Goal: Task Accomplishment & Management: Manage account settings

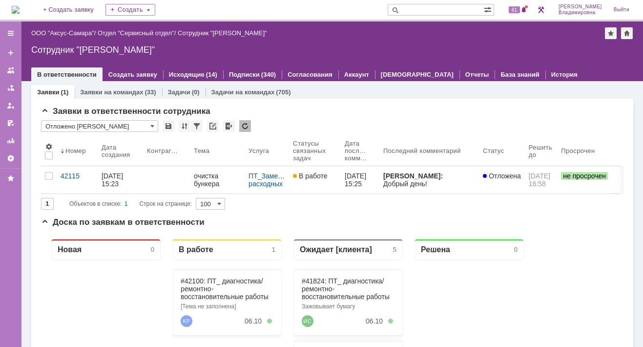
click at [20, 6] on img at bounding box center [16, 10] width 8 height 8
click at [520, 10] on span "61" at bounding box center [514, 9] width 11 height 7
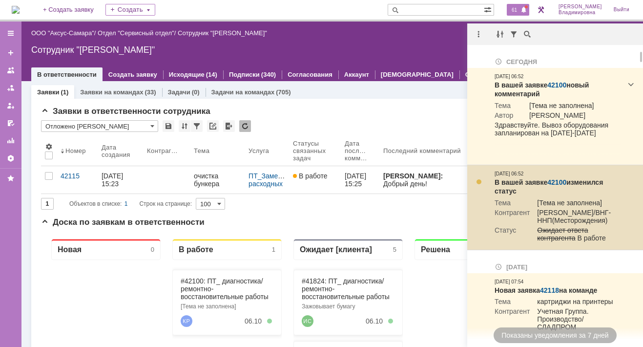
scroll to position [147, 0]
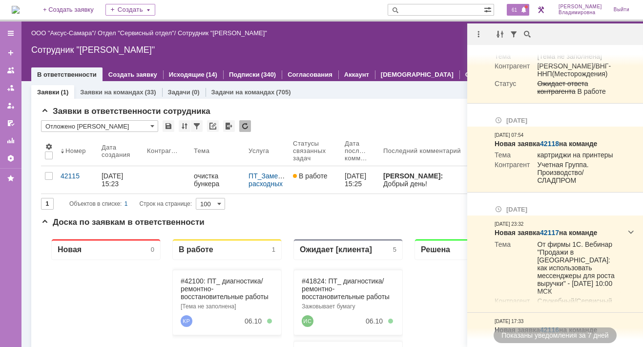
click at [515, 5] on div "61" at bounding box center [518, 10] width 22 height 12
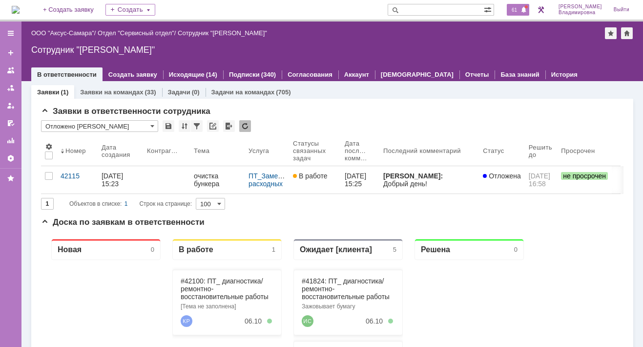
click at [519, 9] on span "61" at bounding box center [514, 9] width 11 height 7
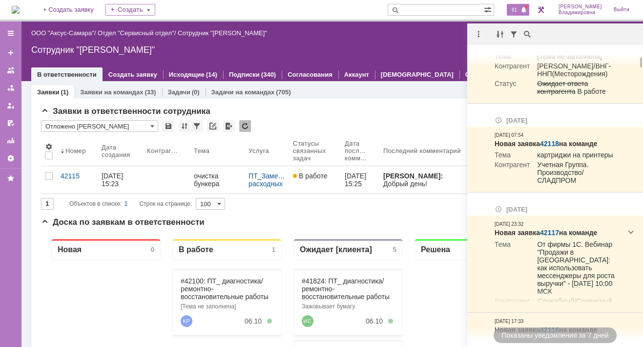
scroll to position [0, 0]
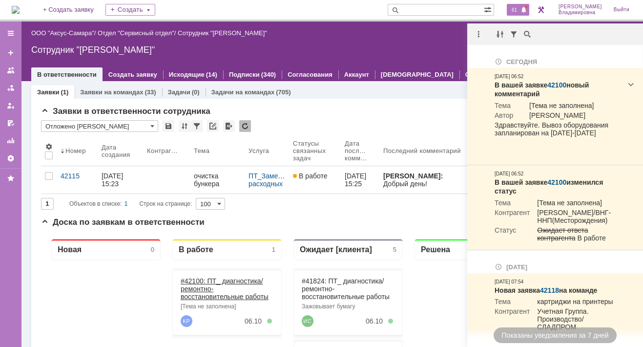
click at [198, 280] on link "#42100: ПТ_ диагностика/ ремонтно-восстановительные работы" at bounding box center [225, 288] width 88 height 23
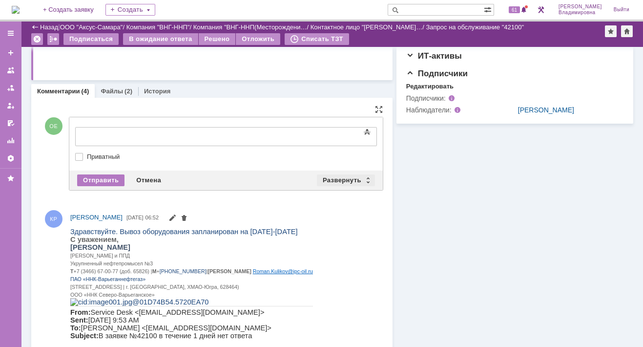
click at [339, 179] on div "Развернуть" at bounding box center [346, 180] width 58 height 12
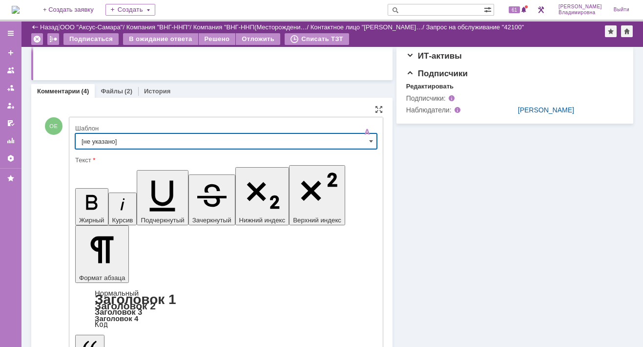
click at [95, 138] on input "[не указано]" at bounding box center [226, 141] width 302 height 16
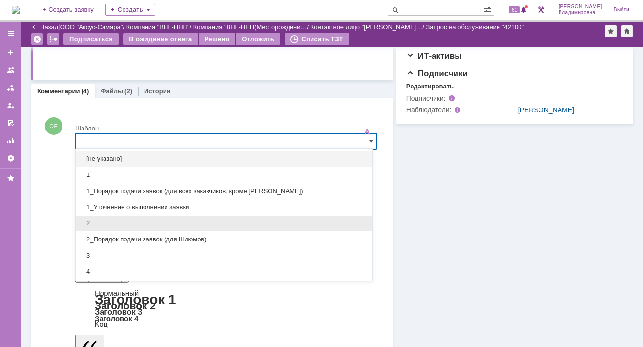
scroll to position [147, 0]
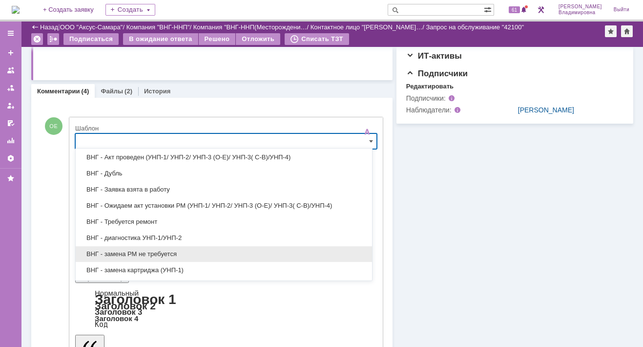
click at [129, 251] on span "ВНГ - замена РМ не требуется" at bounding box center [224, 254] width 285 height 8
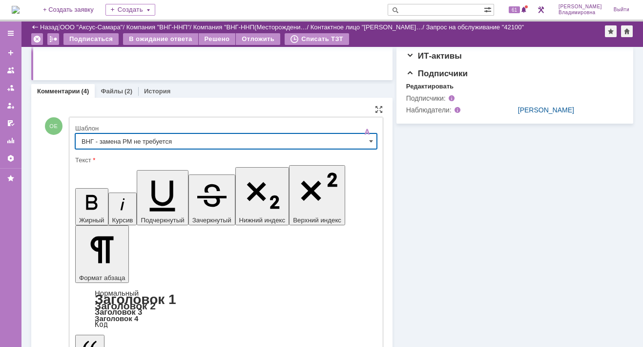
type input "ВНГ - замена РМ не требуется"
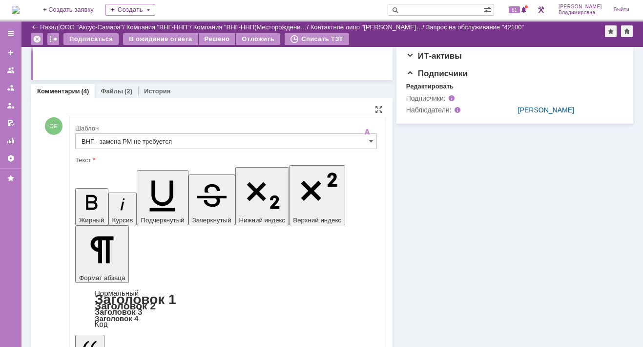
drag, startPoint x: 85, startPoint y: 2359, endPoint x: 303, endPoint y: 2405, distance: 222.7
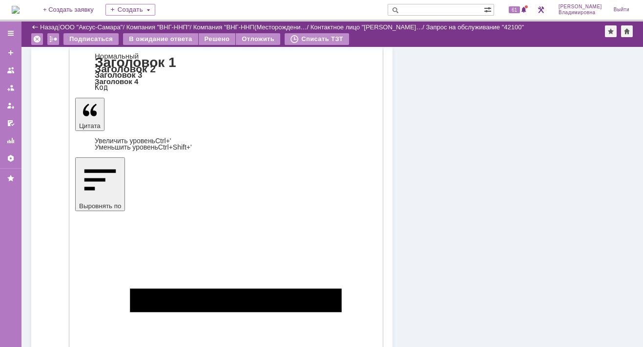
scroll to position [440, 0]
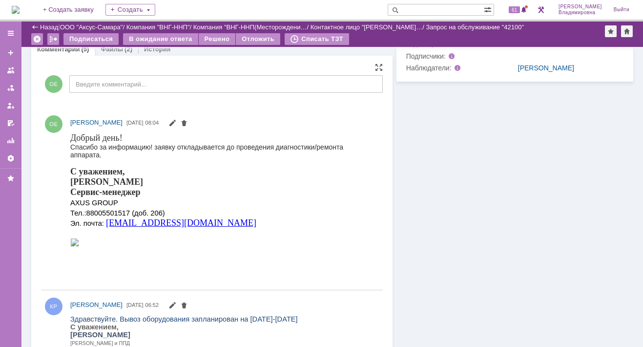
scroll to position [195, 0]
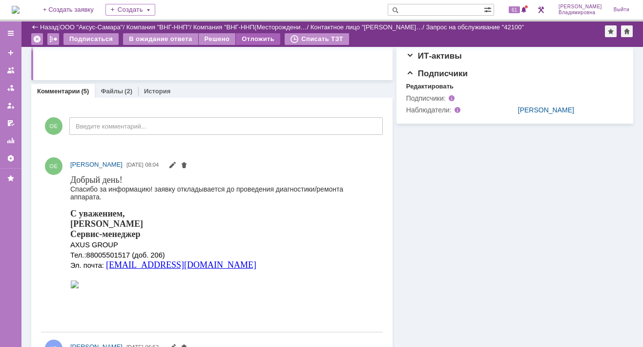
click at [255, 38] on div "Отложить" at bounding box center [258, 39] width 44 height 12
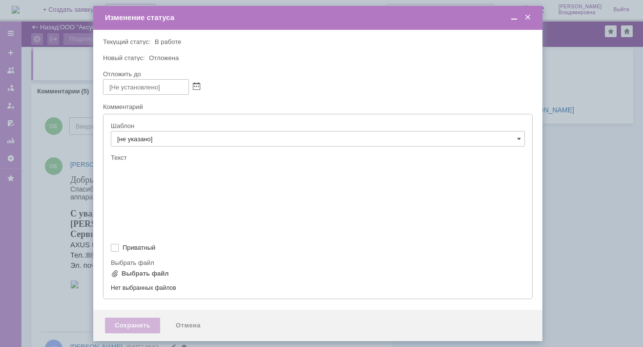
scroll to position [0, 0]
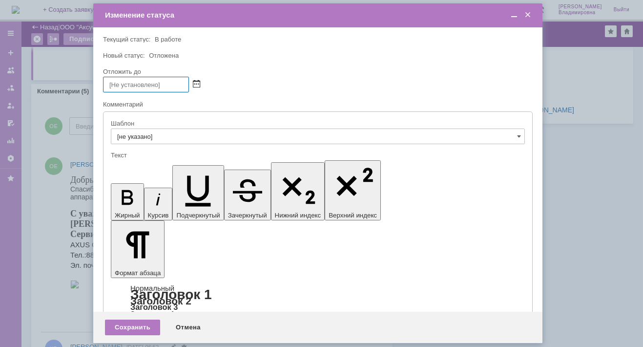
drag, startPoint x: 197, startPoint y: 79, endPoint x: 194, endPoint y: 85, distance: 6.6
click at [197, 81] on span at bounding box center [196, 85] width 7 height 8
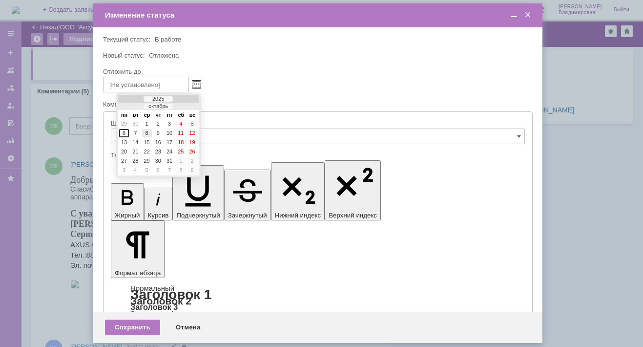
click at [149, 131] on div "8" at bounding box center [147, 133] width 10 height 8
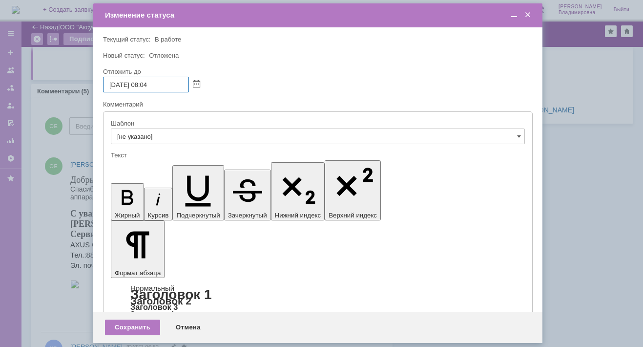
drag, startPoint x: 144, startPoint y: 85, endPoint x: 149, endPoint y: 91, distance: 7.6
click at [149, 88] on input "08.10.2025 08:04" at bounding box center [146, 85] width 86 height 16
type input "08.10.2025 16:04"
click at [141, 328] on div "Сохранить" at bounding box center [132, 328] width 55 height 16
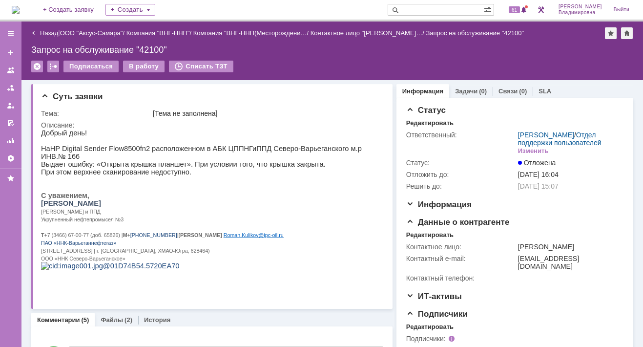
click at [424, 10] on input "text" at bounding box center [436, 10] width 96 height 12
type input "41916"
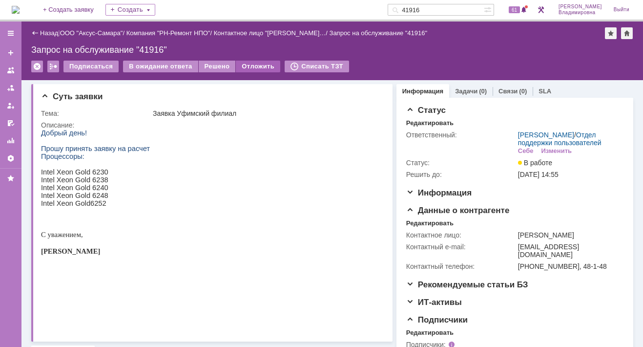
click at [252, 67] on div "Отложить" at bounding box center [258, 67] width 44 height 12
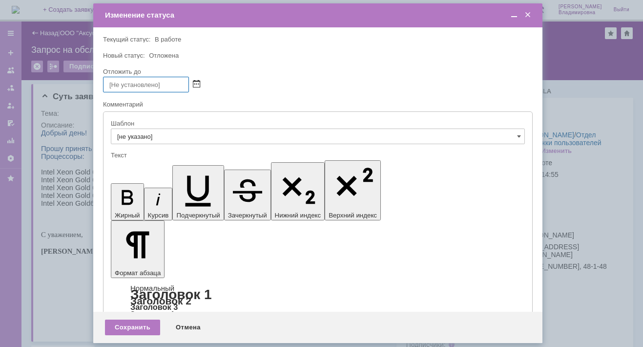
click at [195, 83] on span at bounding box center [196, 85] width 7 height 8
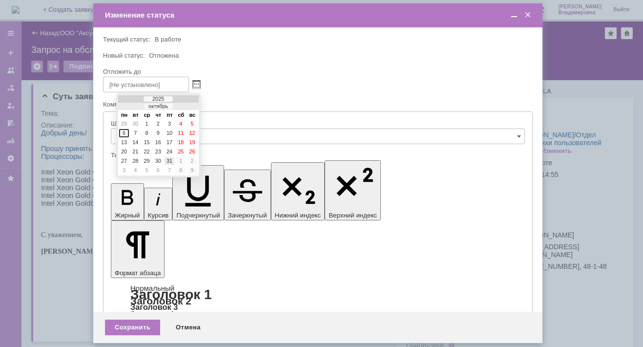
click at [170, 157] on div "31" at bounding box center [170, 161] width 10 height 8
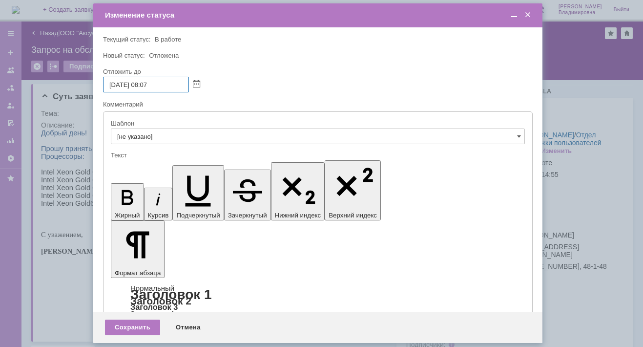
drag, startPoint x: 142, startPoint y: 82, endPoint x: 149, endPoint y: 84, distance: 6.6
click at [149, 84] on input "31.10.2025 08:07" at bounding box center [146, 85] width 86 height 16
type input "31.10.2025 15:07"
click at [147, 325] on div "Сохранить" at bounding box center [132, 328] width 55 height 16
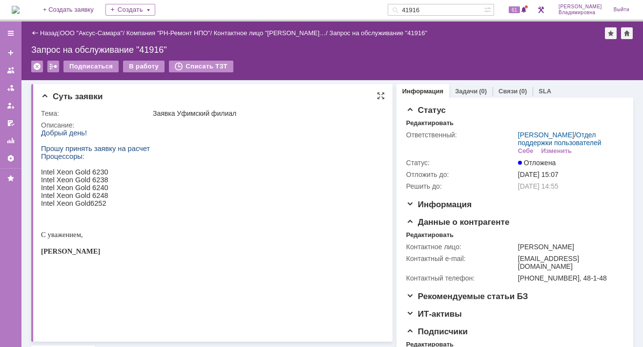
click at [189, 216] on html "Добрый день! Прошу принять заявку на расчет Процессоры: Intel Xeon Gold 6230 In…" at bounding box center [209, 221] width 336 height 185
click at [200, 167] on html "Добрый день! Прошу принять заявку на расчет Процессоры: Intel Xeon Gold 6230 In…" at bounding box center [209, 221] width 336 height 185
click at [17, 6] on img at bounding box center [16, 10] width 8 height 8
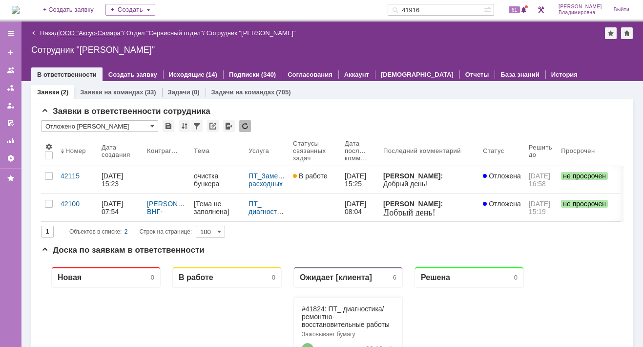
click at [104, 32] on link "ООО "Аксус-Самара"" at bounding box center [91, 32] width 63 height 7
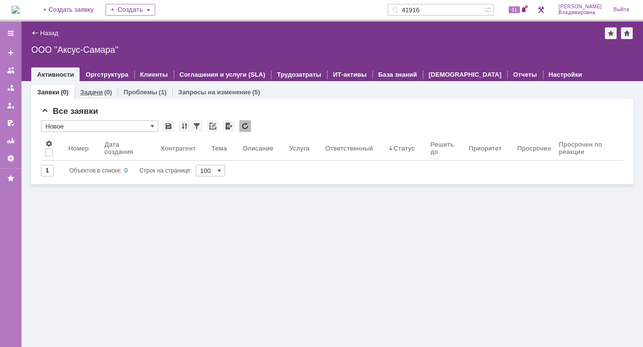
click at [93, 91] on link "Задачи" at bounding box center [91, 91] width 22 height 7
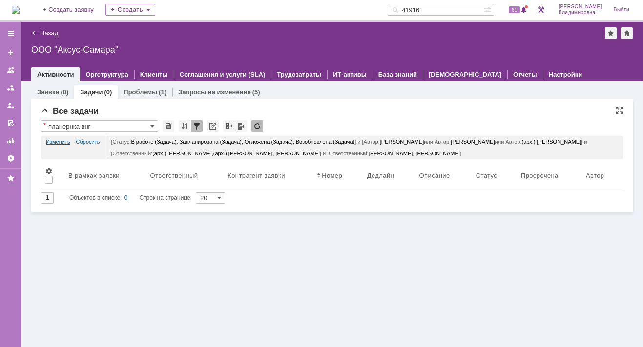
click at [55, 139] on link "Изменить" at bounding box center [58, 142] width 24 height 12
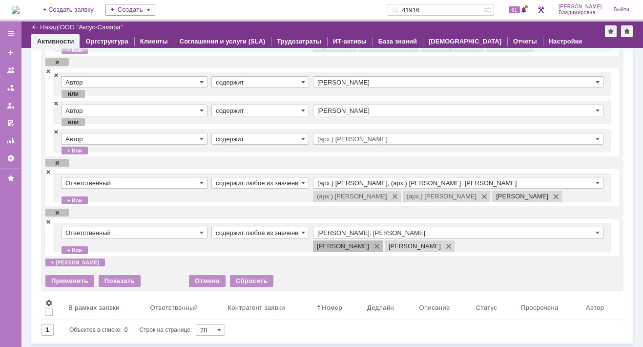
scroll to position [92, 0]
click at [49, 172] on span at bounding box center [48, 172] width 6 height 7
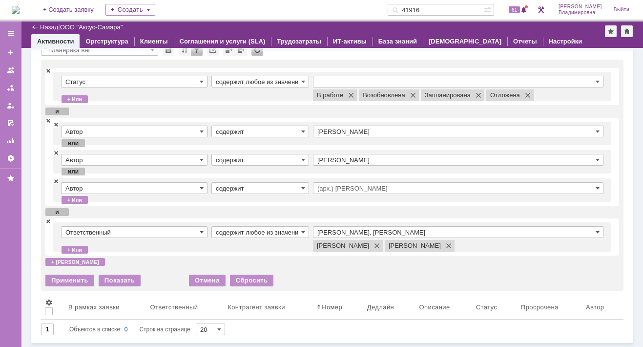
scroll to position [42, 0]
click at [64, 279] on div "Применить" at bounding box center [69, 282] width 49 height 12
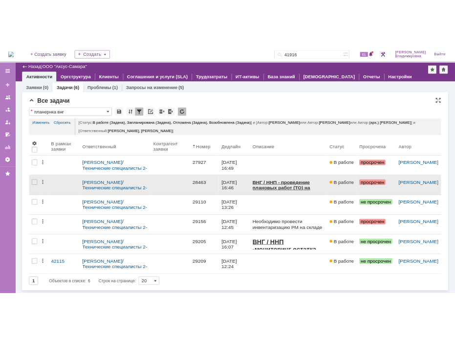
scroll to position [6, 0]
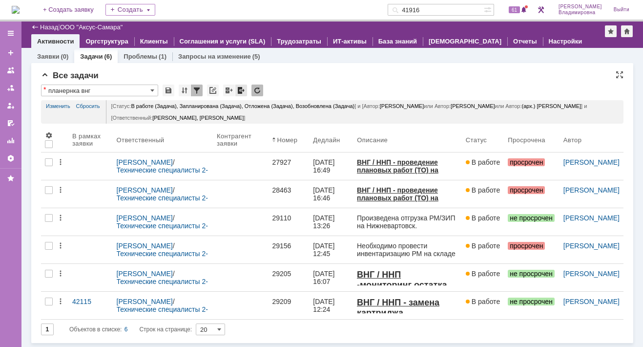
click at [239, 86] on div at bounding box center [241, 91] width 12 height 12
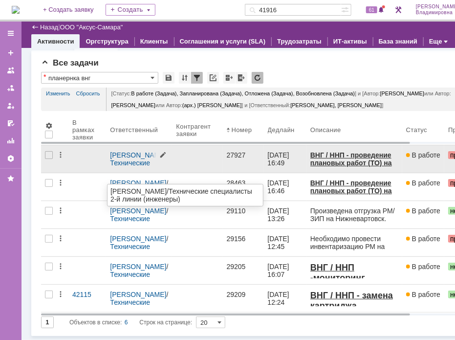
scroll to position [25, 0]
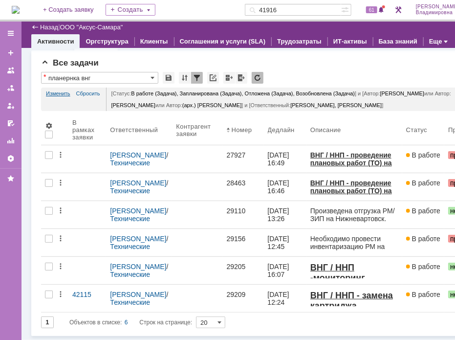
click at [58, 87] on link "Изменить" at bounding box center [58, 93] width 24 height 12
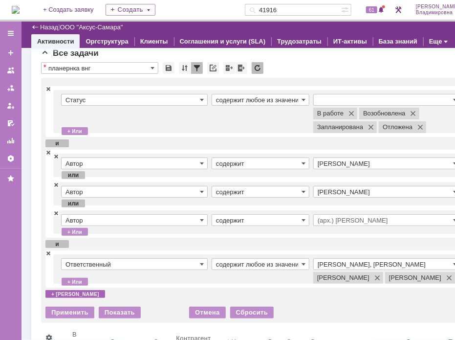
click at [52, 298] on div "+ и" at bounding box center [75, 294] width 60 height 8
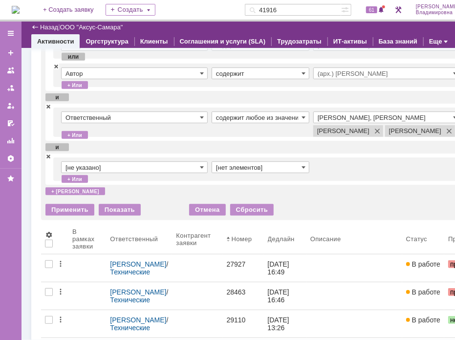
scroll to position [0, 0]
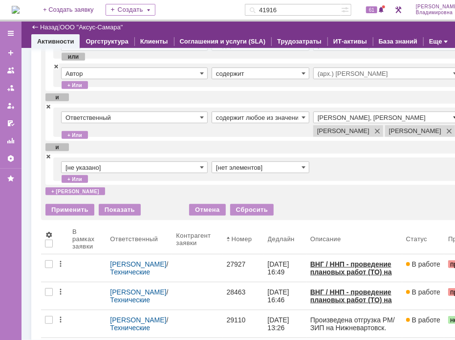
click at [453, 116] on span at bounding box center [455, 117] width 4 height 8
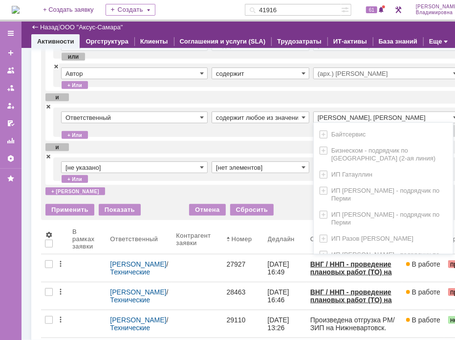
scroll to position [171, 0]
click at [371, 113] on input "Раков Константин Сергеевич, Татаринов Валерий Анатольевич" at bounding box center [387, 117] width 148 height 12
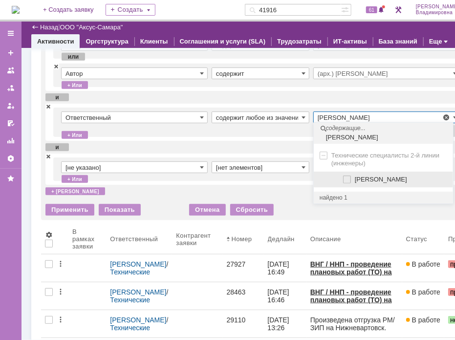
click at [355, 177] on span at bounding box center [355, 177] width 0 height 5
click at [348, 177] on input "Сидоров Евгений" at bounding box center [347, 179] width 6 height 6
type input "Раков Константин Сергеевич, Сидоров Евгений, Татаринов Валерий Анатольевич"
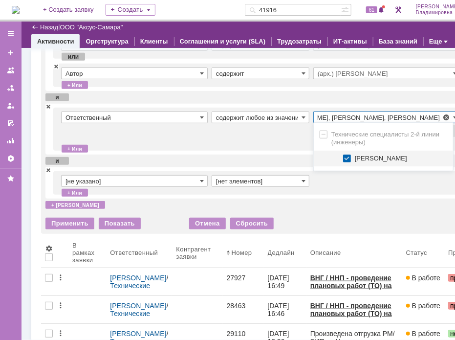
scroll to position [0, 0]
click at [345, 190] on td at bounding box center [387, 183] width 148 height 16
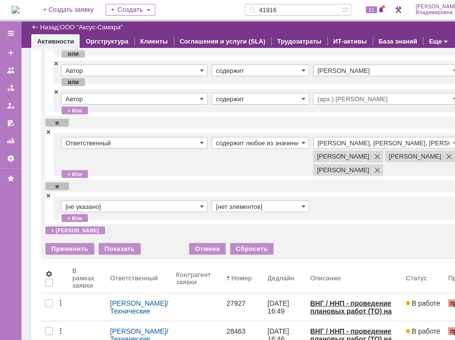
scroll to position [147, 0]
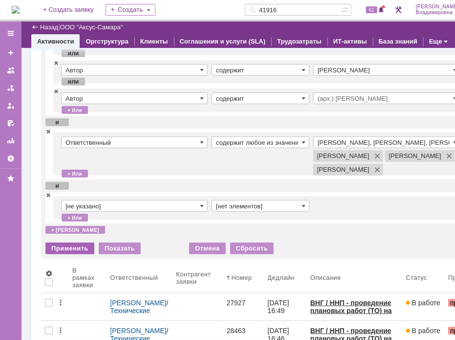
click at [69, 254] on div "Применить" at bounding box center [69, 248] width 49 height 12
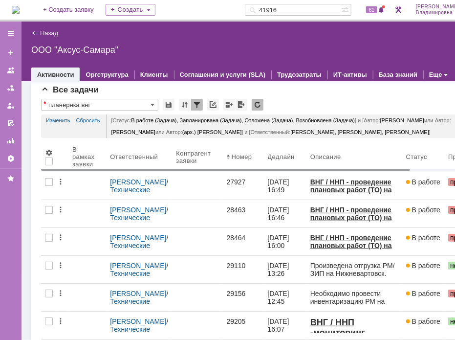
scroll to position [0, 0]
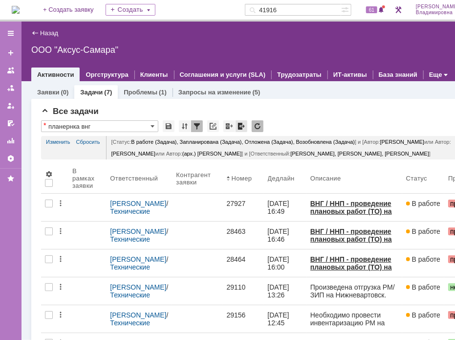
click at [238, 124] on div at bounding box center [241, 126] width 12 height 12
click at [324, 40] on div "Назад | ООО "Аксус-Самара" ООО "Аксус-Самара" root$101 Активности Оргструктура …" at bounding box center [260, 51] width 479 height 60
click at [396, 46] on div "ООО "Аксус-Самара"" at bounding box center [260, 50] width 459 height 10
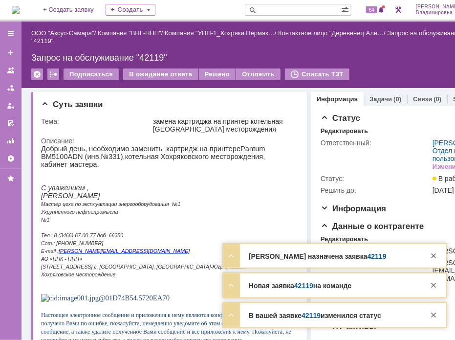
click at [440, 46] on div "Назад | ООО "Аксус-Самара" / Компания "ВНГ-ННП" / Компания "УНП-1_Хохряки Пермя…" at bounding box center [260, 37] width 459 height 20
click at [419, 69] on div "Подписаться В ожидание ответа Решено Отложить Списать ТЗТ" at bounding box center [260, 78] width 459 height 21
click at [20, 6] on img at bounding box center [16, 10] width 8 height 8
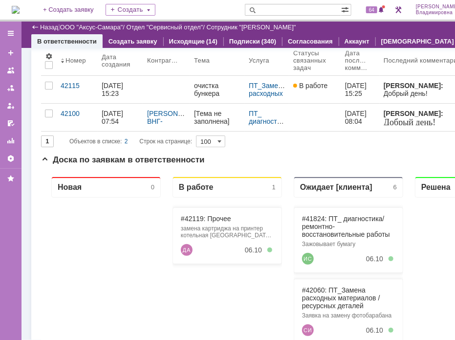
scroll to position [49, 0]
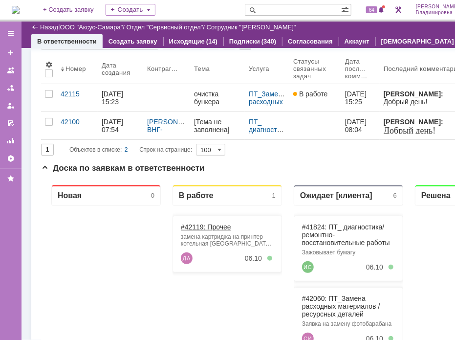
click at [191, 228] on link "#42119: Прочее" at bounding box center [205, 226] width 50 height 8
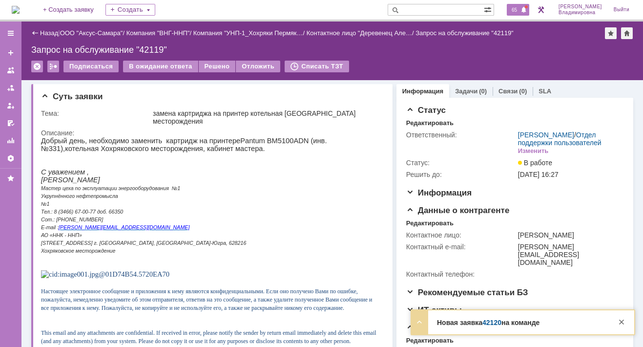
click at [454, 7] on span "65" at bounding box center [514, 9] width 11 height 7
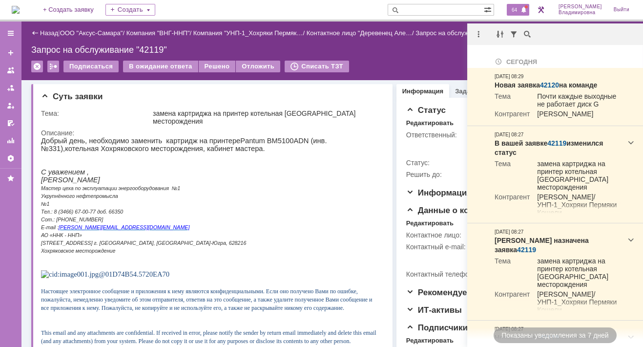
click at [454, 6] on span at bounding box center [524, 10] width 7 height 8
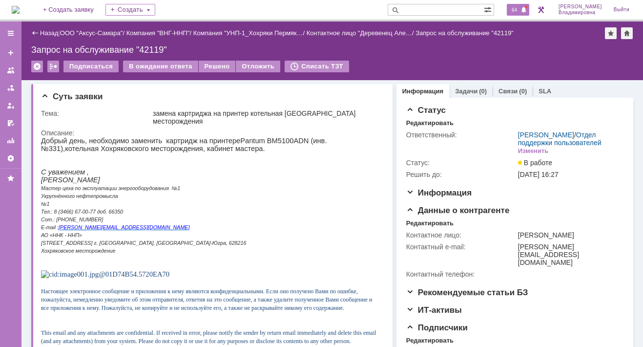
click at [454, 9] on span "64" at bounding box center [514, 9] width 11 height 7
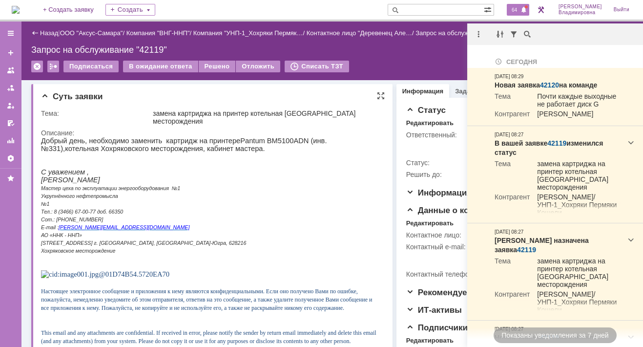
click at [218, 192] on p "Мастер цеха по эксплуатации энергооборудования №1" at bounding box center [209, 188] width 336 height 8
drag, startPoint x: 182, startPoint y: 207, endPoint x: 182, endPoint y: 200, distance: 6.8
click at [182, 207] on p "Тел.: 8 (3466) 67-00-77 доб. 66350" at bounding box center [209, 211] width 336 height 8
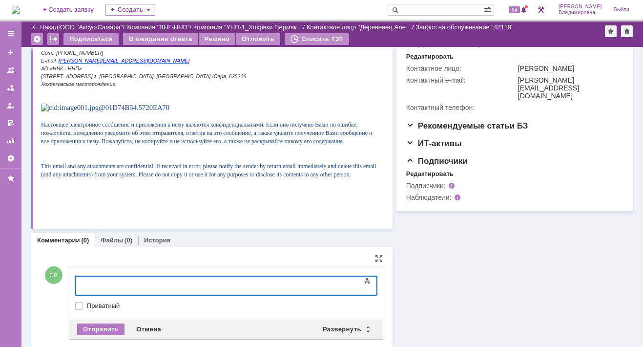
scroll to position [148, 0]
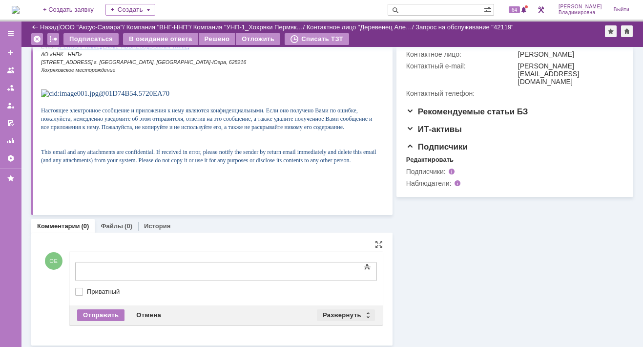
click at [328, 311] on div "Развернуть" at bounding box center [346, 315] width 58 height 12
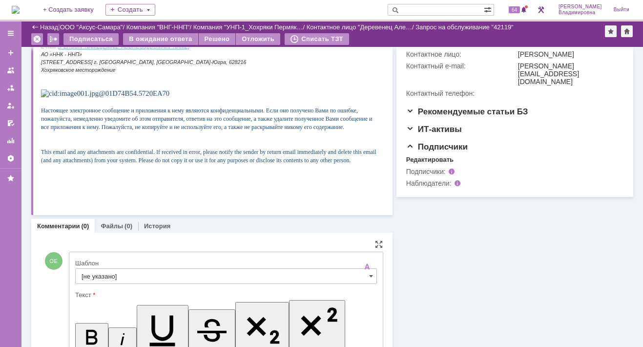
scroll to position [0, 0]
click at [93, 277] on input "[не указано]" at bounding box center [226, 276] width 302 height 16
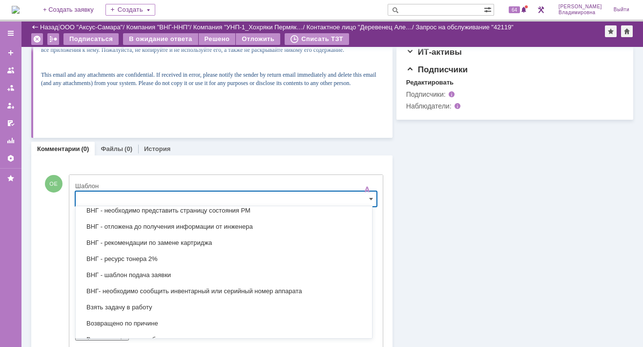
scroll to position [340, 0]
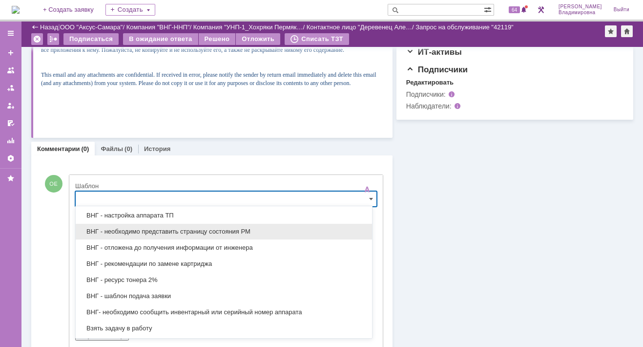
click at [155, 228] on span "ВНГ - необходимо представить страницу состояния РМ" at bounding box center [224, 232] width 285 height 8
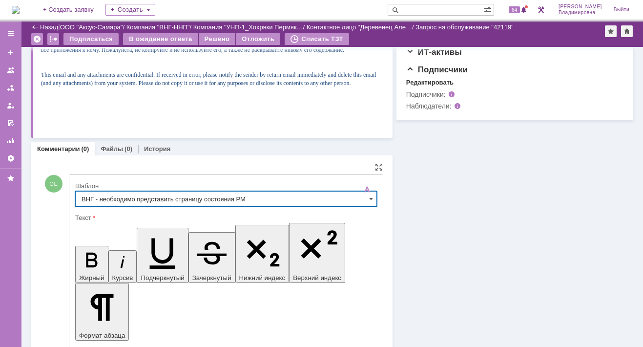
type input "ВНГ - необходимо представить страницу состояния РМ"
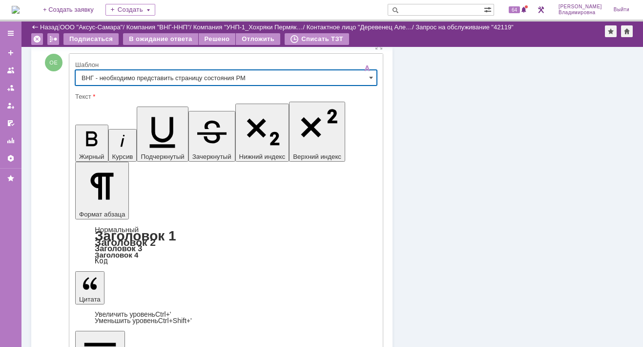
scroll to position [384, 0]
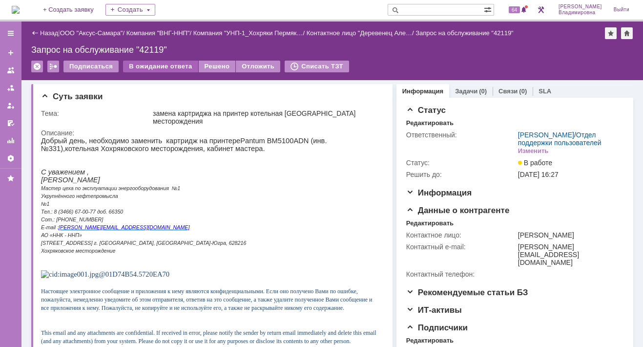
click at [163, 63] on div "В ожидание ответа" at bounding box center [160, 67] width 75 height 12
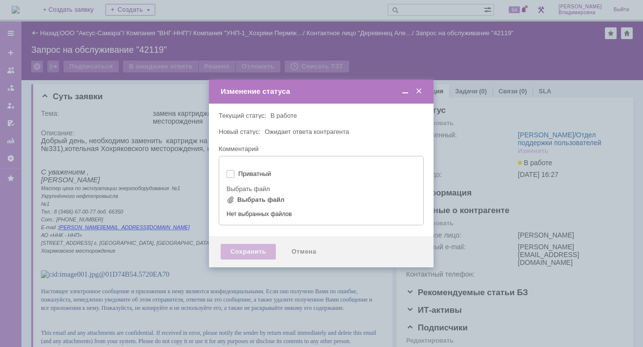
type input "[не указано]"
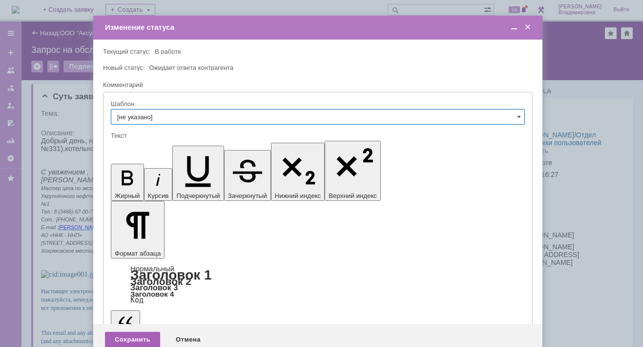
click at [135, 332] on div "Сохранить" at bounding box center [132, 340] width 55 height 16
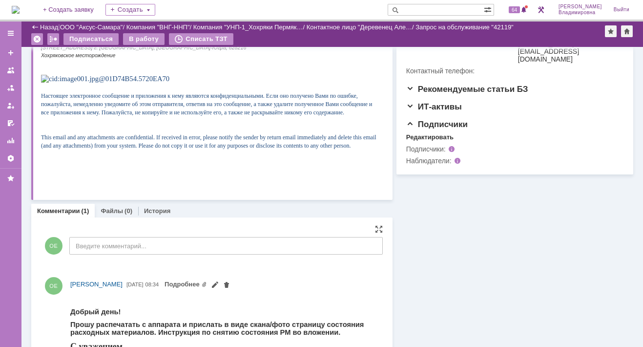
scroll to position [195, 0]
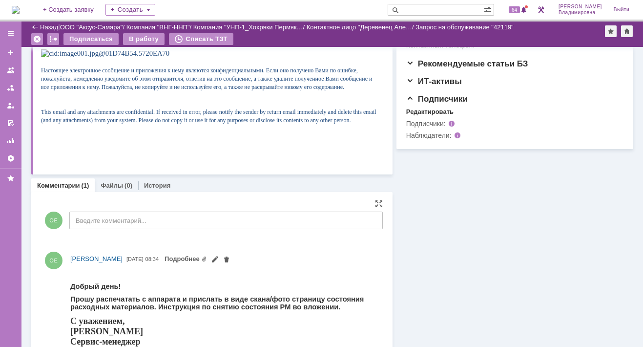
drag, startPoint x: 419, startPoint y: 108, endPoint x: 395, endPoint y: 119, distance: 26.7
click at [419, 109] on div "Редактировать" at bounding box center [429, 112] width 47 height 8
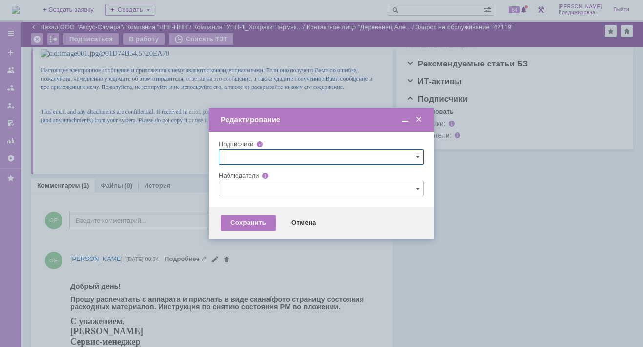
click at [225, 188] on input "text" at bounding box center [321, 189] width 205 height 16
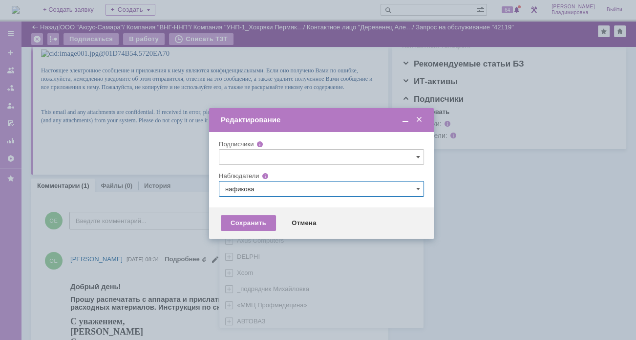
click at [171, 200] on div at bounding box center [321, 173] width 643 height 347
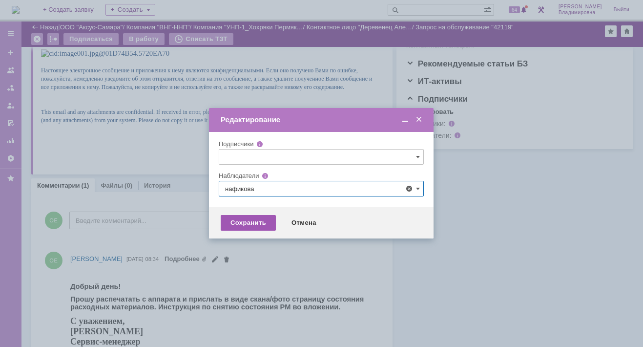
type input "нафикова"
click at [248, 219] on div "Сохранить" at bounding box center [248, 223] width 55 height 16
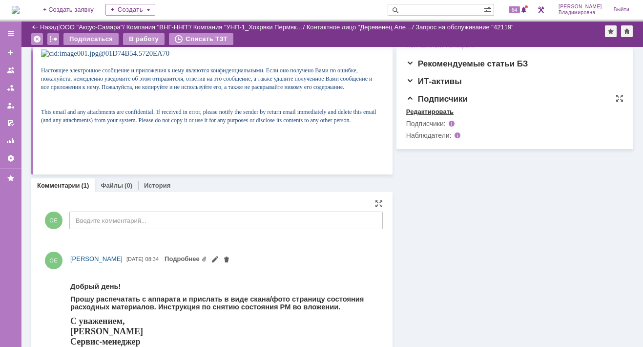
click at [420, 111] on div "Редактировать" at bounding box center [429, 112] width 47 height 8
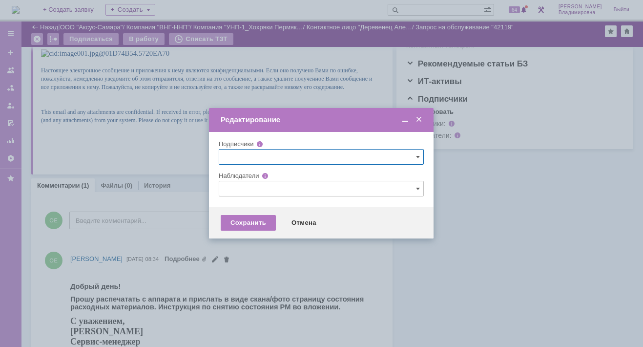
click at [226, 186] on input "text" at bounding box center [321, 189] width 205 height 16
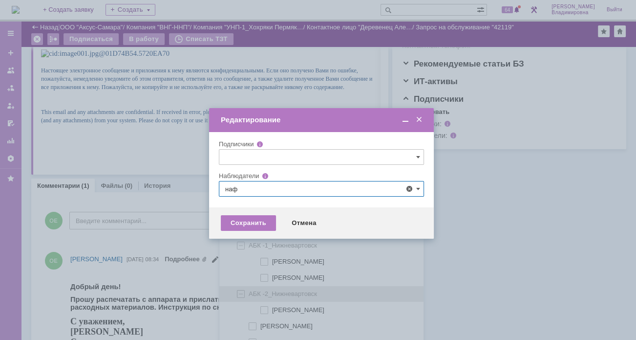
scroll to position [20, 0]
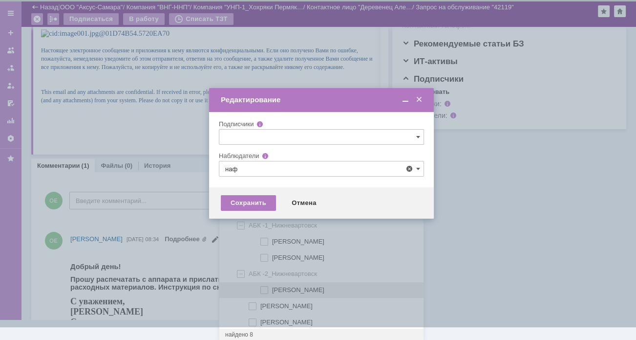
click at [272, 287] on span at bounding box center [272, 288] width 0 height 5
click at [266, 287] on input "Нафикова Евгения Рашитовна" at bounding box center [265, 290] width 6 height 6
type input "Нафикова Евгения Рашитовна"
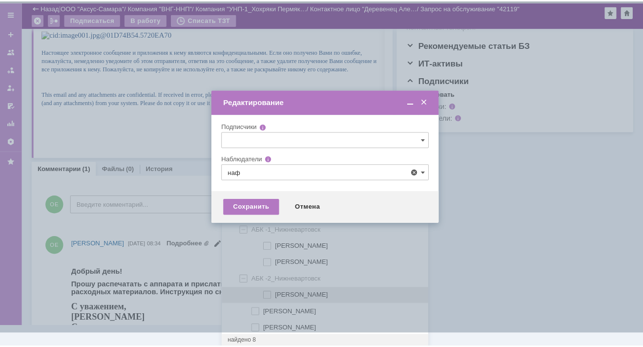
scroll to position [0, 0]
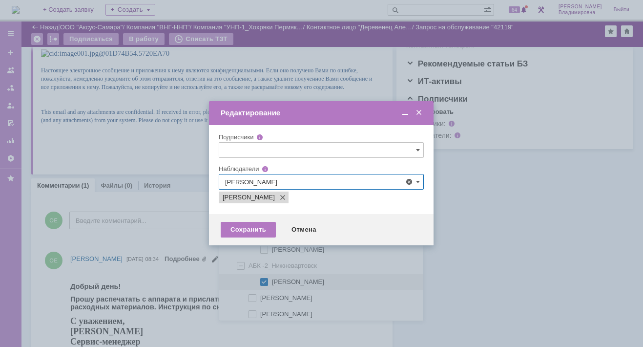
click at [179, 197] on div at bounding box center [321, 173] width 643 height 347
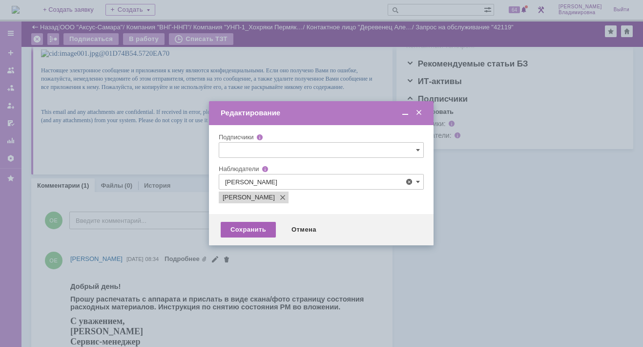
click at [246, 232] on div "Сохранить" at bounding box center [248, 230] width 55 height 16
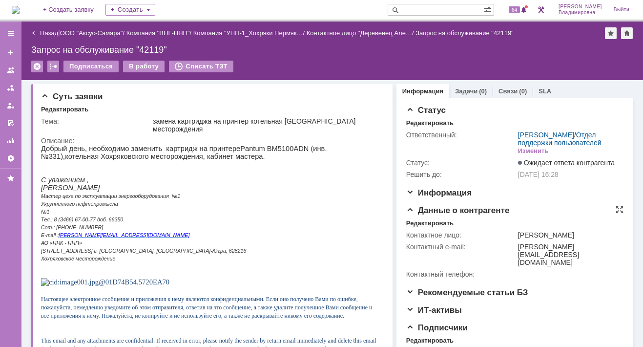
click at [425, 227] on div "Редактировать" at bounding box center [429, 223] width 47 height 8
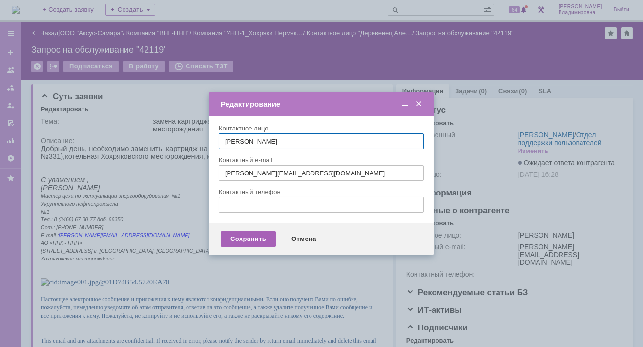
click at [245, 235] on div "Сохранить" at bounding box center [248, 239] width 55 height 16
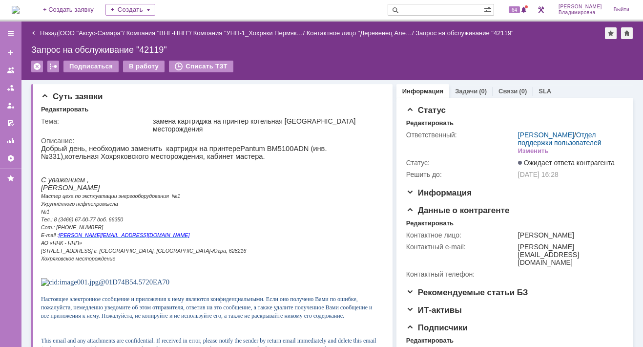
click at [18, 9] on img at bounding box center [16, 10] width 8 height 8
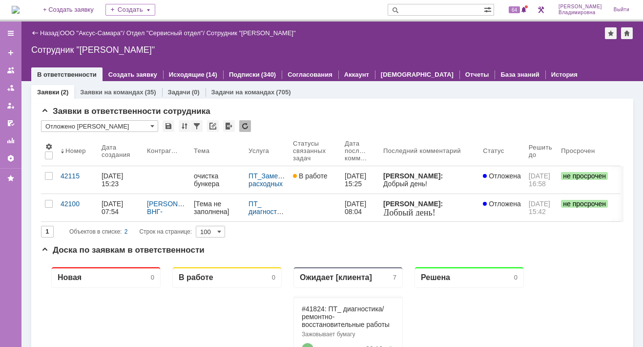
click at [421, 9] on input "text" at bounding box center [436, 10] width 96 height 12
type input "42100"
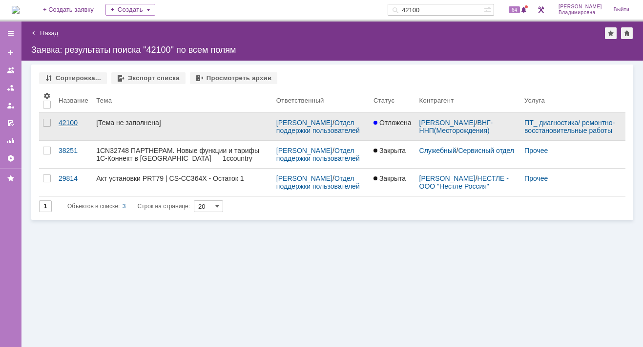
click at [72, 120] on div "42100" at bounding box center [74, 123] width 30 height 8
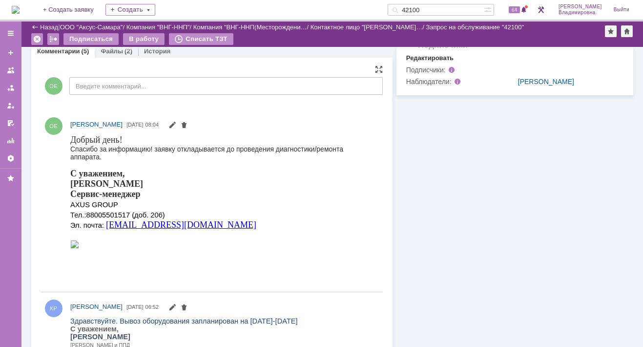
scroll to position [244, 0]
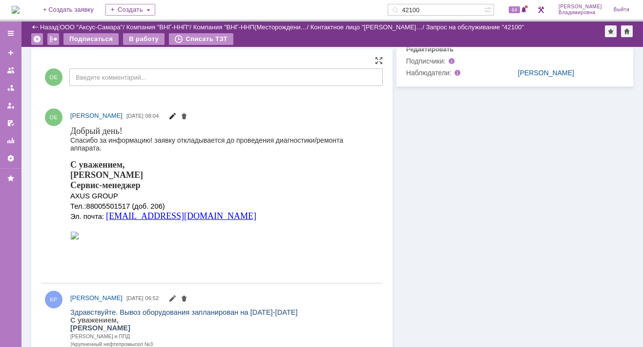
click at [176, 115] on span at bounding box center [173, 117] width 8 height 8
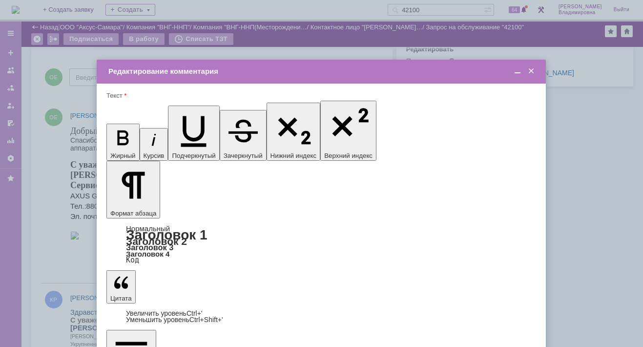
scroll to position [0, 0]
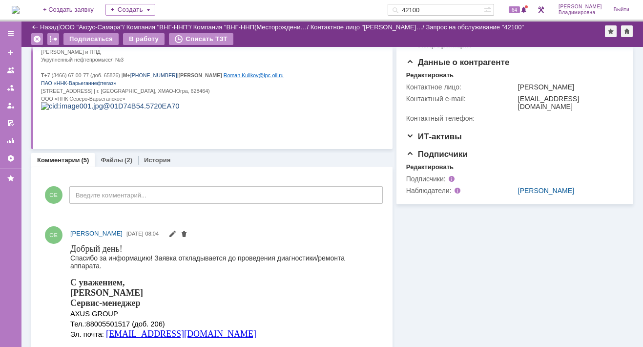
scroll to position [244, 0]
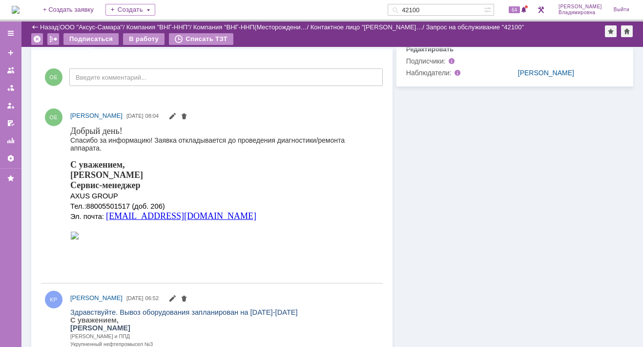
drag, startPoint x: 444, startPoint y: 7, endPoint x: 389, endPoint y: 15, distance: 55.8
click at [389, 15] on div "На домашнюю + Создать заявку Создать 42100 64 Орлова Елена Владимировна Выйти" at bounding box center [321, 10] width 643 height 21
type input "41824"
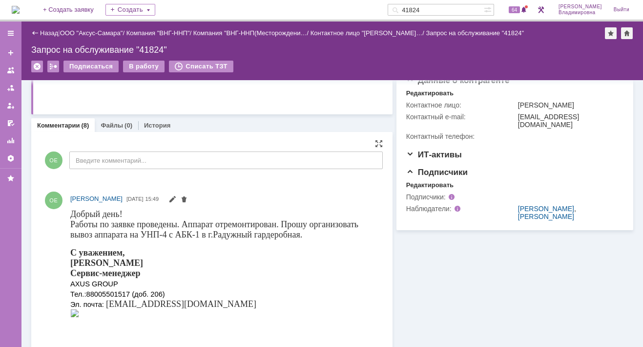
scroll to position [195, 0]
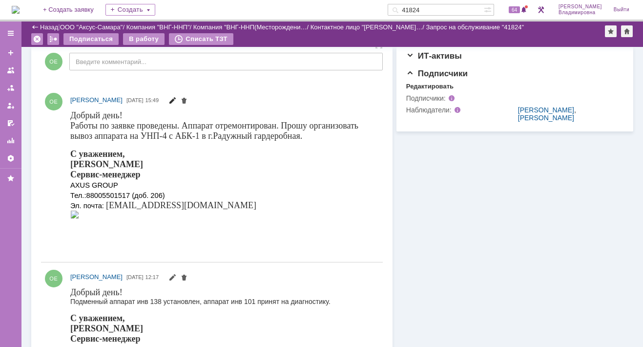
click at [176, 98] on span at bounding box center [173, 102] width 8 height 8
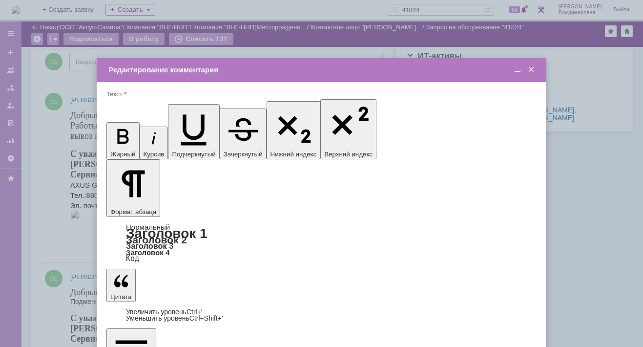
scroll to position [0, 0]
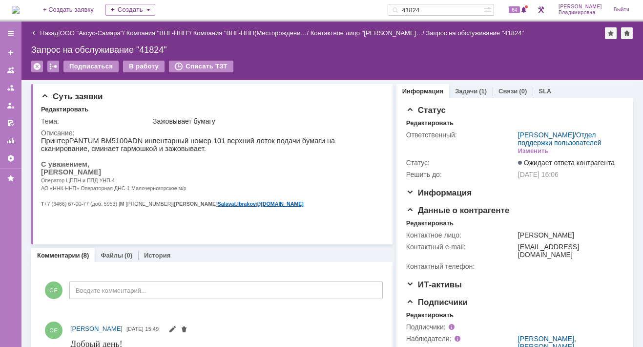
drag, startPoint x: 438, startPoint y: 7, endPoint x: 395, endPoint y: 11, distance: 43.7
click at [395, 11] on div "На домашнюю + Создать заявку Создать 41824 64 Орлова Елена Владимировна Выйти" at bounding box center [321, 10] width 643 height 21
type input "42080"
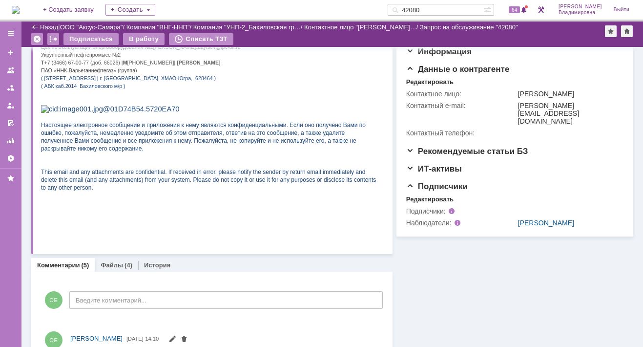
scroll to position [195, 0]
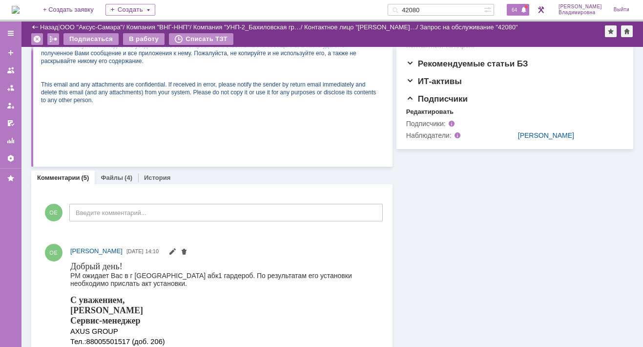
click at [454, 8] on span "64" at bounding box center [514, 9] width 11 height 7
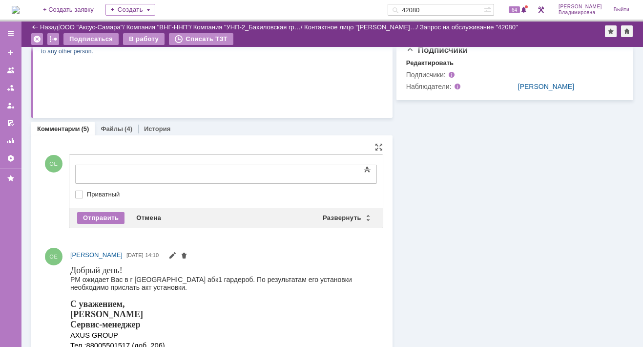
scroll to position [0, 0]
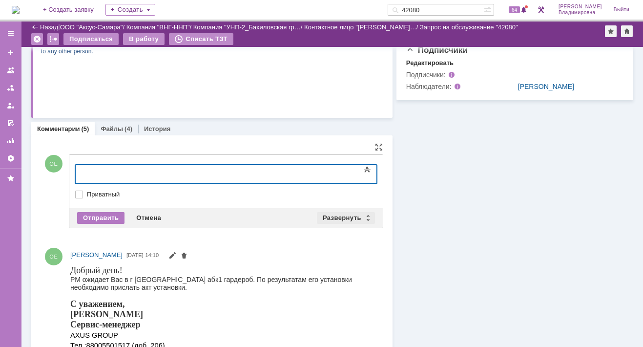
click at [333, 213] on div "Развернуть" at bounding box center [346, 218] width 58 height 12
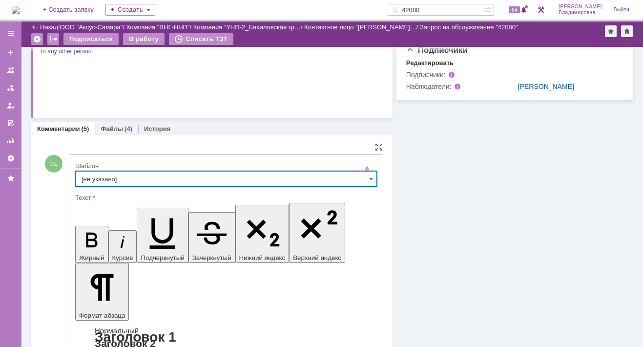
click at [101, 178] on input "[не указано]" at bounding box center [226, 179] width 302 height 16
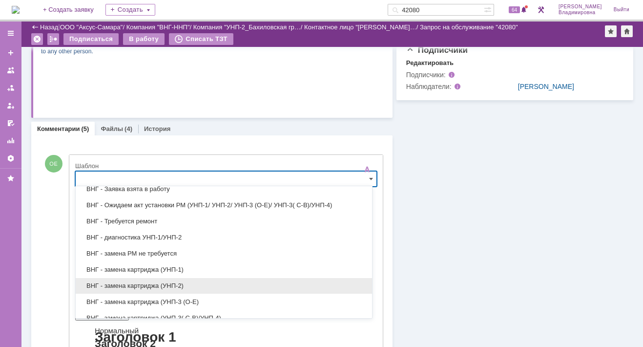
scroll to position [136, 0]
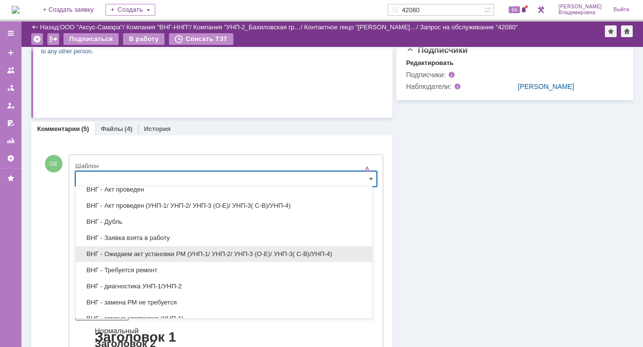
click at [139, 250] on span "ВНГ - Ожидаем акт установки РМ (УНП-1/ УНП-2/ УНП-3 (О-Е)/ УНП-3( С-В)/УНП-4)" at bounding box center [224, 254] width 285 height 8
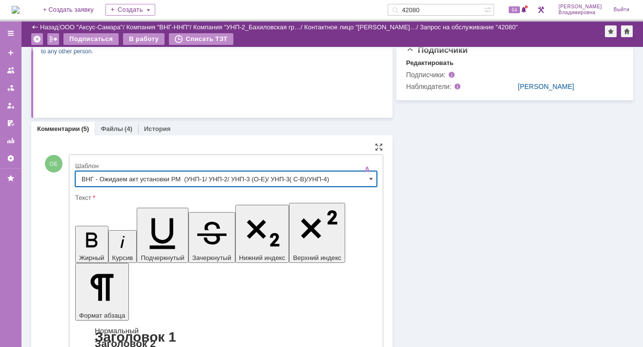
type input "ВНГ - Ожидаем акт установки РМ (УНП-1/ УНП-2/ УНП-3 (О-Е)/ УНП-3( С-В)/УНП-4)"
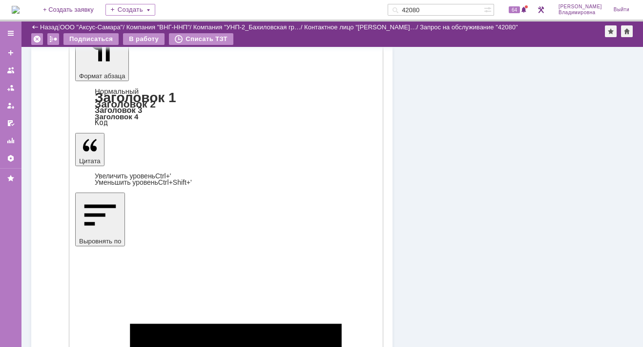
scroll to position [488, 0]
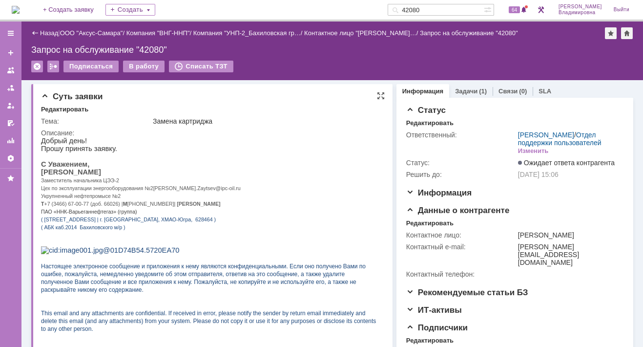
scroll to position [0, 0]
drag, startPoint x: 440, startPoint y: 9, endPoint x: 408, endPoint y: 8, distance: 31.3
click at [408, 8] on div "42080" at bounding box center [436, 10] width 96 height 12
type input "42102"
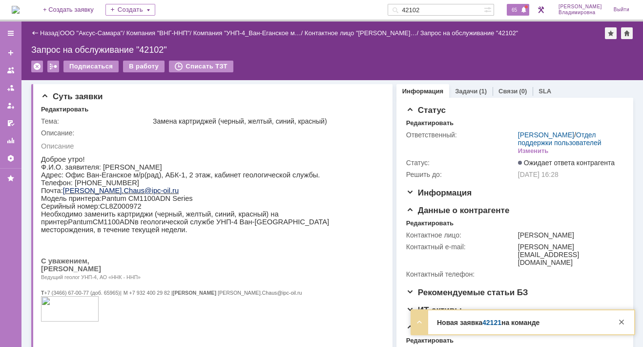
click at [454, 9] on span "65" at bounding box center [514, 9] width 11 height 7
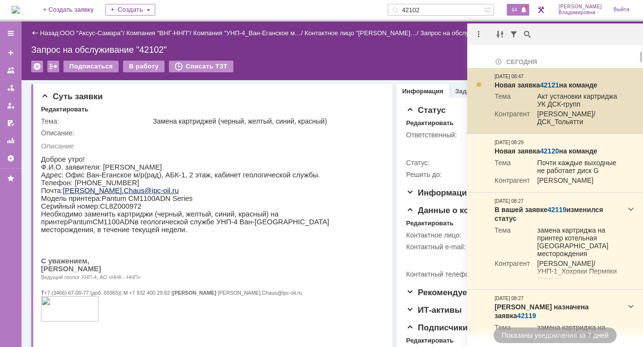
click at [454, 84] on link "42121" at bounding box center [549, 85] width 19 height 8
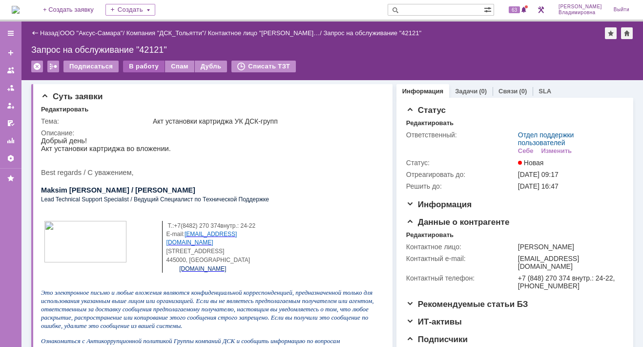
click at [146, 66] on div "В работу" at bounding box center [144, 67] width 42 height 12
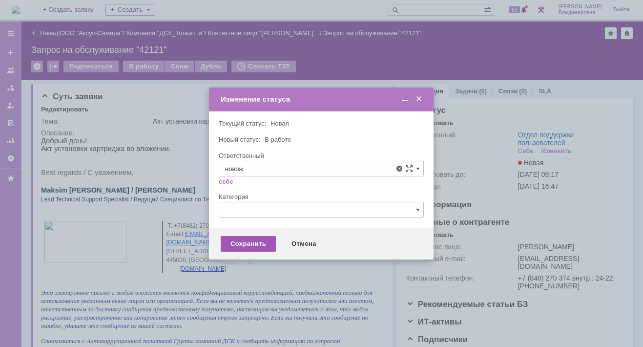
drag, startPoint x: 250, startPoint y: 236, endPoint x: 250, endPoint y: 246, distance: 9.8
click at [250, 236] on span "[PERSON_NAME]" at bounding box center [321, 240] width 192 height 8
click at [248, 246] on div "Сохранить" at bounding box center [248, 244] width 55 height 16
type input "[PERSON_NAME]"
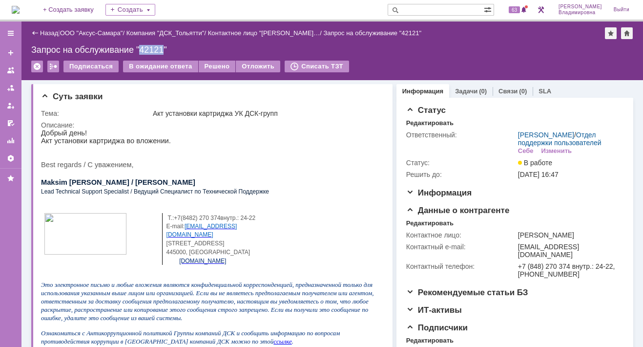
drag, startPoint x: 140, startPoint y: 48, endPoint x: 165, endPoint y: 50, distance: 25.0
click at [165, 50] on div "Запрос на обслуживание "42121"" at bounding box center [332, 50] width 602 height 10
copy div "42121"
click at [418, 9] on input "text" at bounding box center [436, 10] width 96 height 12
type input "42102"
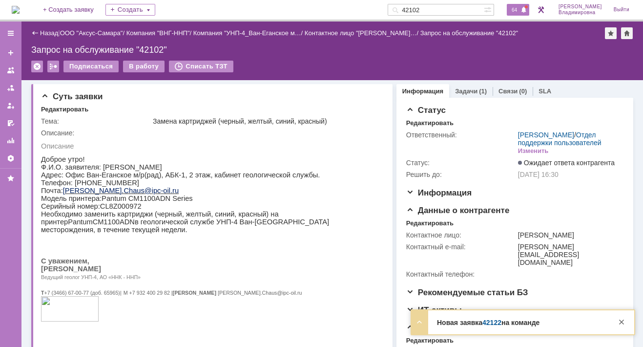
click at [517, 9] on span "64" at bounding box center [514, 9] width 11 height 7
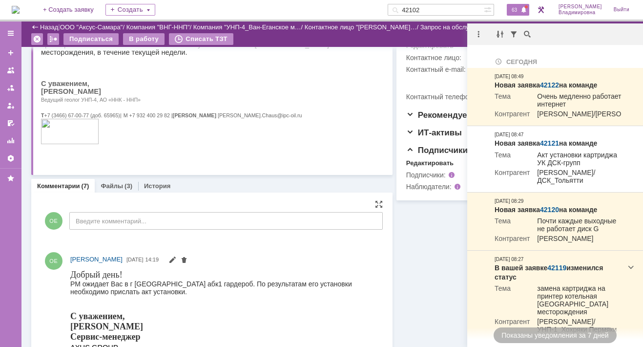
scroll to position [293, 0]
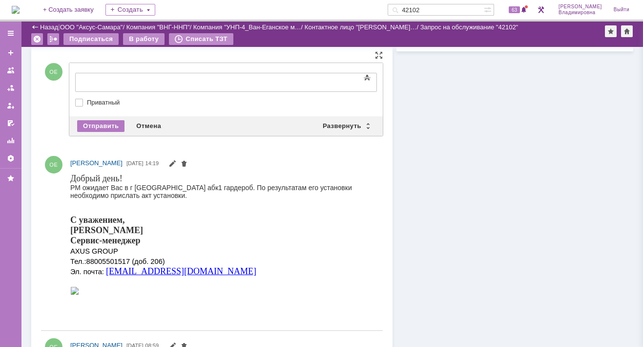
drag, startPoint x: 84, startPoint y: 72, endPoint x: 30, endPoint y: 5, distance: 85.5
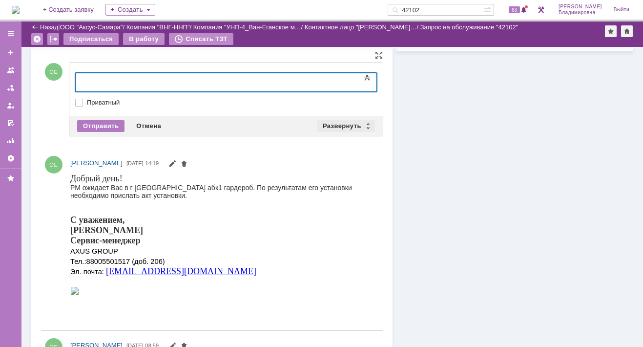
click at [338, 122] on div "Развернуть" at bounding box center [346, 126] width 58 height 12
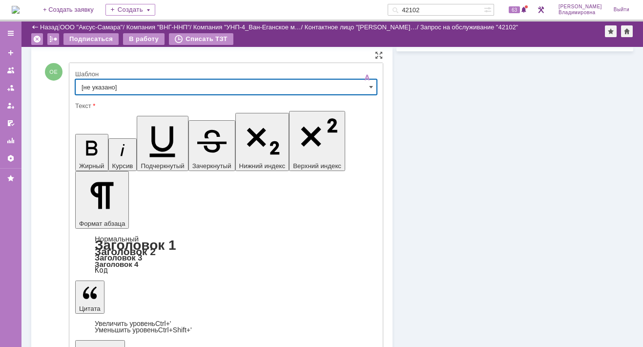
click at [95, 83] on input "[не указано]" at bounding box center [226, 87] width 302 height 16
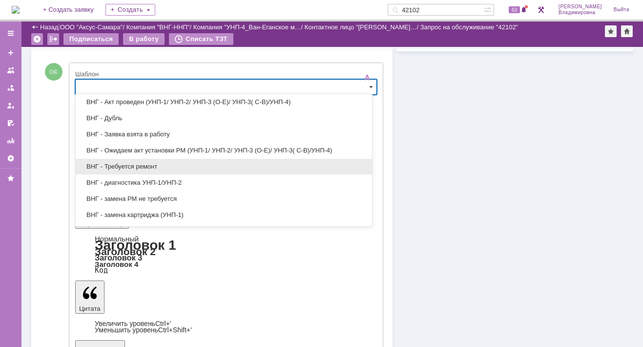
scroll to position [136, 0]
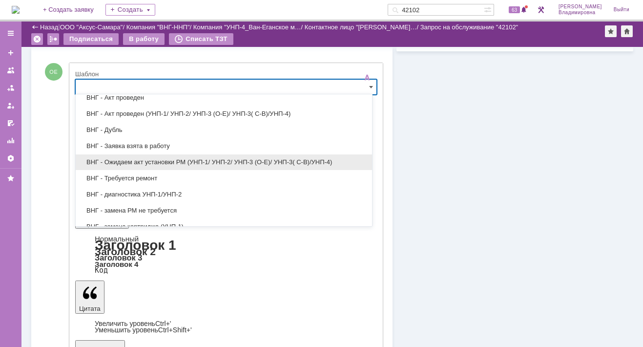
click at [147, 158] on span "ВНГ - Ожидаем акт установки РМ (УНП-1/ УНП-2/ УНП-3 (О-Е)/ УНП-3( С-В)/УНП-4)" at bounding box center [224, 162] width 285 height 8
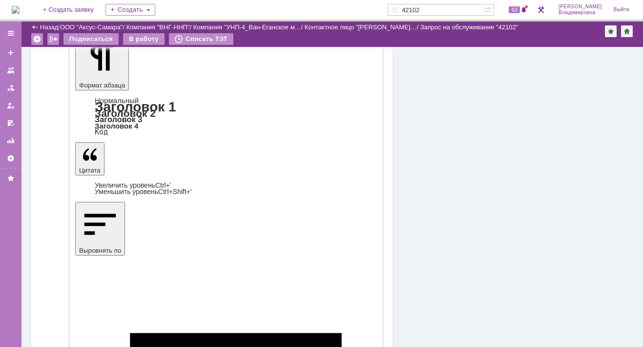
type input "ВНГ - Ожидаем акт установки РМ (УНП-1/ УНП-2/ УНП-3 (О-Е)/ УНП-3( С-В)/УНП-4)"
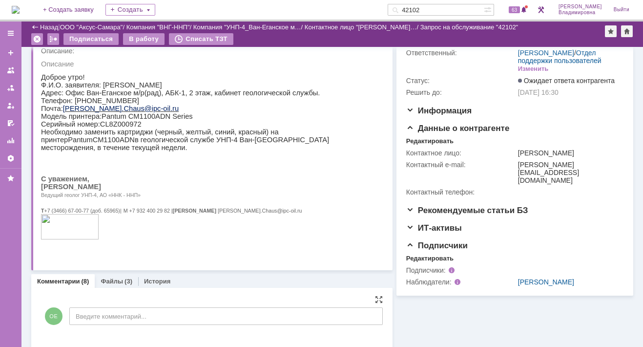
scroll to position [0, 0]
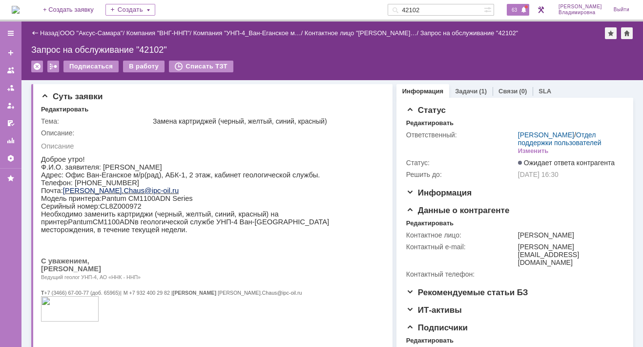
click at [520, 10] on span "63" at bounding box center [514, 9] width 11 height 7
drag, startPoint x: 439, startPoint y: 7, endPoint x: 403, endPoint y: 11, distance: 36.4
click at [403, 11] on div "На домашнюю + Создать заявку Создать 42102 63 Орлова Елена Владимировна Выйти" at bounding box center [321, 10] width 643 height 21
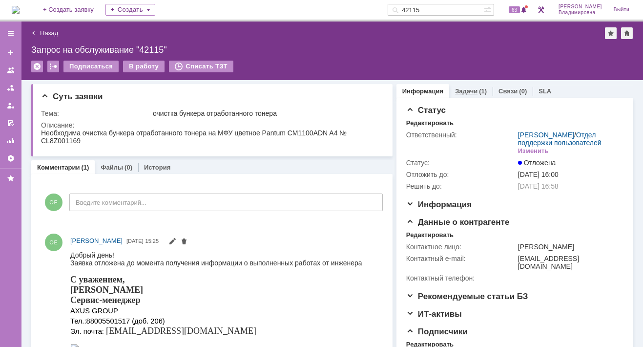
click at [460, 87] on link "Задачи" at bounding box center [466, 90] width 22 height 7
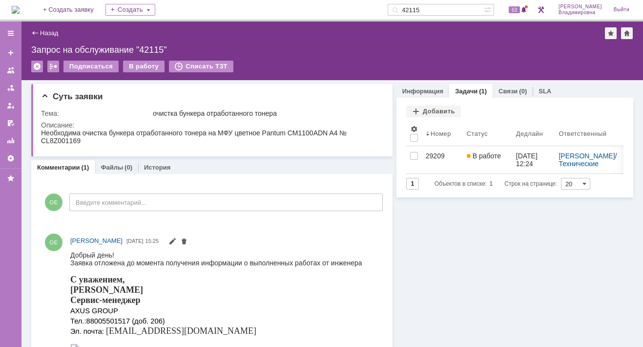
drag, startPoint x: 443, startPoint y: 9, endPoint x: 390, endPoint y: 10, distance: 52.8
click at [390, 10] on div "На домашнюю + Создать заявку Создать 42115 63 Орлова Елена Владимировна Выйти" at bounding box center [321, 10] width 643 height 21
type input "42119"
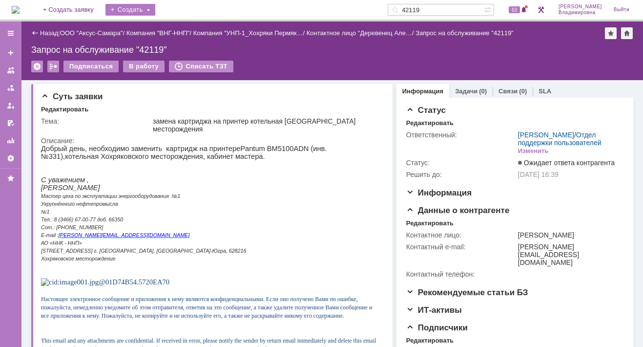
click at [147, 11] on div "Создать" at bounding box center [131, 10] width 50 height 12
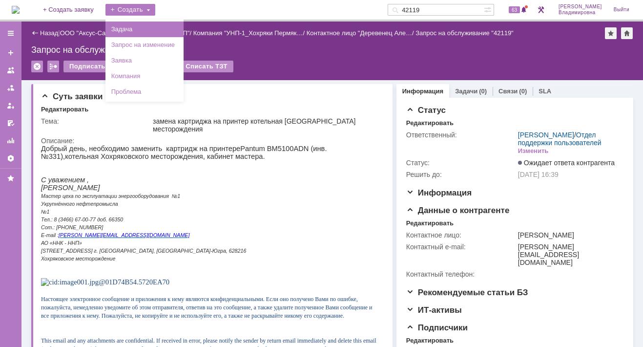
click at [152, 27] on link "Задача" at bounding box center [144, 29] width 74 height 12
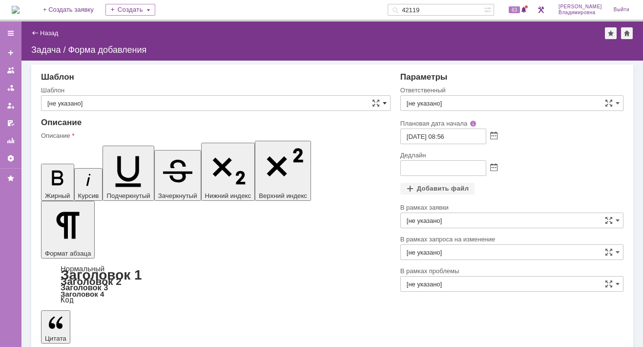
click at [384, 102] on span at bounding box center [385, 103] width 4 height 8
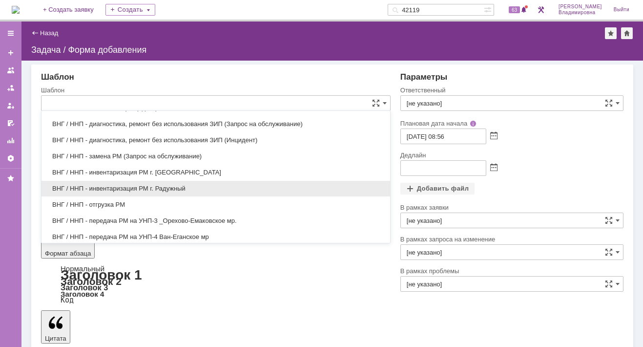
scroll to position [381, 0]
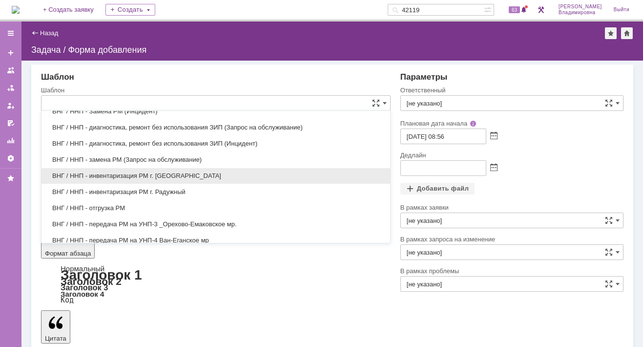
click at [127, 172] on span "ВНГ / ННП - инвентаризация РМ г. Нижневартовск" at bounding box center [215, 176] width 337 height 8
type input "ВНГ / ННП - инвентаризация РМ г. Нижневартовск"
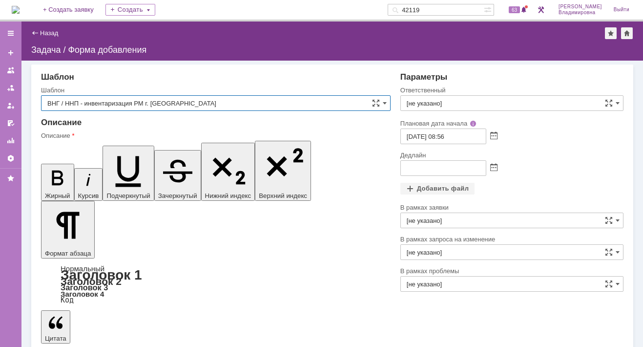
type input "[PERSON_NAME]"
type input "06.10.2025 09:56"
type input "ВНГ / ННП - инвентаризация РМ г. Нижневартовск"
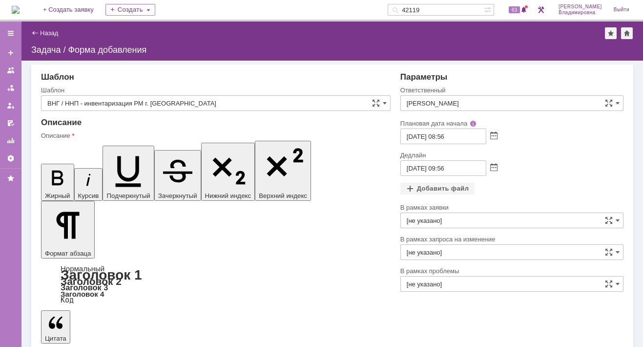
drag, startPoint x: 279, startPoint y: 2517, endPoint x: 311, endPoint y: 2533, distance: 34.7
drag, startPoint x: 441, startPoint y: 166, endPoint x: 448, endPoint y: 165, distance: 6.9
click at [448, 165] on input "06.10.2025 09:56" at bounding box center [444, 168] width 86 height 16
click at [454, 166] on input "06.10.2025 16:56" at bounding box center [444, 168] width 86 height 16
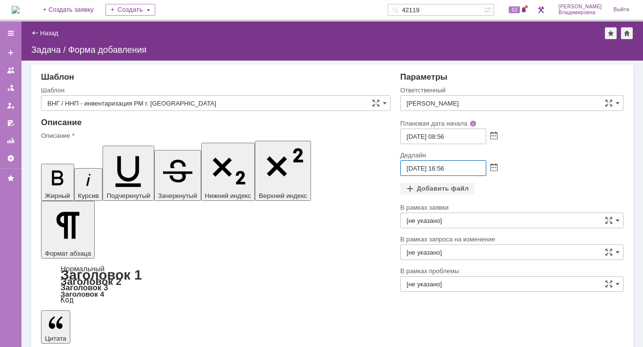
click at [448, 169] on input "06.10.2025 16:56" at bounding box center [444, 168] width 86 height 16
click at [454, 166] on input "06.10.2025 15:56" at bounding box center [444, 168] width 86 height 16
type input "06.10.2025 15:00"
click at [423, 188] on div "Добавить файл" at bounding box center [438, 189] width 75 height 12
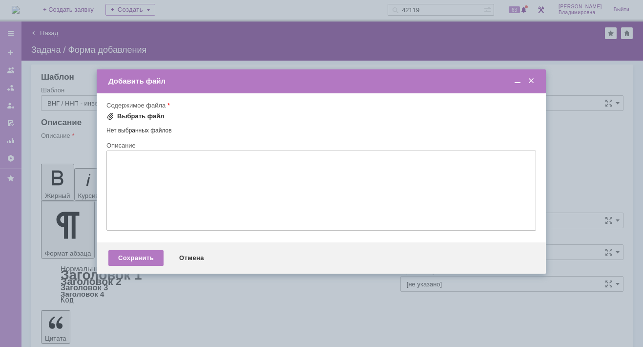
click at [110, 114] on span at bounding box center [111, 116] width 8 height 8
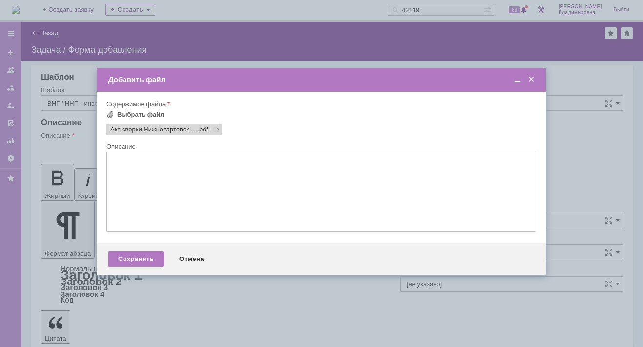
scroll to position [0, 0]
click at [139, 258] on div "Сохранить" at bounding box center [135, 259] width 55 height 16
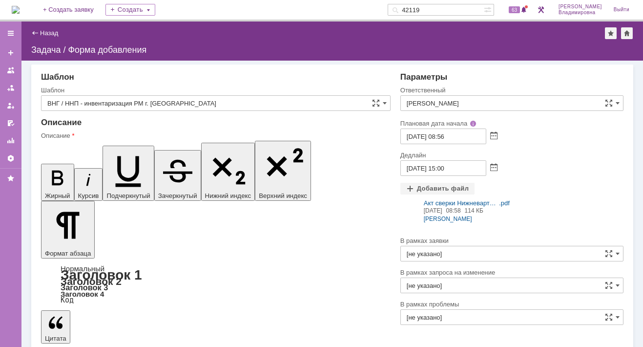
scroll to position [19, 0]
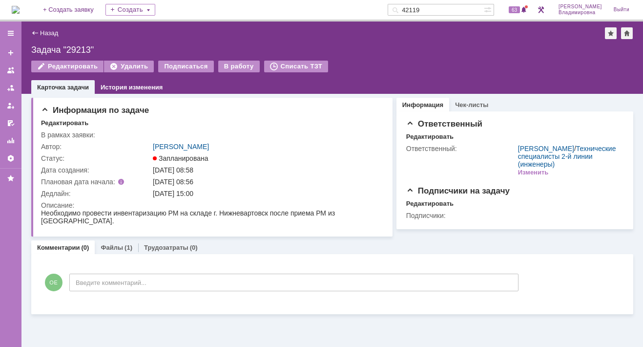
drag, startPoint x: 439, startPoint y: 9, endPoint x: 396, endPoint y: 8, distance: 43.0
click at [396, 8] on div "На домашнюю + Создать заявку Создать 42119 63 Орлова Елена Владимировна Выйти" at bounding box center [321, 10] width 643 height 21
type input "29156"
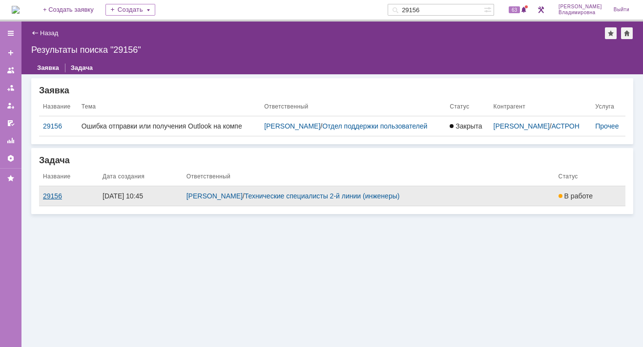
click at [58, 200] on div "29156" at bounding box center [69, 196] width 52 height 8
click at [58, 202] on div "Назад | Результаты поиска "29156" Результаты поиска "29156" Заявка Задача Заявк…" at bounding box center [332, 183] width 622 height 325
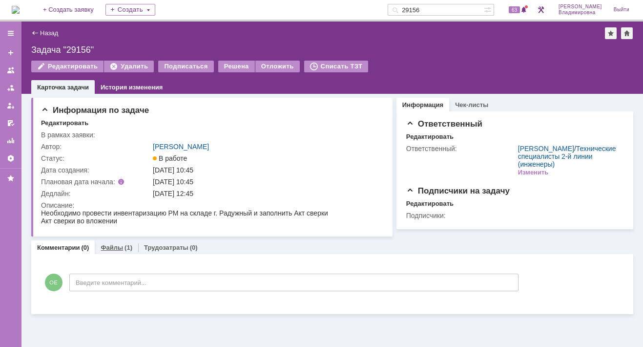
click at [113, 244] on link "Файлы" at bounding box center [112, 247] width 22 height 7
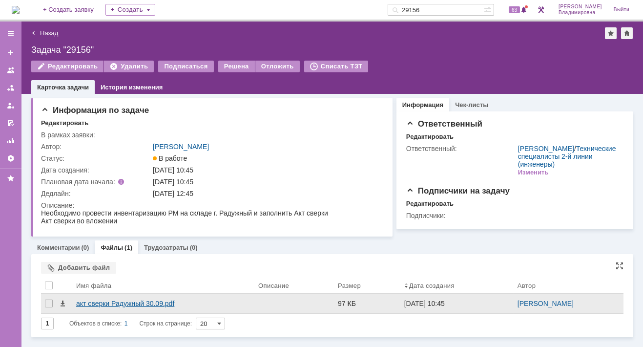
click at [78, 301] on div "акт сверки Радужный 30.09.pdf" at bounding box center [163, 303] width 174 height 8
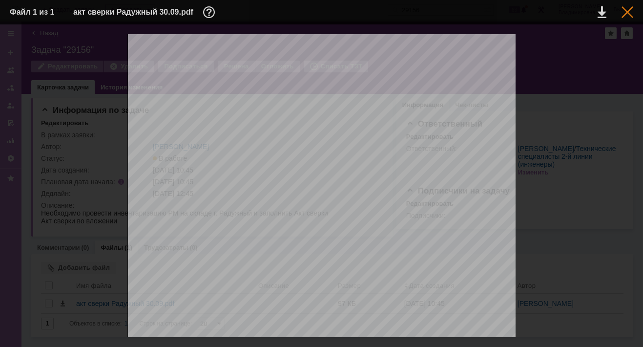
click at [625, 10] on div at bounding box center [628, 12] width 12 height 12
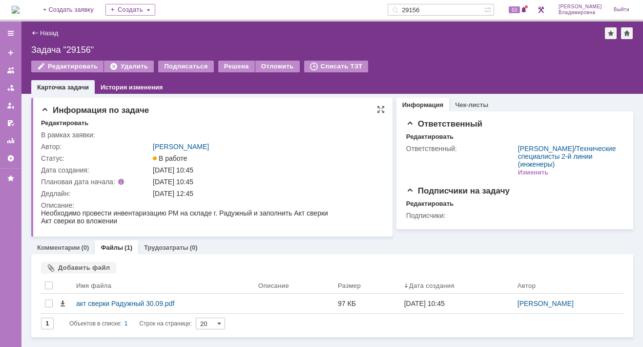
click at [250, 116] on div "Информация по задаче Редактировать В рамках заявки: Автор: Орлова Елена Владими…" at bounding box center [212, 167] width 362 height 139
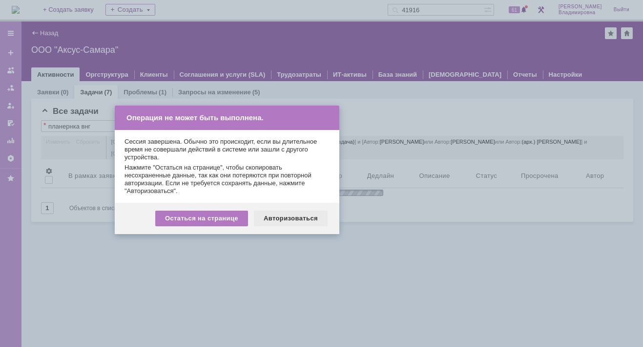
click at [292, 220] on div "Авторизоваться" at bounding box center [291, 219] width 74 height 16
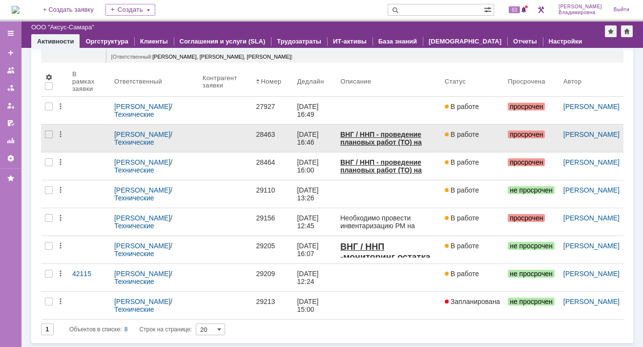
scroll to position [61, 0]
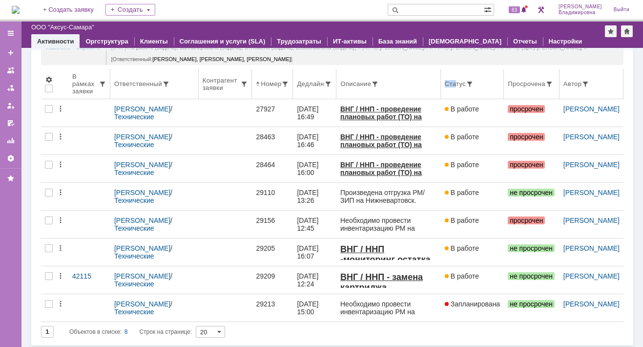
drag, startPoint x: 435, startPoint y: 71, endPoint x: 451, endPoint y: 71, distance: 15.6
click at [451, 71] on th "Статус" at bounding box center [473, 84] width 64 height 30
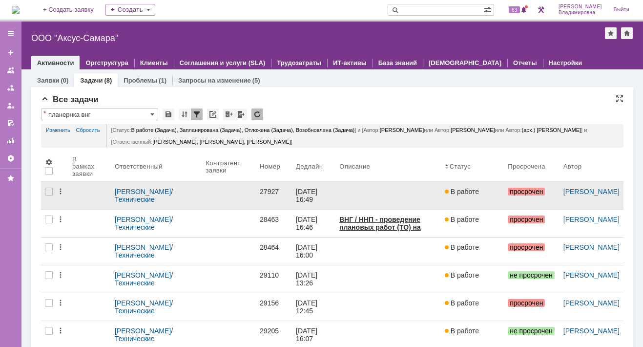
scroll to position [0, 0]
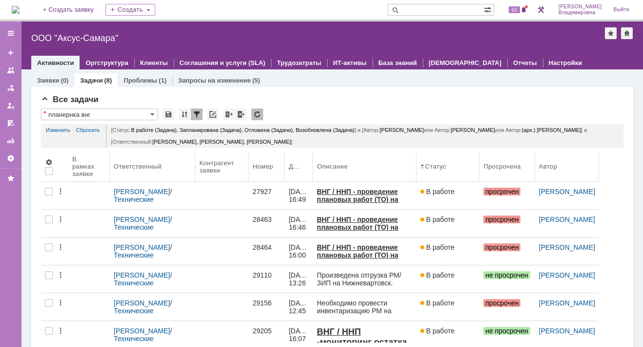
drag, startPoint x: 332, startPoint y: 157, endPoint x: 303, endPoint y: 161, distance: 29.1
click at [303, 161] on body "Идет загрузка, пожалуйста, подождите. На домашнюю + Создать заявку Создать 63 […" at bounding box center [321, 173] width 643 height 347
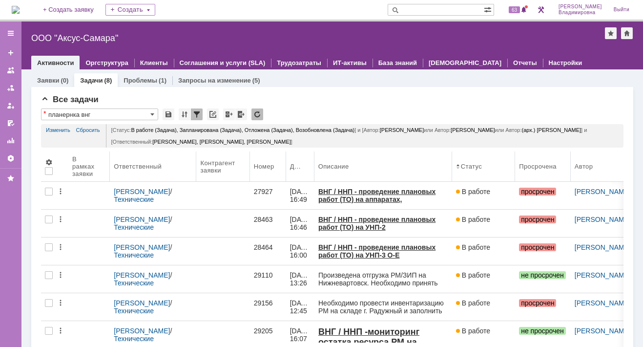
drag, startPoint x: 416, startPoint y: 154, endPoint x: 453, endPoint y: 154, distance: 37.1
click at [453, 154] on body "Идет загрузка, пожалуйста, подождите. На домашнюю + Создать заявку Создать 63 […" at bounding box center [321, 173] width 643 height 347
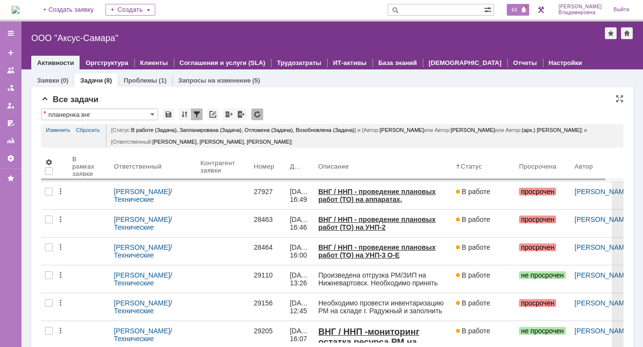
click at [518, 10] on span "64" at bounding box center [514, 9] width 11 height 7
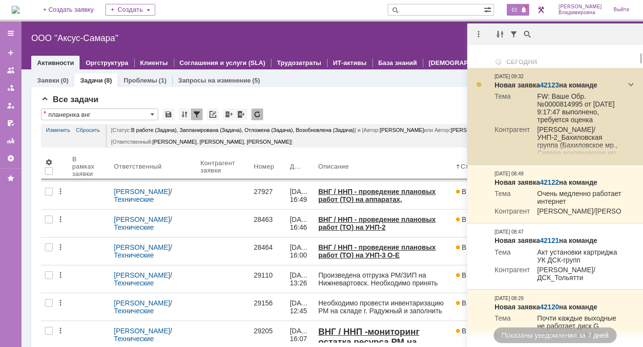
scroll to position [49, 0]
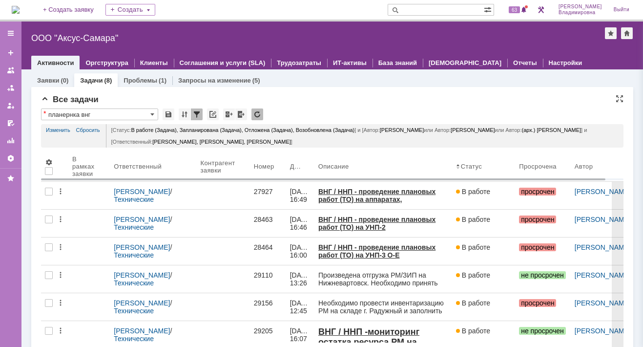
click at [383, 95] on div "Все задачи" at bounding box center [332, 100] width 583 height 10
click at [520, 11] on span "63" at bounding box center [514, 9] width 11 height 7
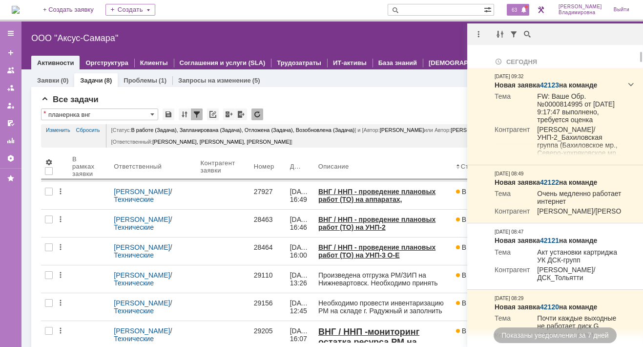
scroll to position [0, 0]
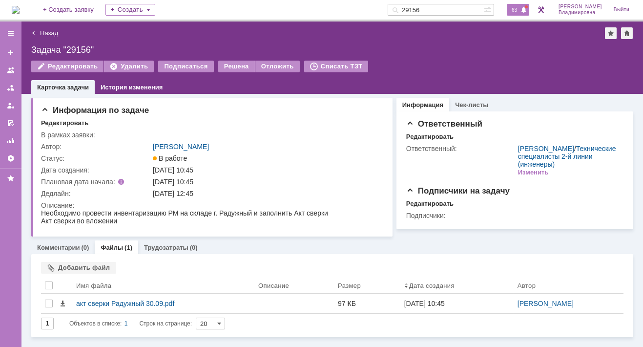
click at [526, 9] on div "63" at bounding box center [518, 10] width 22 height 12
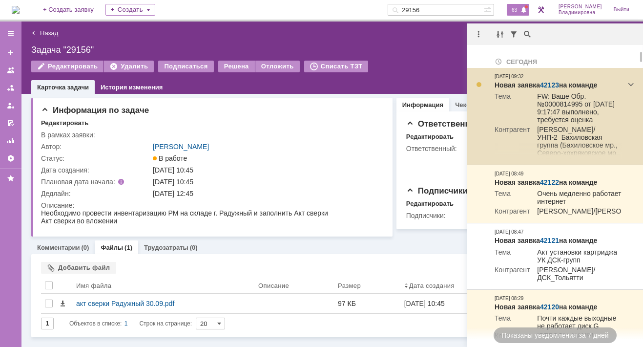
click at [547, 82] on link "42123" at bounding box center [549, 85] width 19 height 8
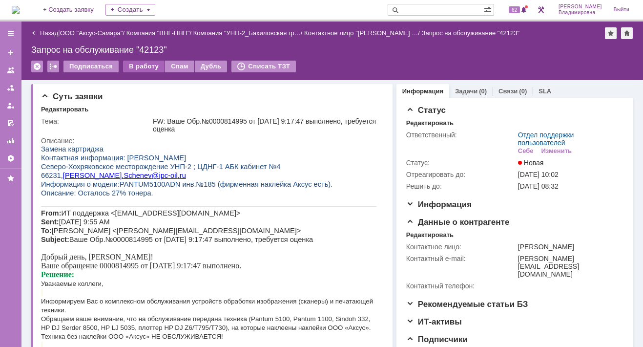
click at [144, 62] on div "В работу" at bounding box center [144, 67] width 42 height 12
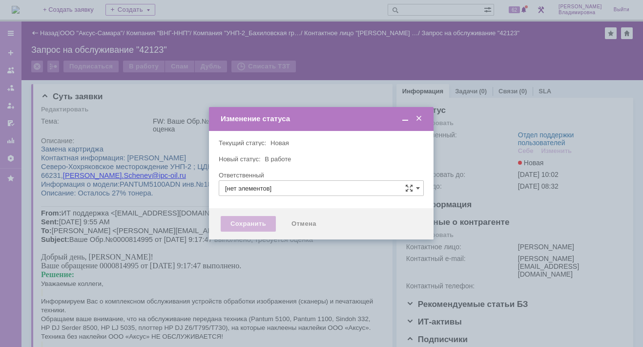
type input "Отдел поддержки пользователей"
type input "[PERSON_NAME]"
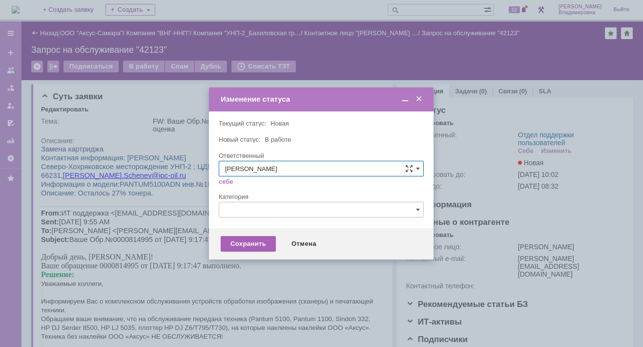
click at [232, 241] on div "Сохранить" at bounding box center [248, 244] width 55 height 16
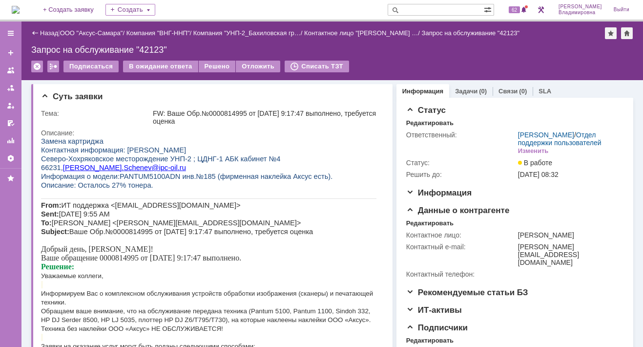
scroll to position [147, 0]
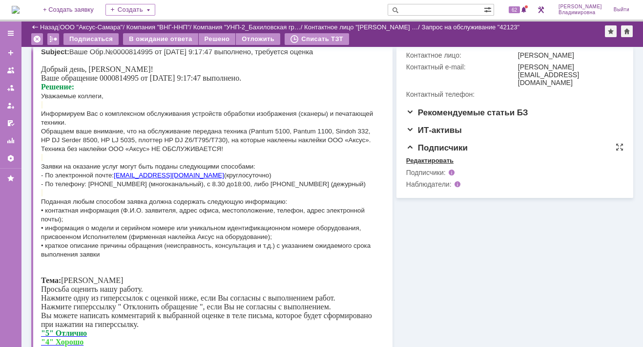
click at [419, 160] on div "Редактировать" at bounding box center [429, 161] width 47 height 8
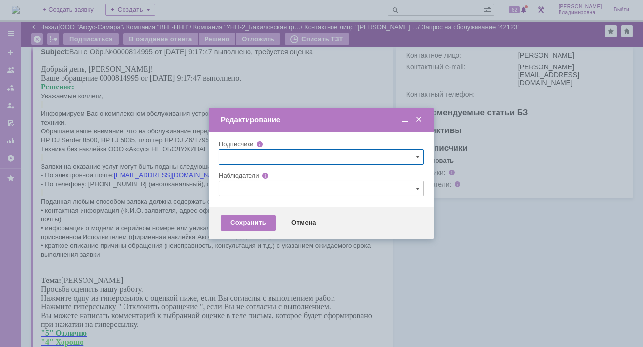
click at [235, 191] on input "text" at bounding box center [321, 189] width 205 height 16
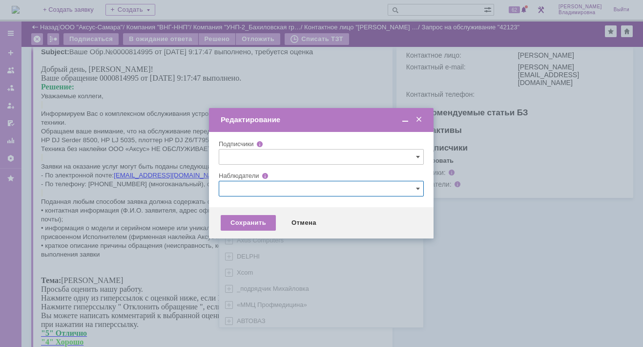
type input "y"
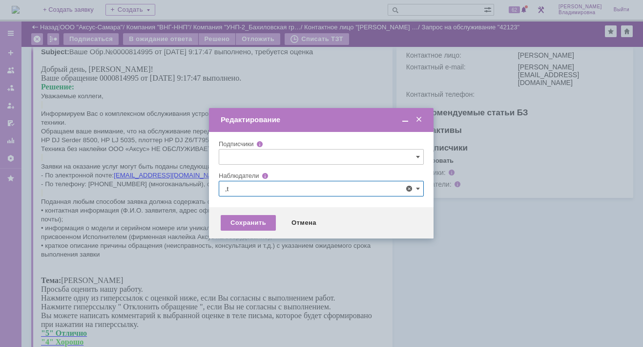
type input ","
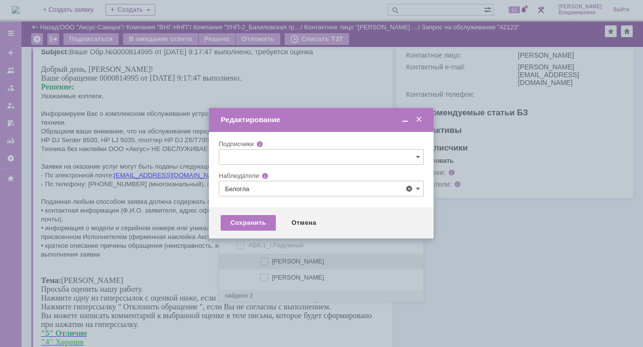
click at [272, 260] on span at bounding box center [272, 259] width 0 height 5
click at [266, 260] on input "Белоглазов Алексей Валерьевич" at bounding box center [265, 261] width 6 height 6
type input "Белоглазов Алексей Валерьевич"
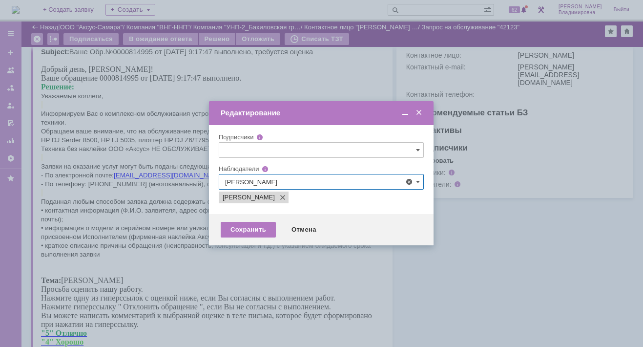
click at [215, 266] on div at bounding box center [321, 173] width 643 height 347
click at [253, 232] on div "Сохранить" at bounding box center [248, 230] width 55 height 16
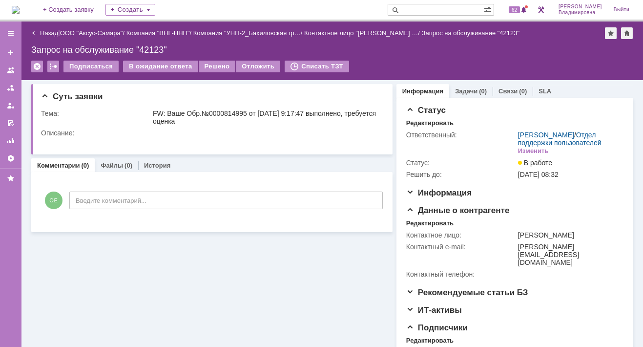
scroll to position [0, 0]
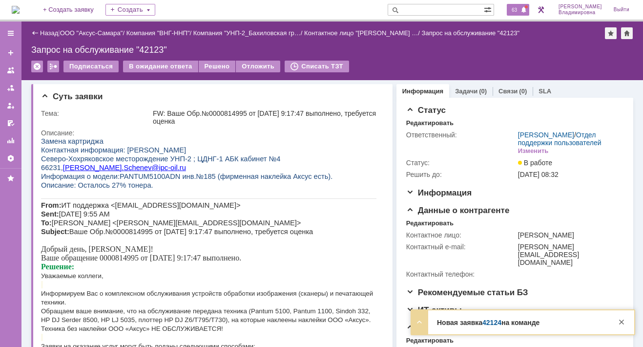
click at [520, 9] on span "63" at bounding box center [514, 9] width 11 height 7
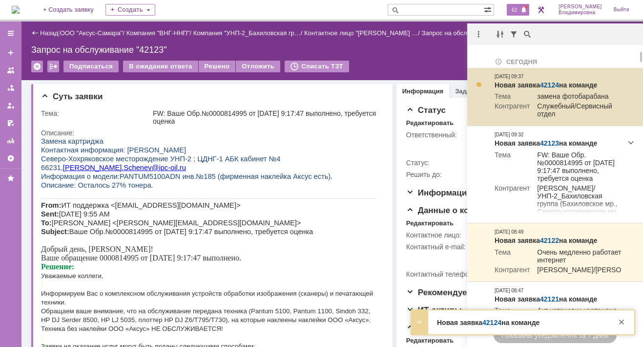
click at [555, 83] on link "42124" at bounding box center [549, 85] width 19 height 8
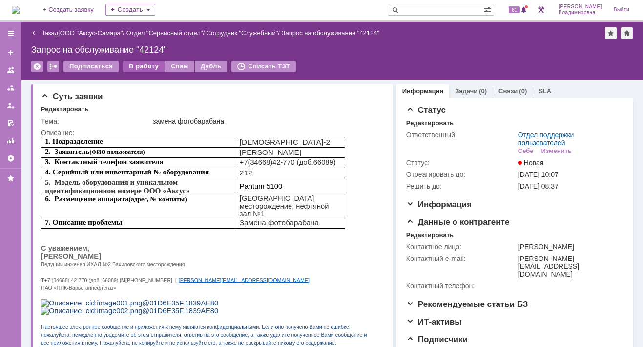
click at [138, 64] on div "В работу" at bounding box center [144, 67] width 42 height 12
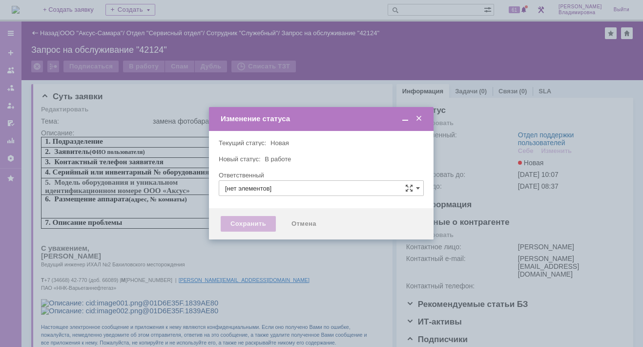
type input "Отдел поддержки пользователей"
type input "[PERSON_NAME]"
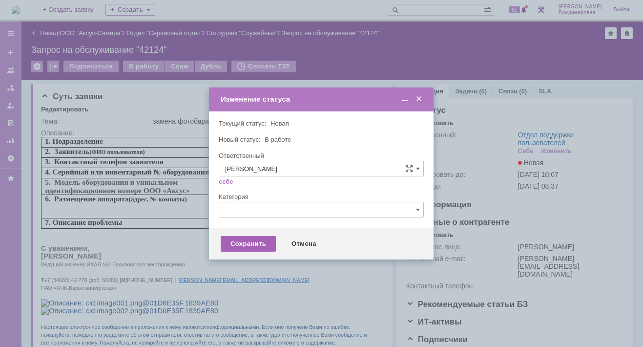
click at [243, 241] on div "Сохранить" at bounding box center [248, 244] width 55 height 16
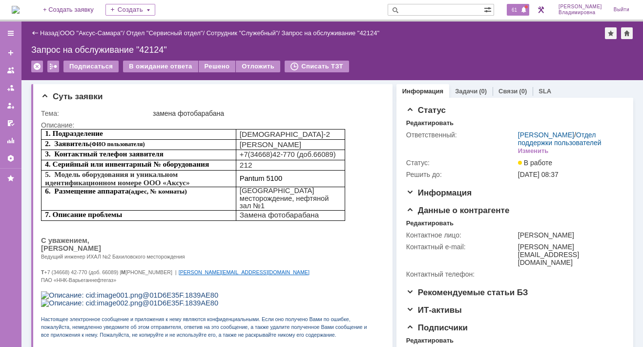
click at [519, 11] on span "61" at bounding box center [514, 9] width 11 height 7
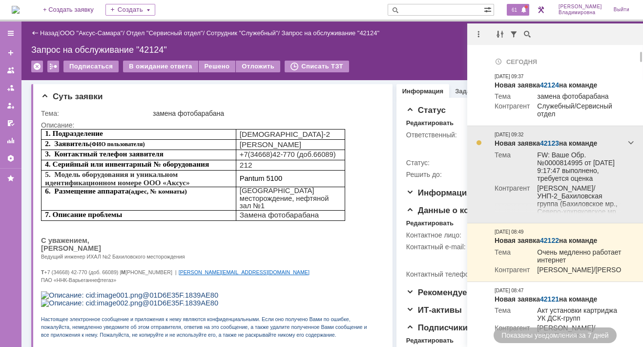
click at [547, 143] on link "42123" at bounding box center [549, 143] width 19 height 8
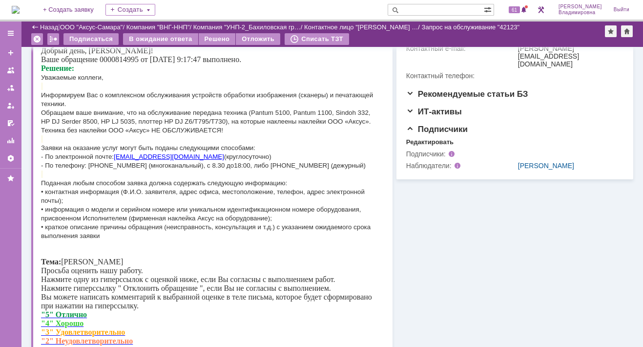
scroll to position [144, 0]
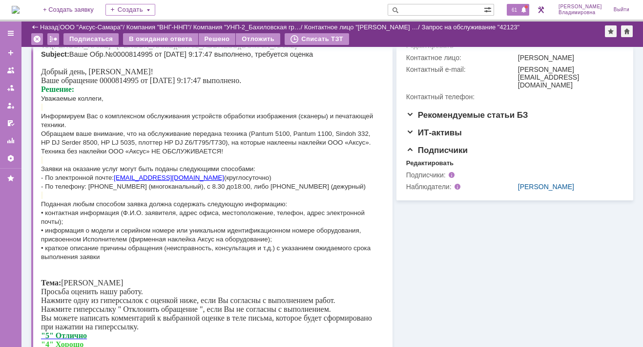
click at [519, 6] on span "61" at bounding box center [514, 9] width 11 height 7
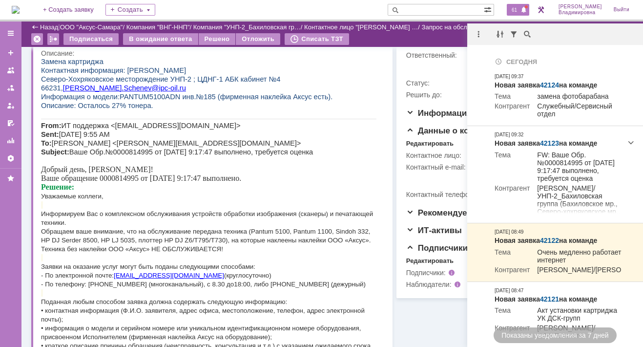
scroll to position [0, 0]
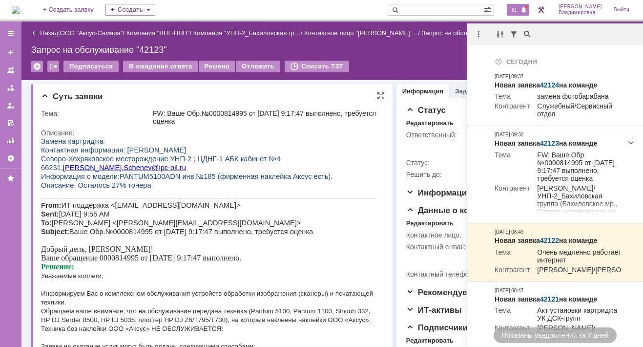
click at [272, 195] on p at bounding box center [209, 194] width 336 height 9
click at [324, 148] on p "Контактная информация: [PERSON_NAME]" at bounding box center [209, 150] width 336 height 9
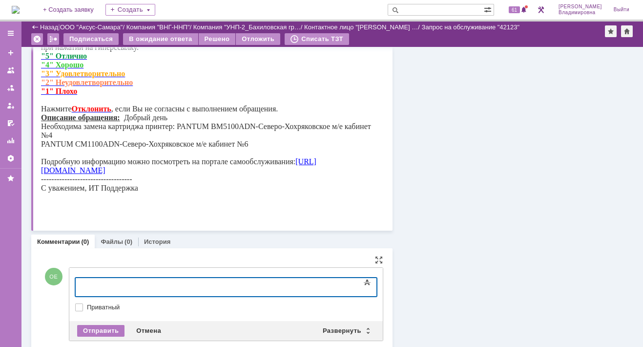
scroll to position [439, 0]
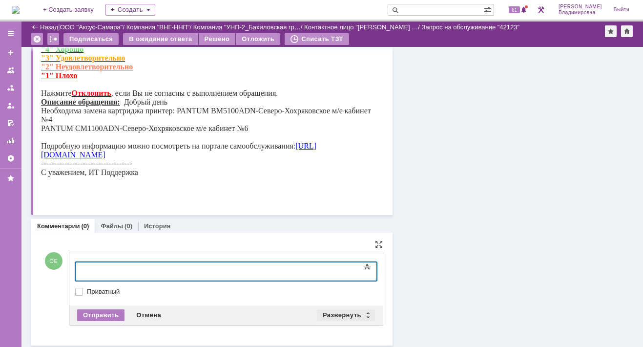
click at [347, 309] on div "Развернуть" at bounding box center [346, 315] width 58 height 12
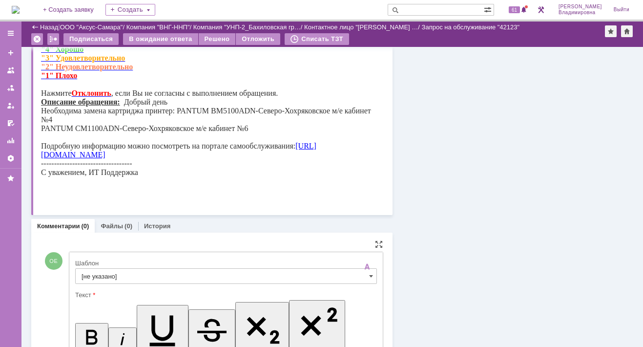
scroll to position [0, 0]
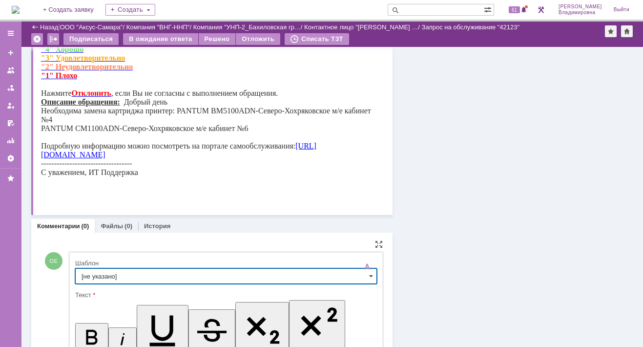
click at [98, 275] on input "[не указано]" at bounding box center [226, 276] width 302 height 16
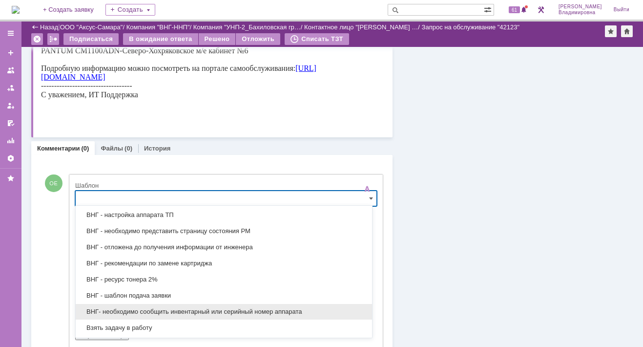
scroll to position [381, 0]
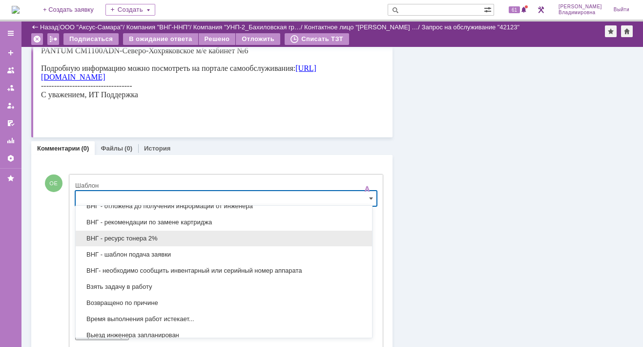
click at [121, 235] on span "ВНГ - ресурс тонера 2%" at bounding box center [224, 239] width 285 height 8
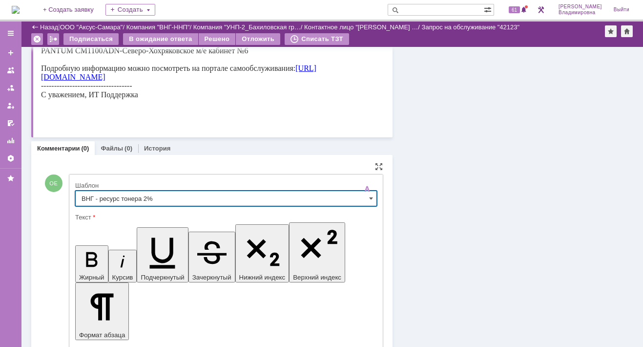
type input "ВНГ - ресурс тонера 2%"
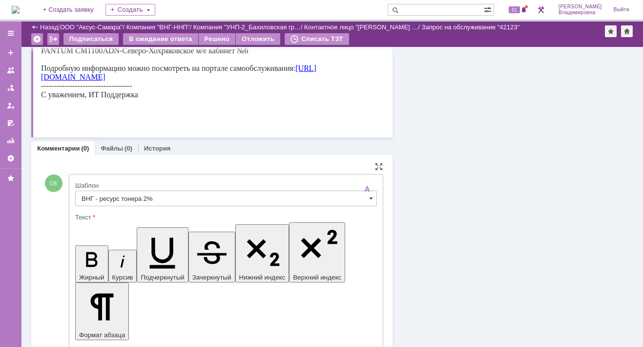
drag, startPoint x: 155, startPoint y: 2422, endPoint x: 215, endPoint y: 2420, distance: 60.1
drag, startPoint x: 235, startPoint y: 2436, endPoint x: 240, endPoint y: 2435, distance: 5.5
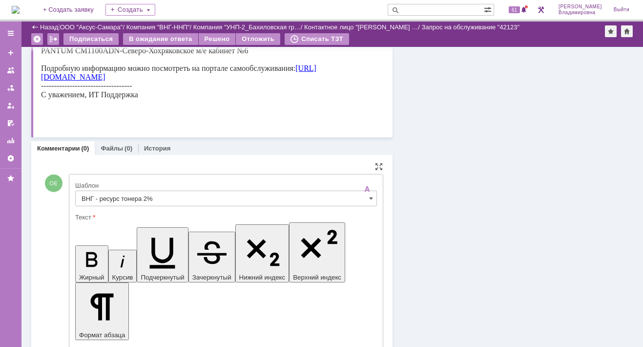
drag, startPoint x: 229, startPoint y: 2436, endPoint x: 305, endPoint y: 2438, distance: 75.7
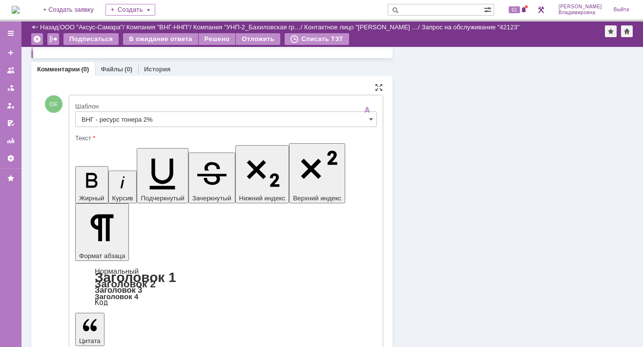
scroll to position [663, 0]
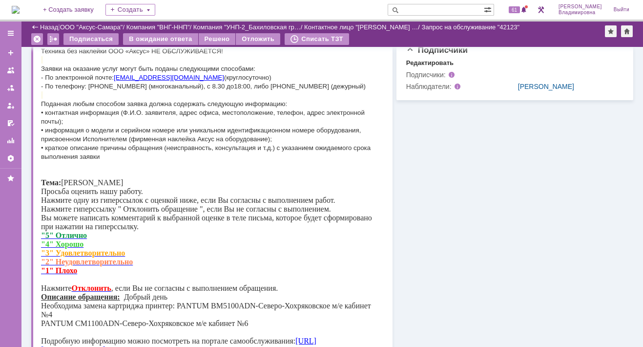
scroll to position [0, 0]
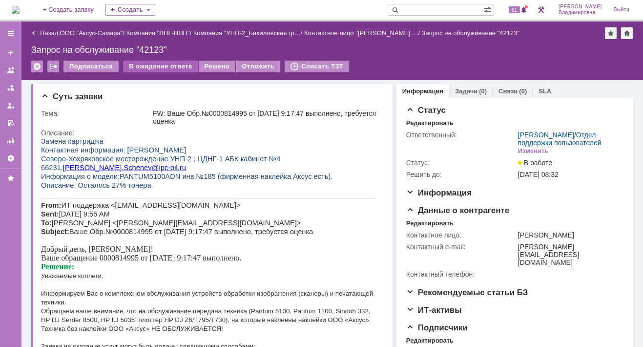
click at [163, 64] on div "В ожидание ответа" at bounding box center [160, 67] width 75 height 12
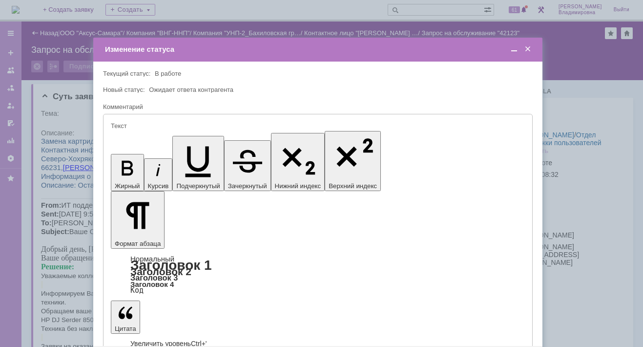
type input "[не указано]"
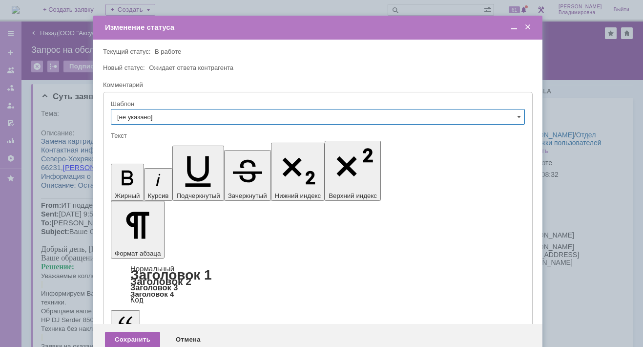
click at [137, 332] on div "Сохранить" at bounding box center [132, 340] width 55 height 16
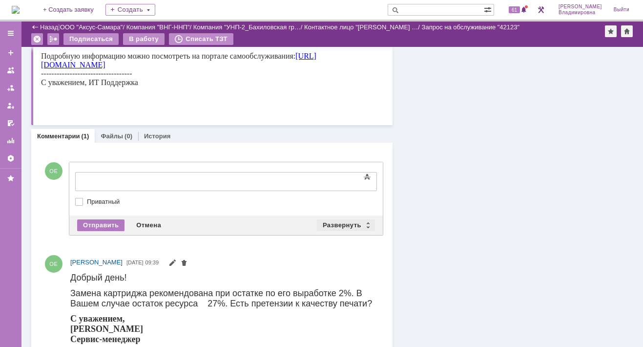
click at [341, 220] on div "Развернуть" at bounding box center [346, 225] width 58 height 12
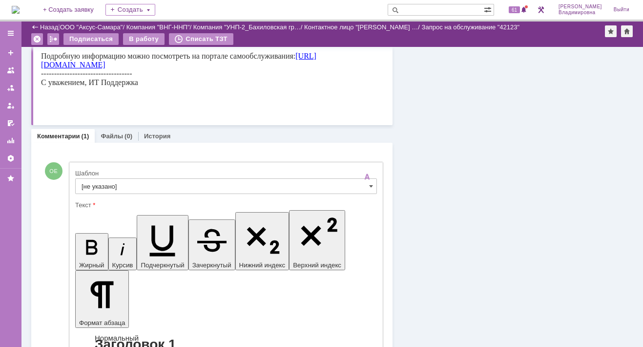
drag, startPoint x: 46, startPoint y: 202, endPoint x: 138, endPoint y: 191, distance: 92.5
click at [263, 130] on div "Комментарии (1) Файлы (0) История" at bounding box center [212, 136] width 362 height 14
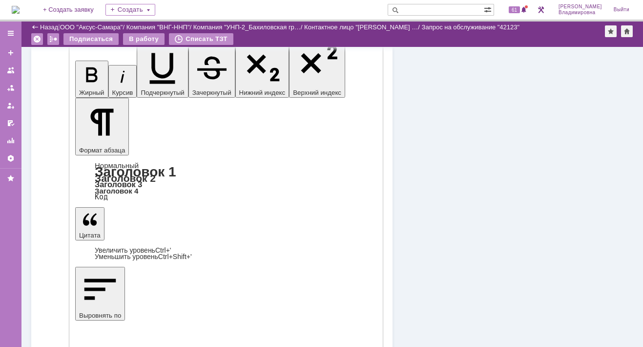
scroll to position [732, 0]
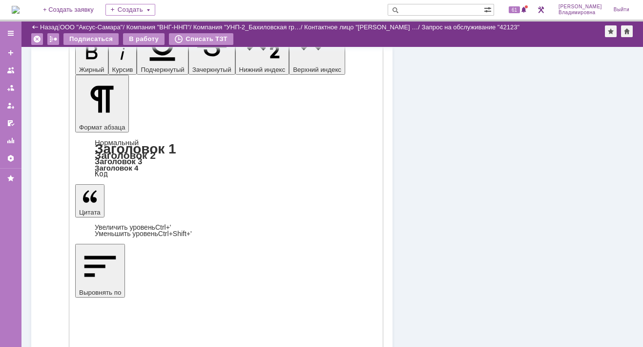
drag, startPoint x: 144, startPoint y: 187, endPoint x: 68, endPoint y: 35, distance: 170.0
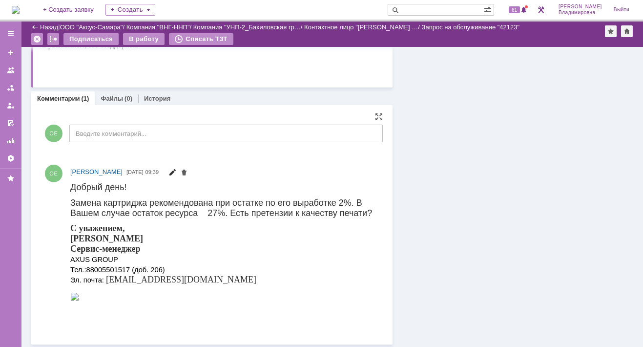
click at [176, 172] on span at bounding box center [173, 174] width 8 height 8
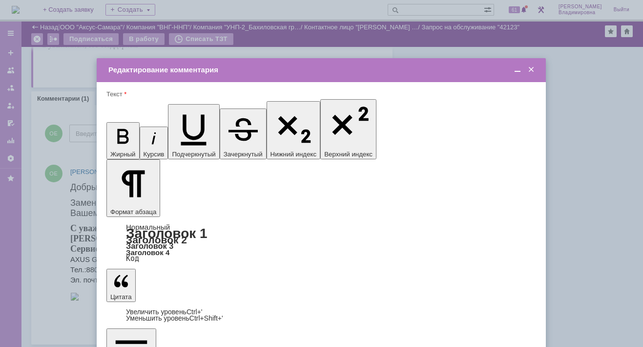
scroll to position [0, 0]
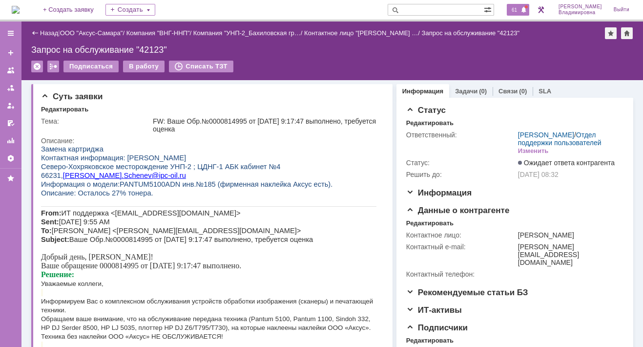
click at [519, 6] on span "61" at bounding box center [514, 9] width 11 height 7
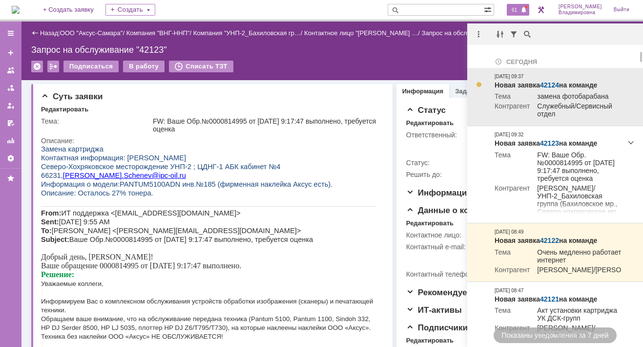
click at [553, 85] on link "42124" at bounding box center [549, 85] width 19 height 8
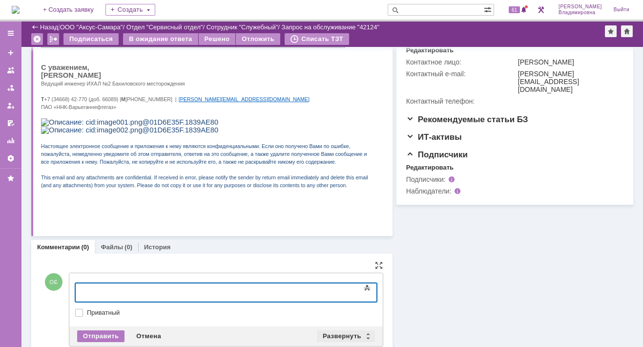
scroll to position [161, 0]
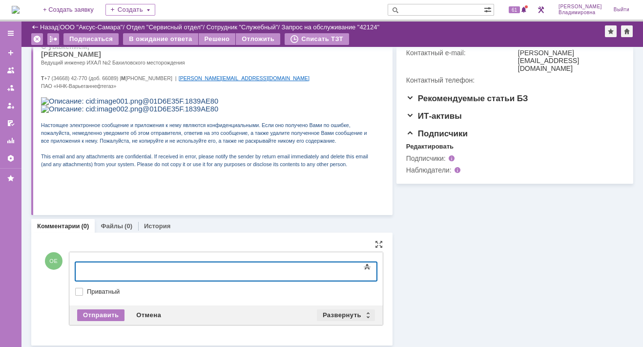
click at [345, 313] on div "Развернуть" at bounding box center [346, 315] width 58 height 12
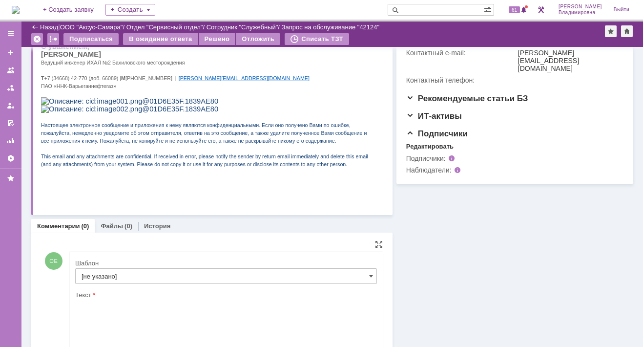
scroll to position [0, 0]
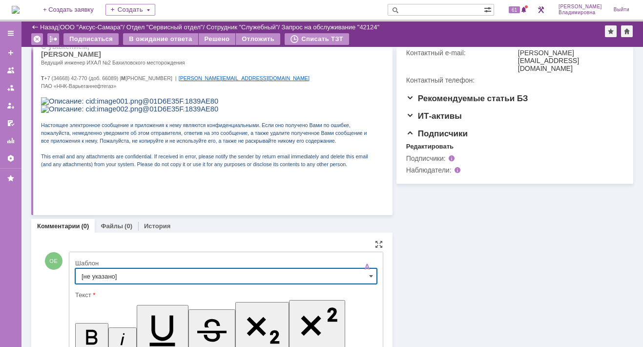
click at [88, 270] on input "[не указано]" at bounding box center [226, 276] width 302 height 16
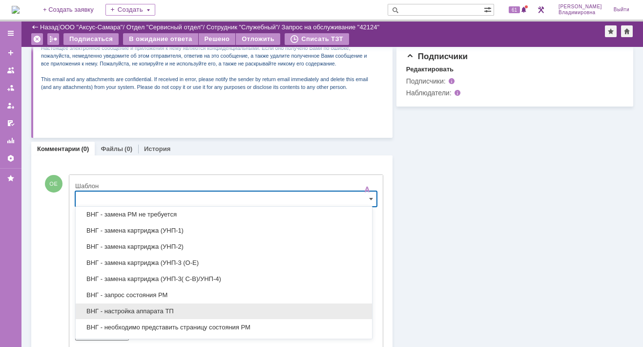
scroll to position [283, 0]
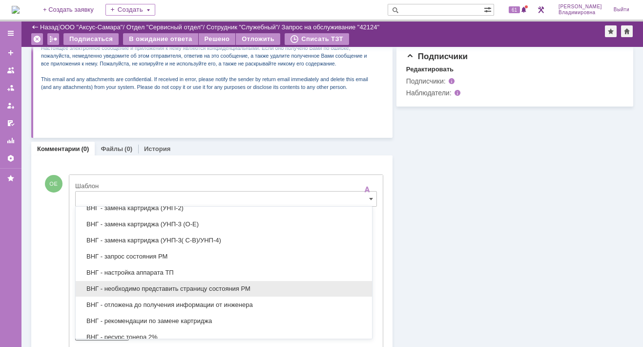
click at [173, 285] on span "ВНГ - необходимо представить страницу состояния РМ" at bounding box center [224, 289] width 285 height 8
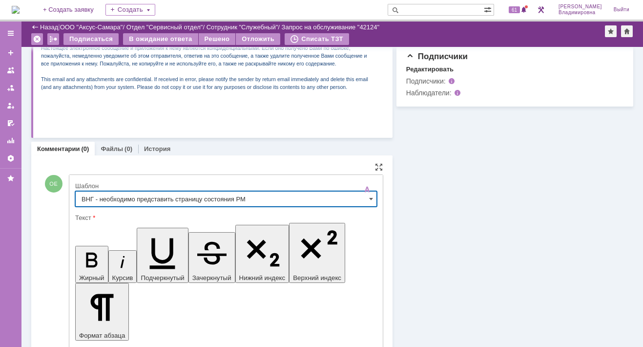
type input "ВНГ - необходимо представить страницу состояния РМ"
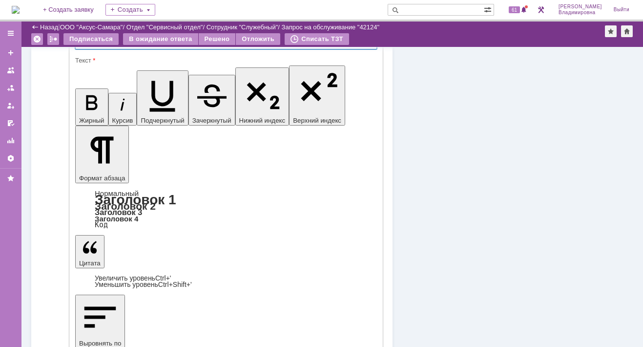
scroll to position [397, 0]
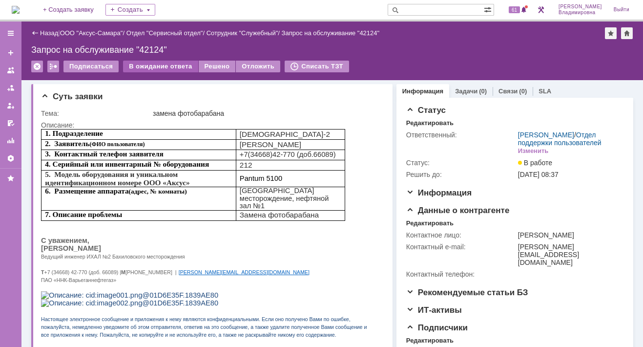
drag, startPoint x: 160, startPoint y: 64, endPoint x: 159, endPoint y: 70, distance: 5.9
click at [159, 64] on div "В ожидание ответа" at bounding box center [160, 67] width 75 height 12
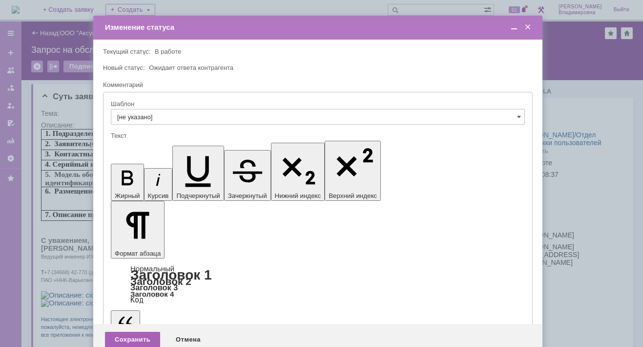
click at [129, 332] on div "Сохранить" at bounding box center [132, 340] width 55 height 16
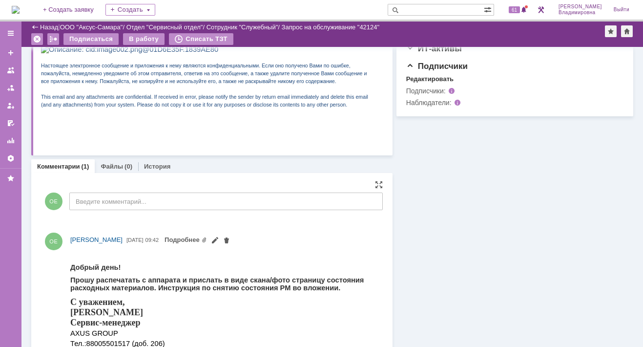
scroll to position [244, 0]
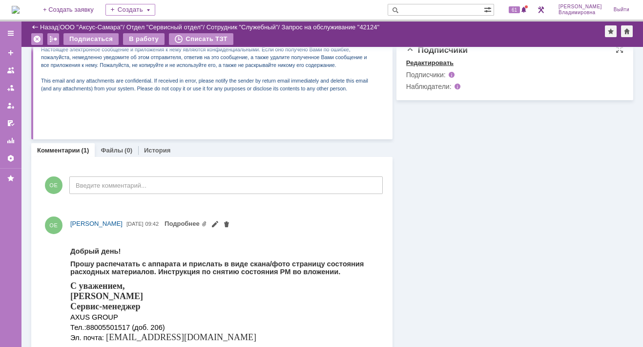
click at [429, 62] on div "Редактировать" at bounding box center [429, 63] width 47 height 8
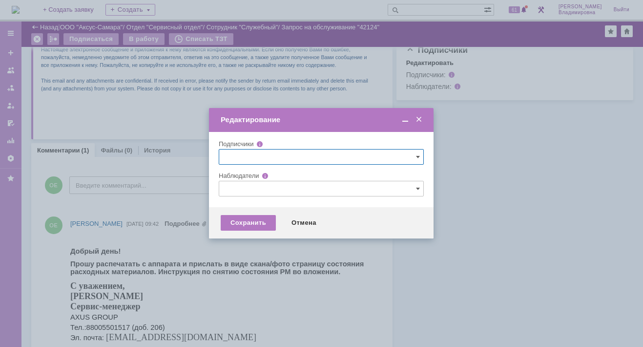
click at [241, 187] on input "text" at bounding box center [321, 189] width 205 height 16
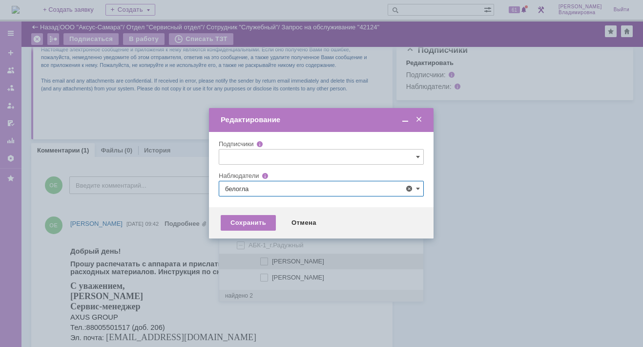
click at [272, 260] on span at bounding box center [272, 259] width 0 height 5
click at [265, 260] on input "Белоглазов Алексей Валерьевич" at bounding box center [265, 261] width 6 height 6
type input "Белоглазов Алексей Валерьевич"
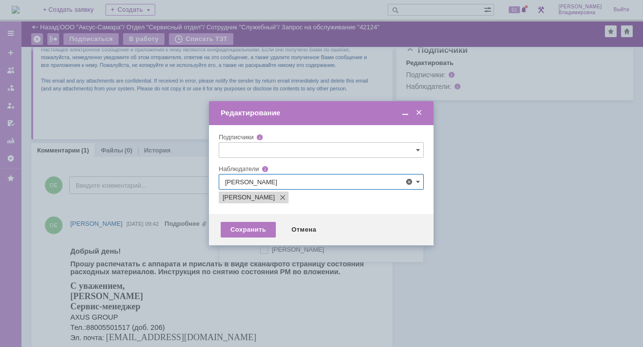
click at [228, 294] on div at bounding box center [321, 173] width 643 height 347
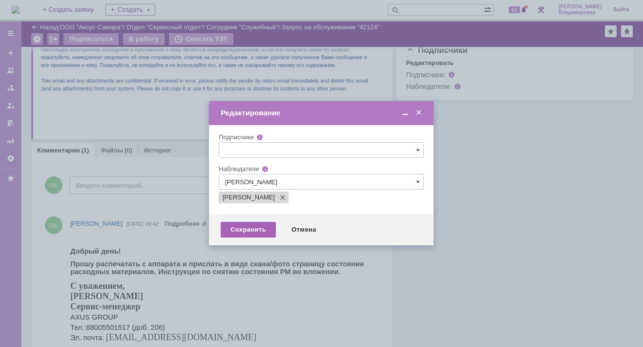
click at [258, 229] on div "Сохранить" at bounding box center [248, 230] width 55 height 16
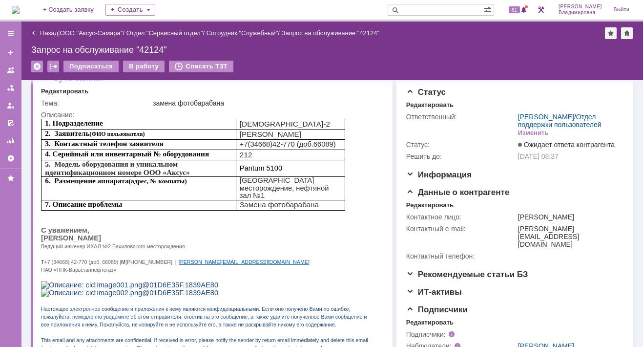
scroll to position [0, 0]
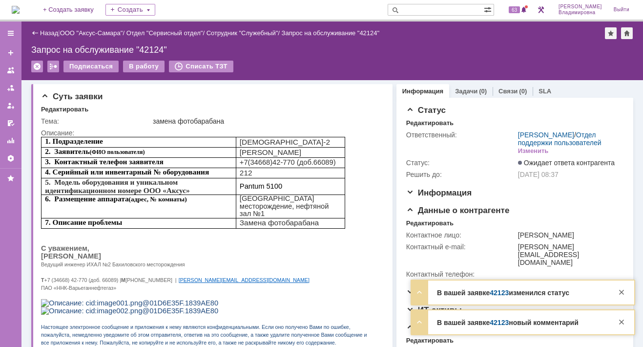
click at [497, 295] on link "42123" at bounding box center [499, 293] width 19 height 8
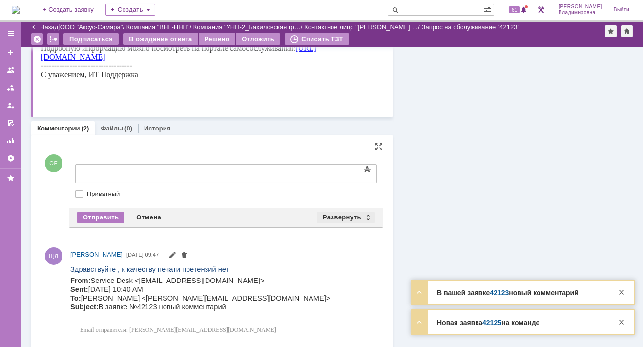
click at [336, 214] on div "Развернуть" at bounding box center [346, 218] width 58 height 12
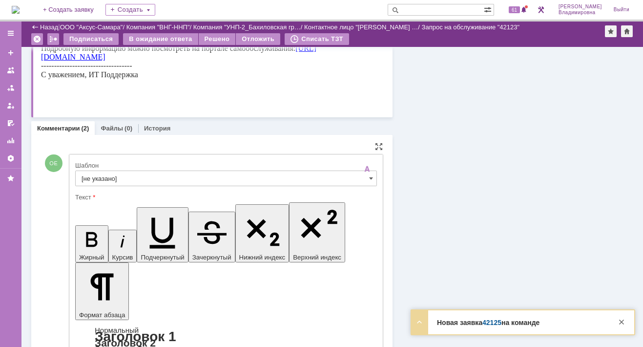
click at [97, 176] on input "[не указано]" at bounding box center [226, 179] width 302 height 16
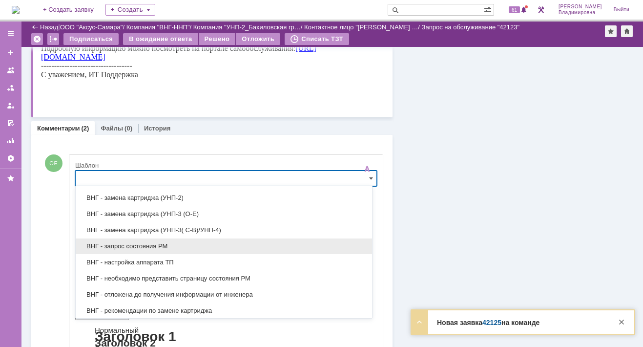
scroll to position [283, 0]
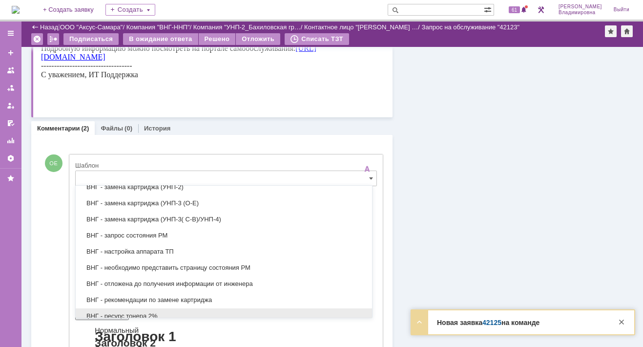
click at [136, 312] on span "ВНГ - ресурс тонера 2%" at bounding box center [224, 316] width 285 height 8
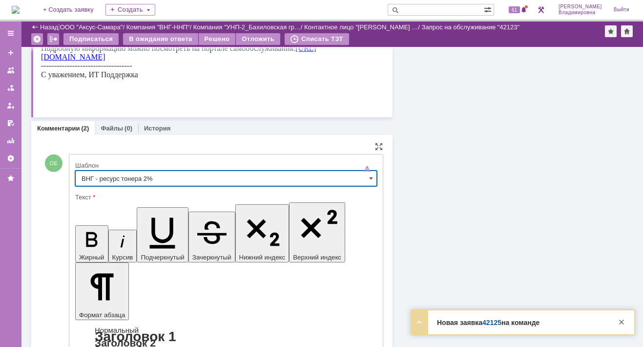
type input "ВНГ - ресурс тонера 2%"
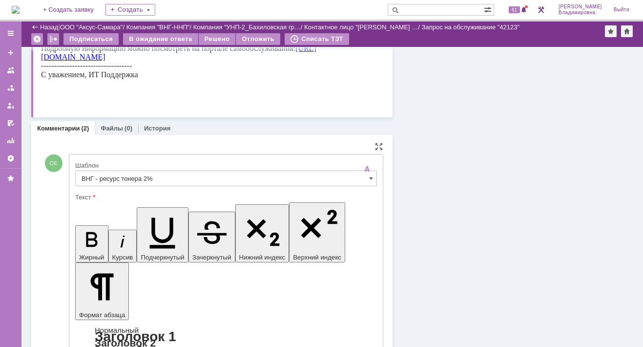
drag, startPoint x: 87, startPoint y: 2387, endPoint x: 275, endPoint y: 2404, distance: 188.9
drag, startPoint x: 271, startPoint y: 2401, endPoint x: 290, endPoint y: 2425, distance: 30.6
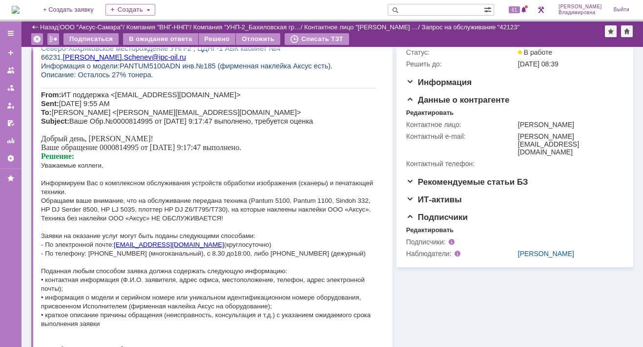
scroll to position [0, 0]
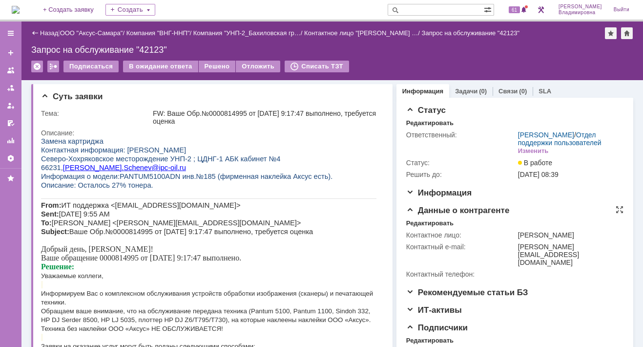
drag, startPoint x: 537, startPoint y: 241, endPoint x: 563, endPoint y: 247, distance: 26.2
click at [563, 239] on div "Щенев Леонид Александрович" at bounding box center [569, 235] width 102 height 8
copy div "Леонид Александрович"
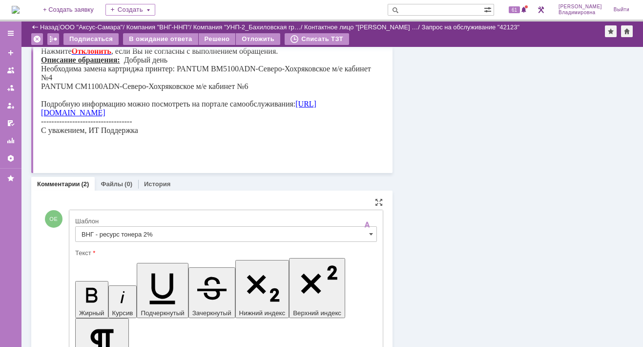
scroll to position [537, 0]
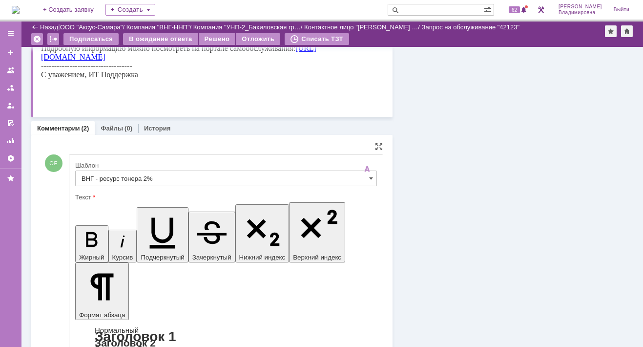
scroll to position [586, 0]
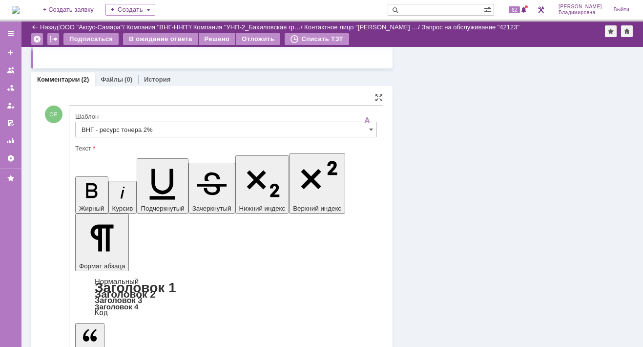
drag, startPoint x: 166, startPoint y: 2342, endPoint x: 263, endPoint y: 2344, distance: 97.2
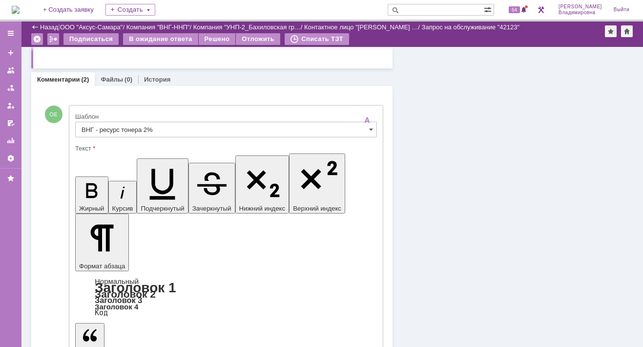
drag, startPoint x: 163, startPoint y: 2342, endPoint x: 179, endPoint y: 2342, distance: 15.6
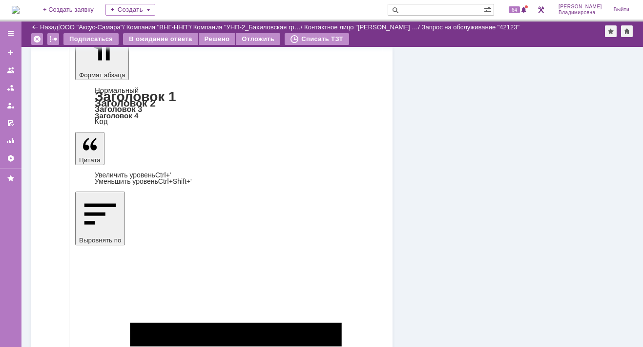
scroll to position [781, 0]
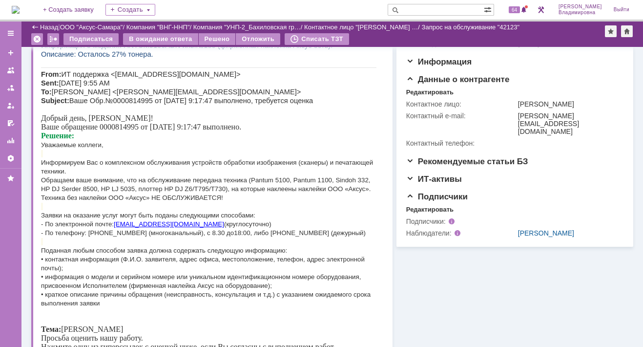
scroll to position [0, 0]
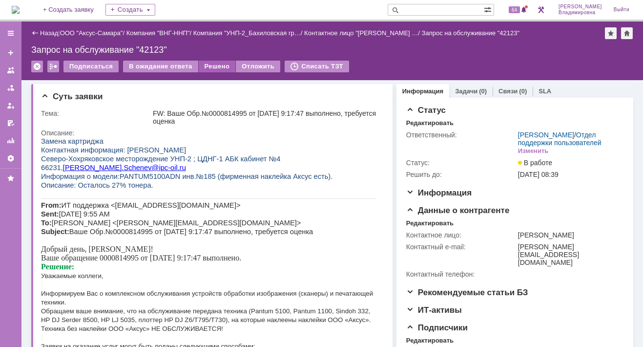
click at [212, 64] on div "Решено" at bounding box center [217, 67] width 37 height 12
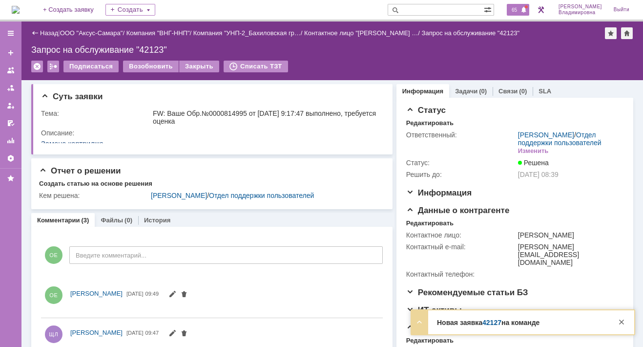
click at [520, 8] on span "65" at bounding box center [514, 9] width 11 height 7
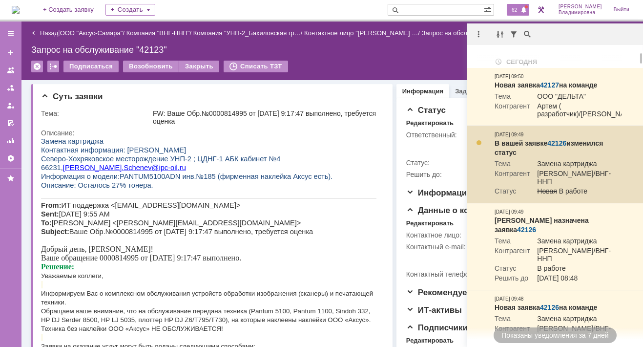
scroll to position [49, 0]
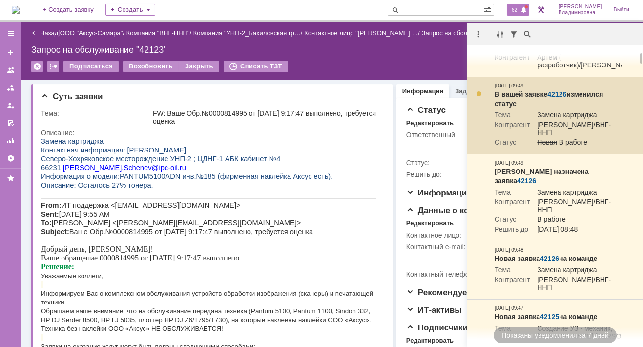
click at [554, 93] on link "42126" at bounding box center [557, 94] width 19 height 8
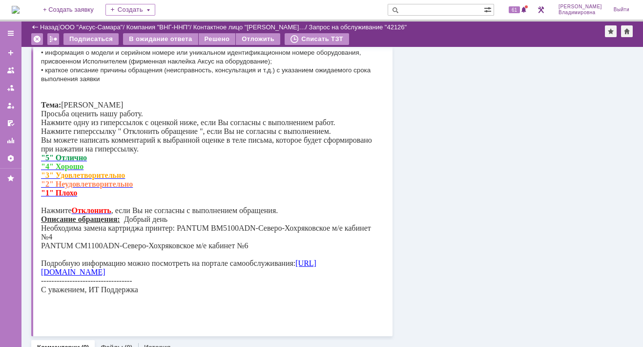
scroll to position [510, 0]
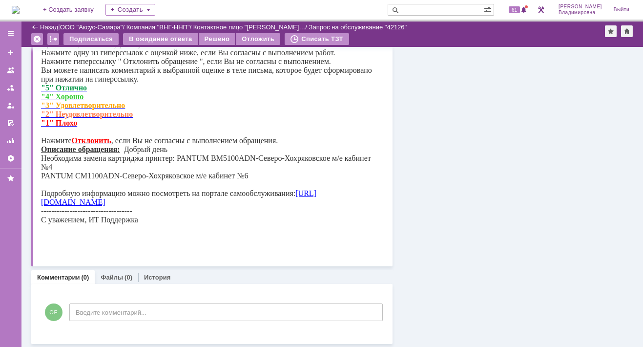
click at [64, 276] on link "Комментарии" at bounding box center [58, 277] width 43 height 7
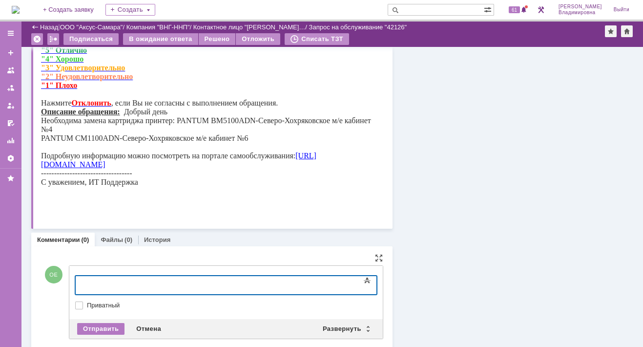
scroll to position [561, 0]
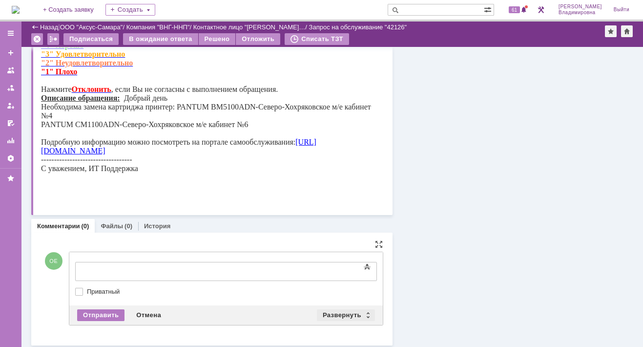
click at [338, 318] on div "Развернуть" at bounding box center [346, 315] width 58 height 12
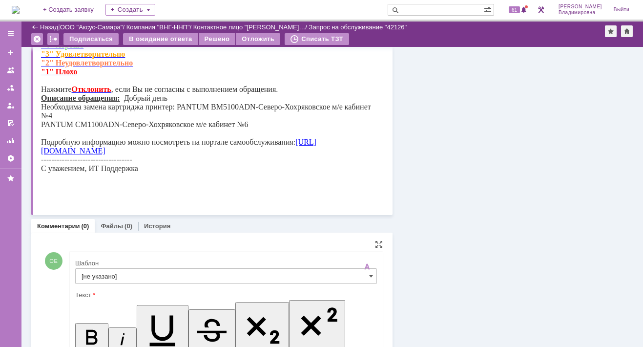
scroll to position [0, 0]
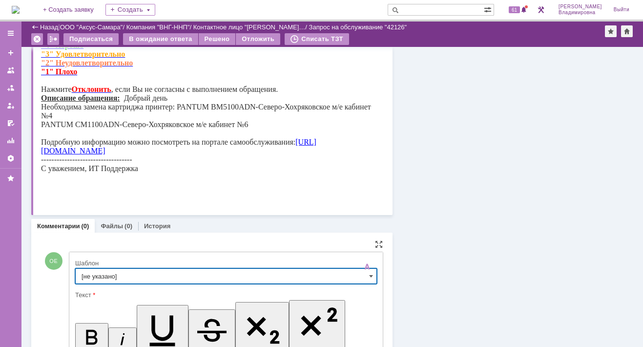
click at [86, 275] on input "[не указано]" at bounding box center [226, 276] width 302 height 16
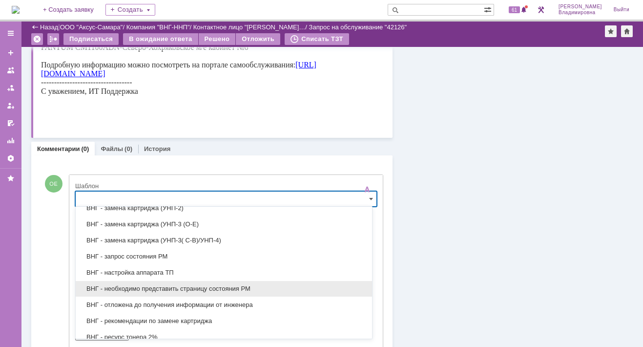
scroll to position [332, 0]
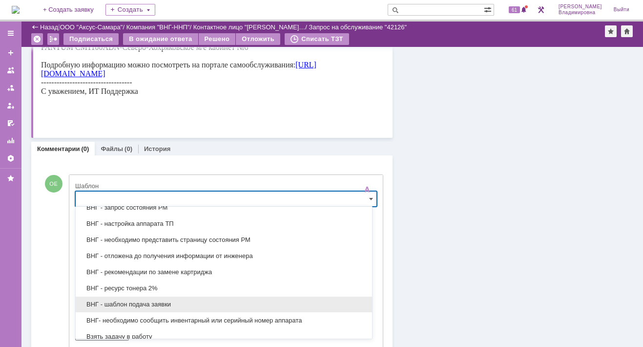
click at [132, 300] on span "ВНГ - шаблон подача заявки" at bounding box center [224, 304] width 285 height 8
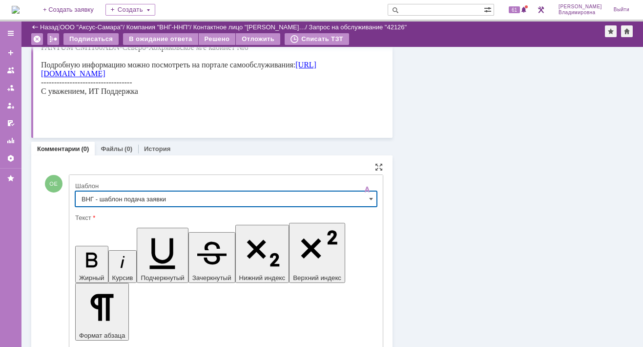
type input "ВНГ - шаблон подача заявки"
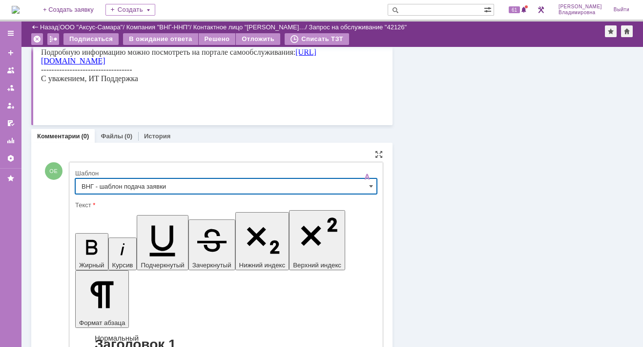
scroll to position [797, 0]
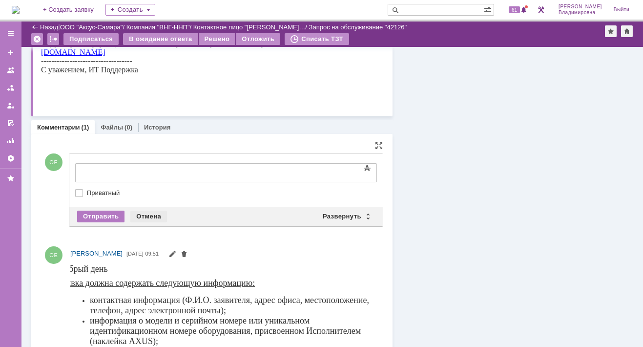
scroll to position [683, 0]
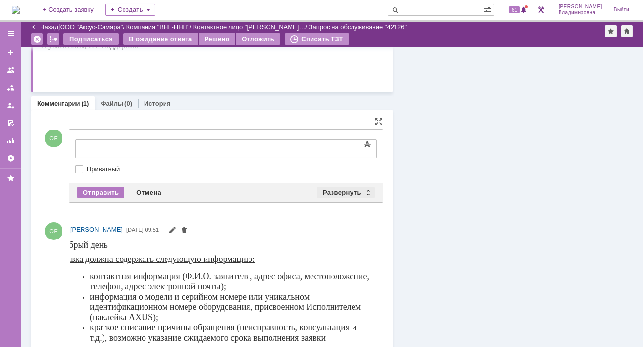
click at [338, 189] on div "Развернуть" at bounding box center [346, 193] width 58 height 12
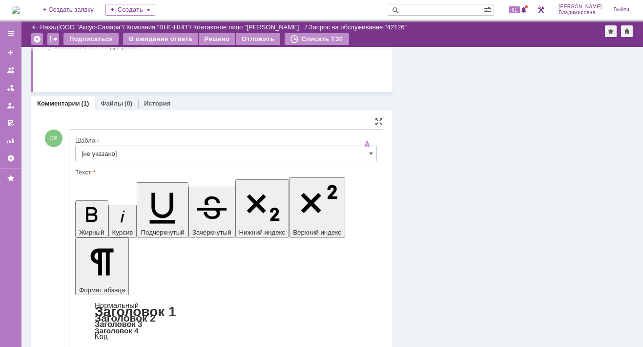
scroll to position [0, 0]
click at [99, 149] on input "[не указано]" at bounding box center [226, 154] width 302 height 16
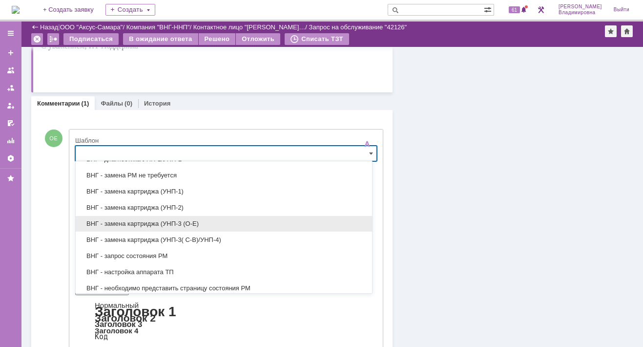
scroll to position [283, 0]
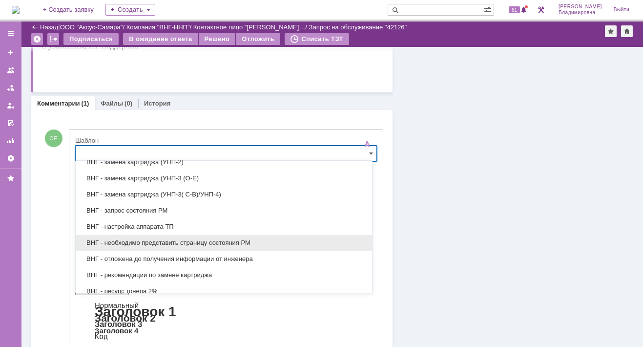
click at [153, 239] on span "ВНГ - необходимо представить страницу состояния РМ" at bounding box center [224, 243] width 285 height 8
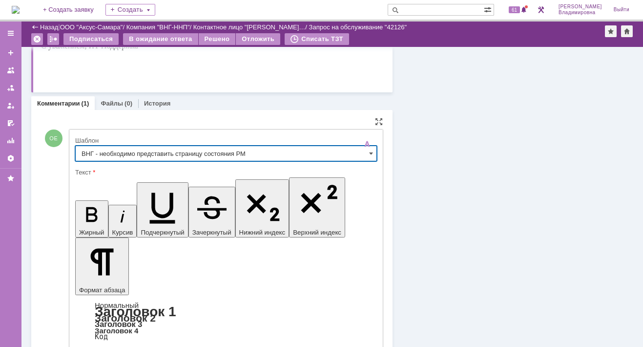
type input "ВНГ - необходимо представить страницу состояния РМ"
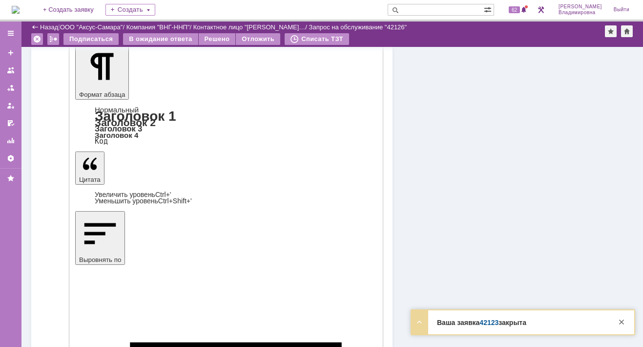
scroll to position [0, 0]
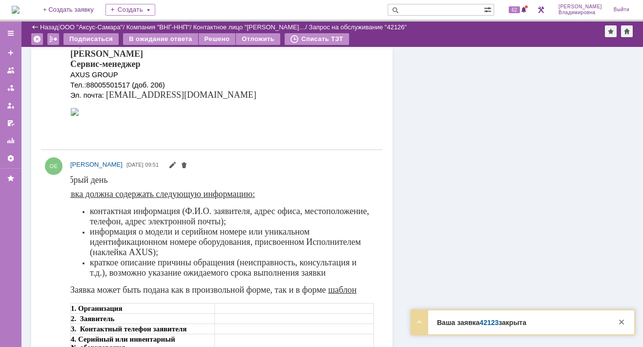
click at [490, 323] on link "42123" at bounding box center [489, 323] width 19 height 8
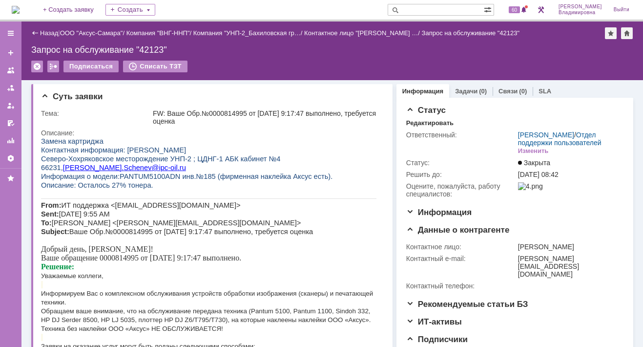
click at [20, 6] on img at bounding box center [16, 10] width 8 height 8
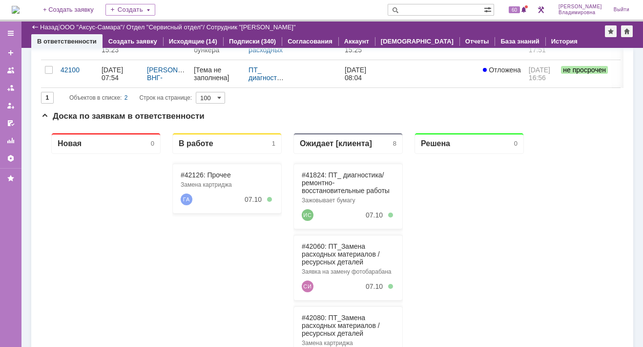
scroll to position [147, 0]
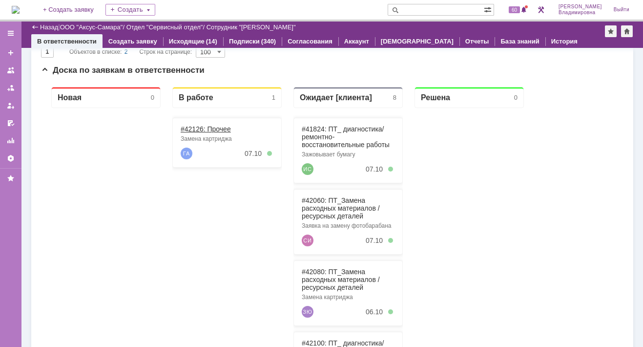
click at [194, 128] on link "#42126: Прочее" at bounding box center [206, 129] width 50 height 8
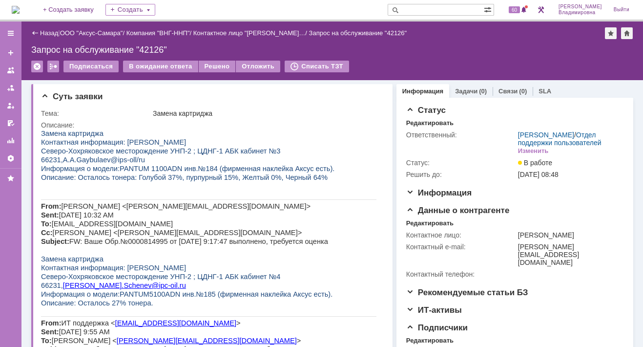
scroll to position [195, 0]
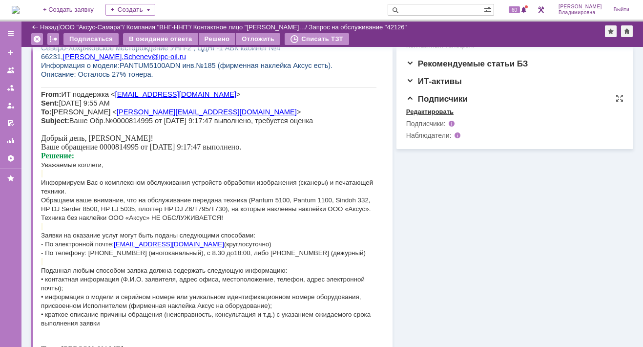
click at [430, 110] on div "Редактировать" at bounding box center [429, 112] width 47 height 8
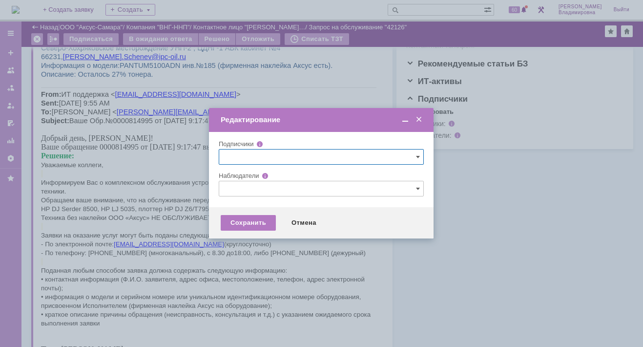
click at [234, 190] on input "text" at bounding box center [321, 189] width 205 height 16
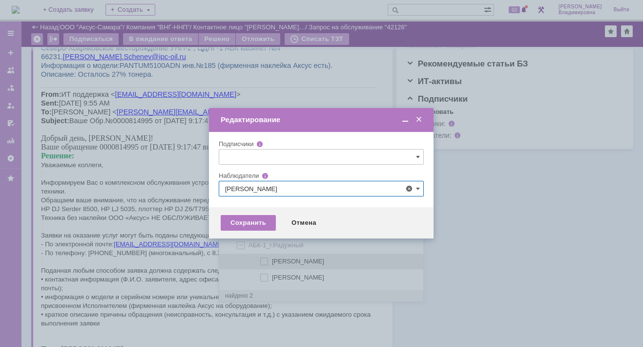
click at [272, 261] on span at bounding box center [272, 259] width 0 height 5
click at [263, 261] on input "[PERSON_NAME]" at bounding box center [265, 261] width 6 height 6
type input "[PERSON_NAME]"
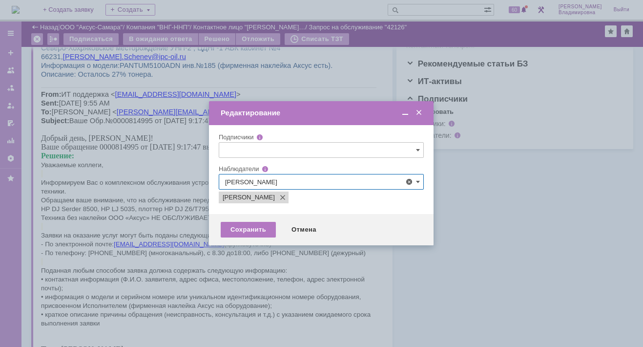
click at [167, 171] on div at bounding box center [321, 173] width 643 height 347
click at [239, 226] on div "Сохранить" at bounding box center [248, 230] width 55 height 16
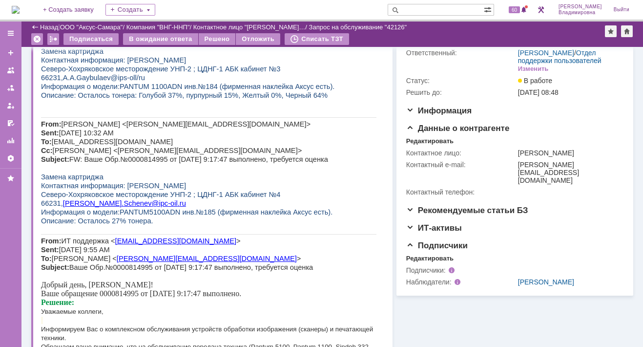
scroll to position [0, 0]
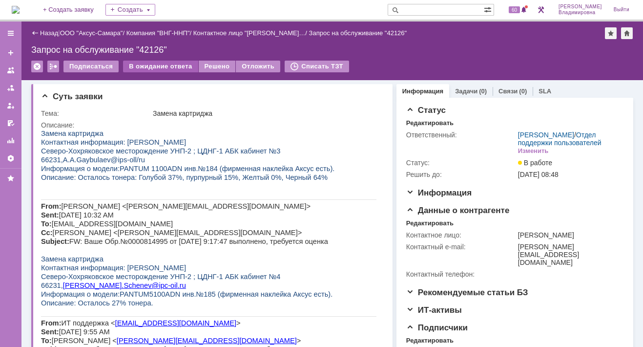
click at [146, 67] on div "В ожидание ответа" at bounding box center [160, 67] width 75 height 12
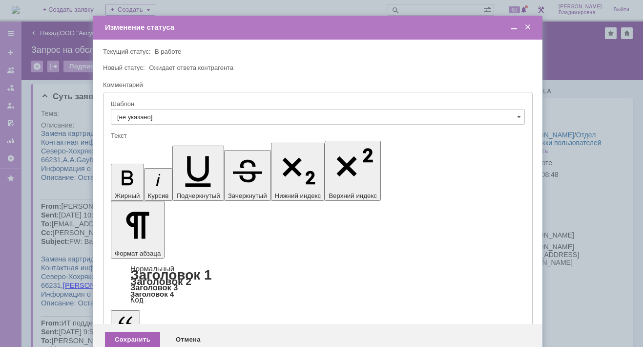
click at [144, 332] on div "Сохранить" at bounding box center [132, 340] width 55 height 16
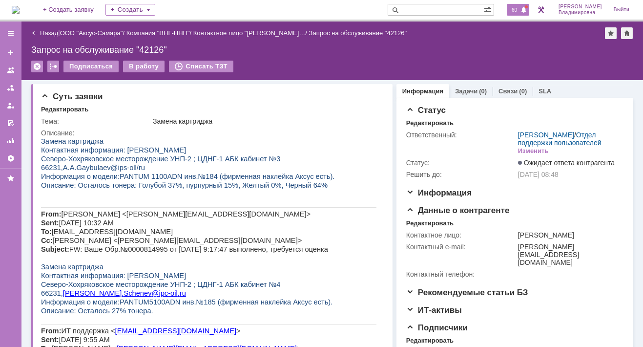
click at [520, 8] on span "60" at bounding box center [514, 9] width 11 height 7
click at [20, 6] on img at bounding box center [16, 10] width 8 height 8
click at [519, 8] on span "60" at bounding box center [514, 9] width 11 height 7
click at [431, 6] on input "text" at bounding box center [436, 10] width 96 height 12
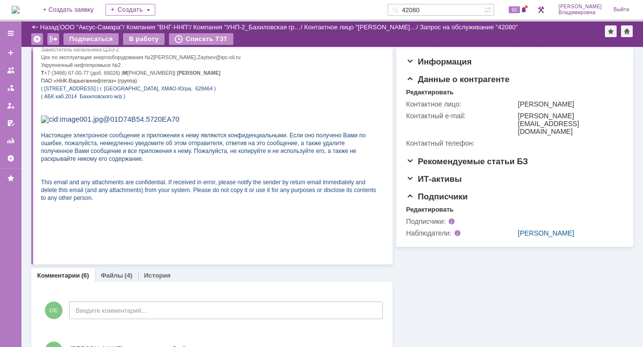
scroll to position [293, 0]
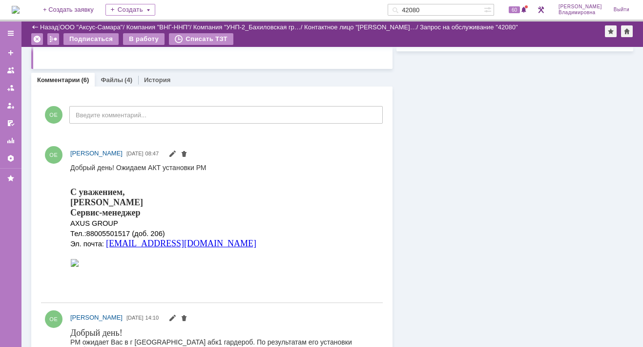
drag, startPoint x: 445, startPoint y: 10, endPoint x: 389, endPoint y: 15, distance: 55.4
click at [407, 10] on div "42080" at bounding box center [436, 10] width 96 height 12
type input "42100"
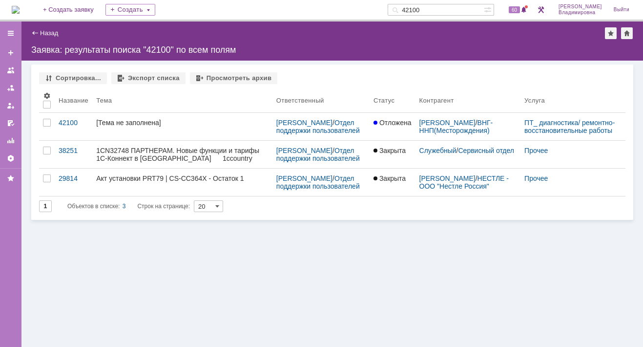
click at [69, 117] on link "42100" at bounding box center [74, 126] width 38 height 27
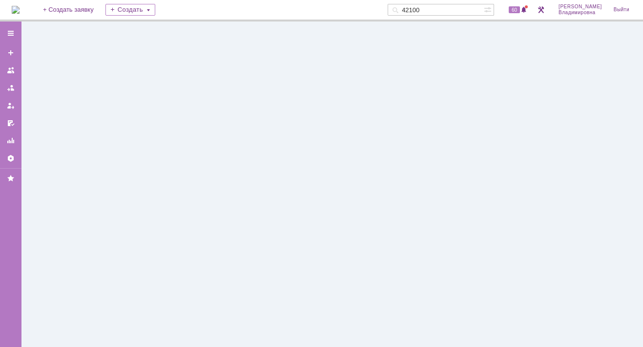
click at [69, 117] on div at bounding box center [332, 183] width 622 height 325
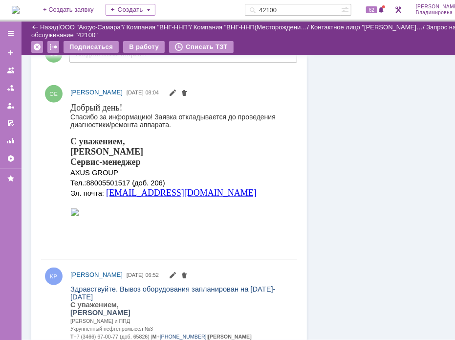
scroll to position [311, 0]
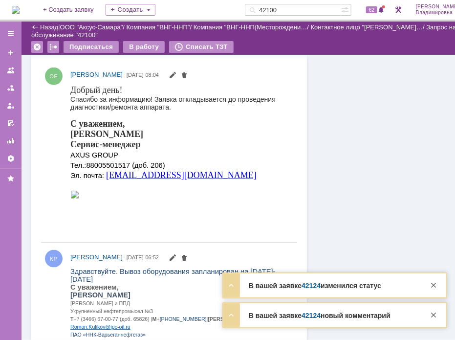
click at [311, 286] on link "42124" at bounding box center [310, 285] width 19 height 8
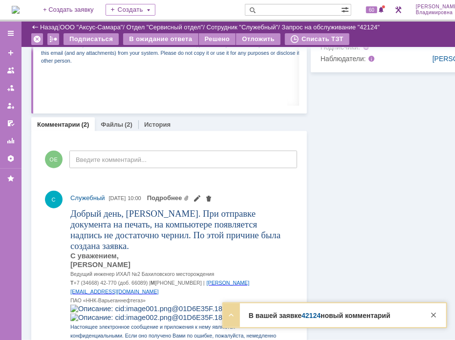
scroll to position [293, 0]
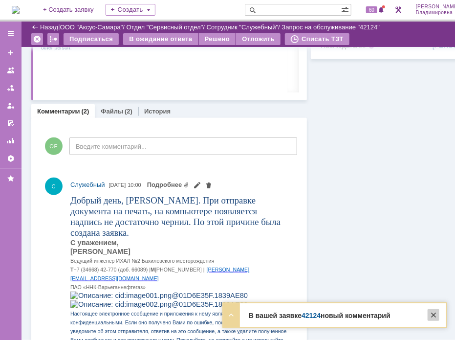
click at [433, 314] on div at bounding box center [433, 315] width 12 height 12
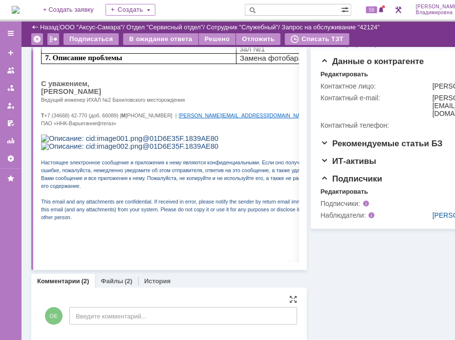
scroll to position [244, 0]
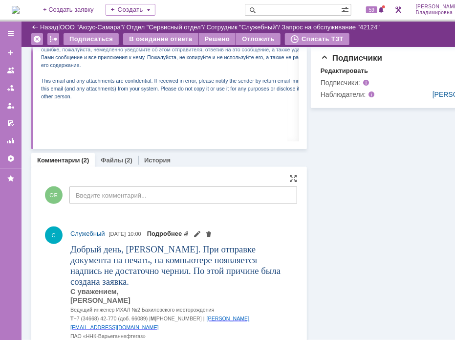
click at [190, 235] on link "Подробнее" at bounding box center [168, 233] width 43 height 7
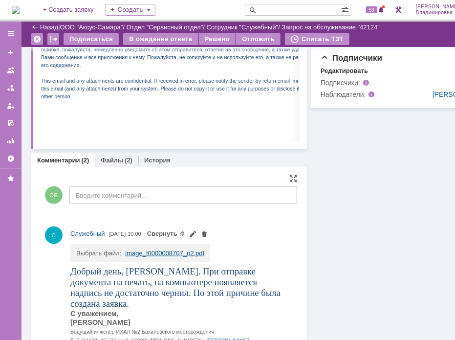
click at [174, 254] on link "image_t0000008707_n2.pdf" at bounding box center [164, 252] width 79 height 7
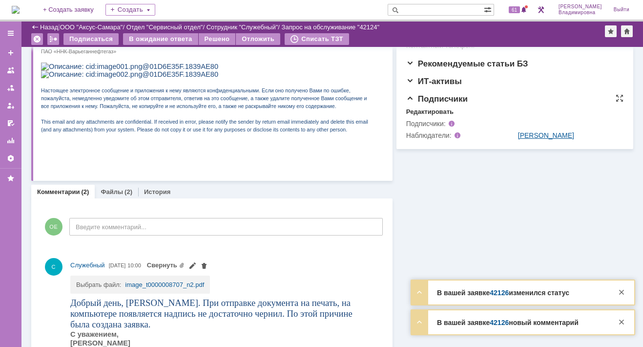
scroll to position [0, 0]
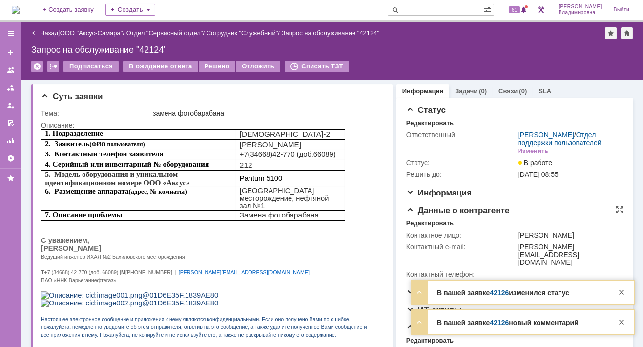
drag, startPoint x: 545, startPoint y: 242, endPoint x: 554, endPoint y: 253, distance: 14.5
click at [454, 239] on div "[PERSON_NAME]" at bounding box center [569, 235] width 102 height 8
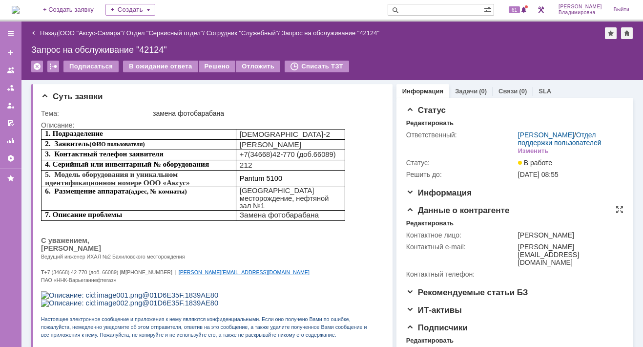
copy div "Александр Аркадьевич"
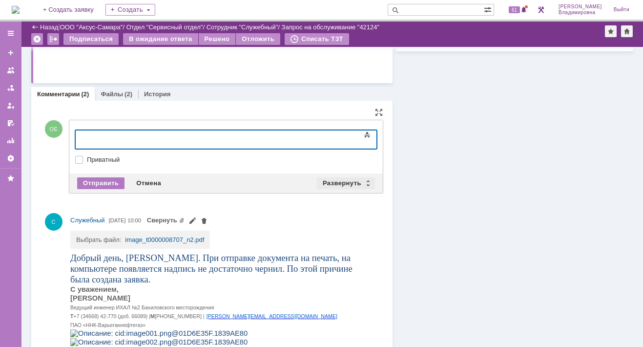
click at [336, 180] on div "Развернуть" at bounding box center [346, 183] width 58 height 12
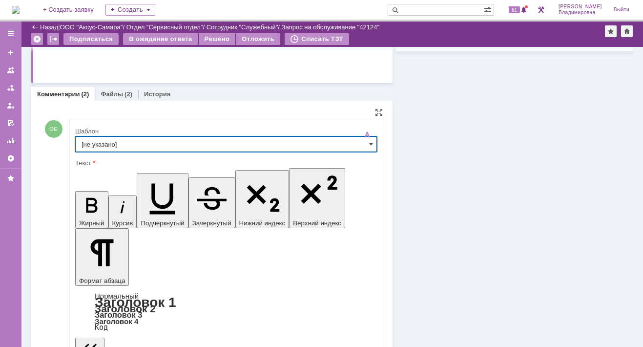
click at [100, 141] on input "[не указано]" at bounding box center [226, 144] width 302 height 16
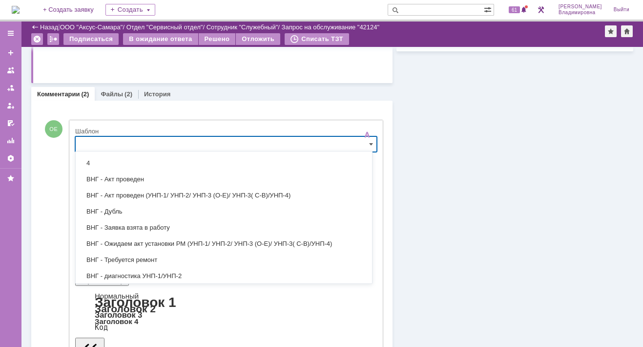
scroll to position [147, 0]
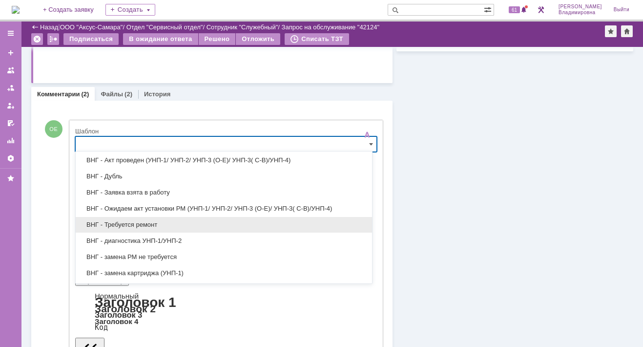
click at [112, 221] on span "ВНГ - Требуется ремонт" at bounding box center [224, 225] width 285 height 8
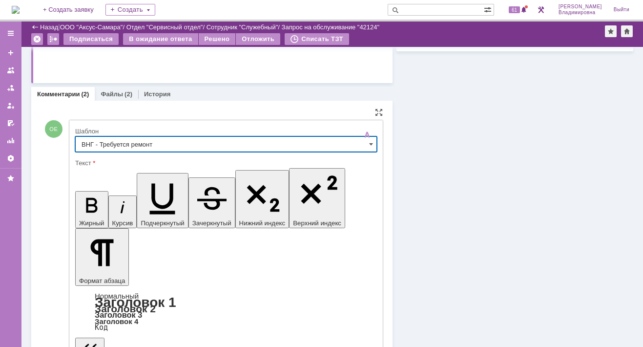
type input "ВНГ - Требуется ремонт"
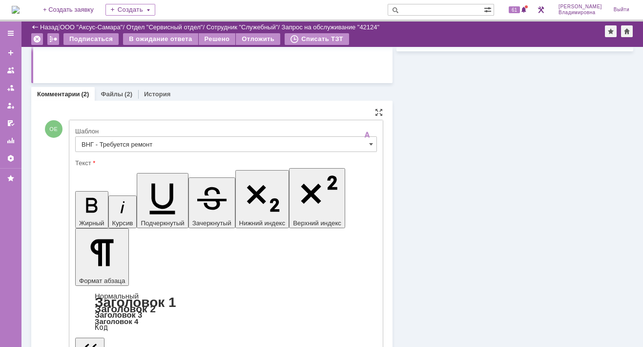
drag, startPoint x: 85, startPoint y: 2350, endPoint x: 149, endPoint y: 2409, distance: 86.4
drag, startPoint x: 146, startPoint y: 2362, endPoint x: 165, endPoint y: 2364, distance: 19.6
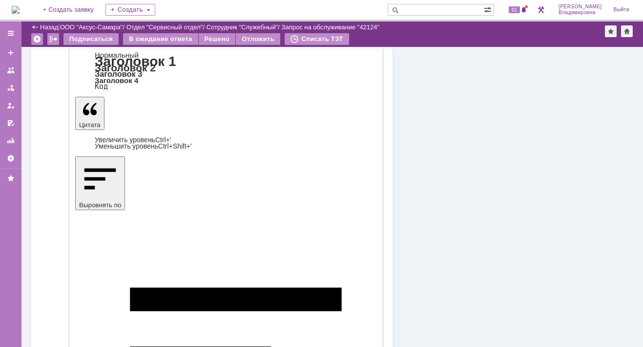
scroll to position [537, 0]
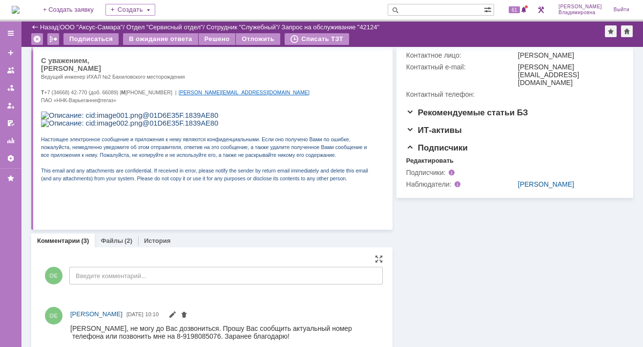
scroll to position [0, 0]
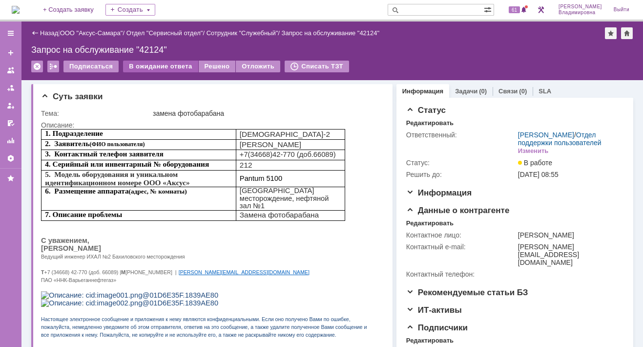
click at [161, 63] on div "В ожидание ответа" at bounding box center [160, 67] width 75 height 12
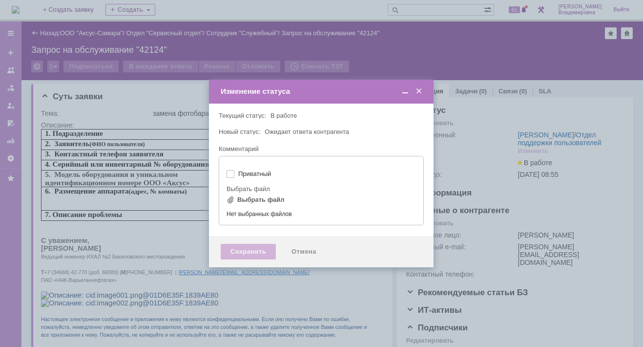
type input "[не указано]"
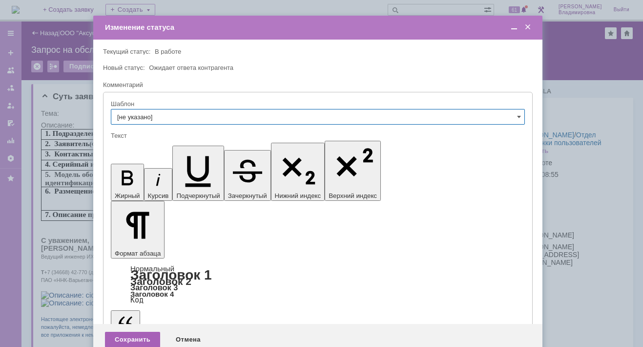
click at [135, 332] on div "Сохранить" at bounding box center [132, 340] width 55 height 16
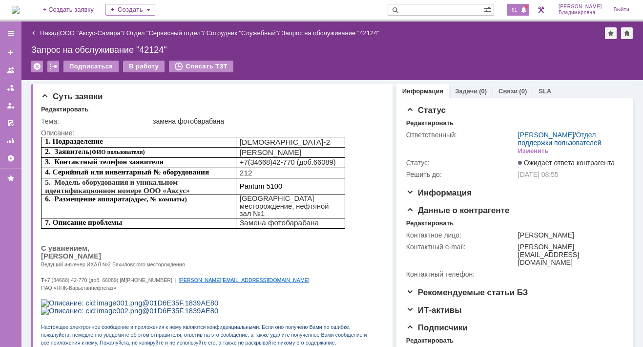
click at [454, 10] on span "61" at bounding box center [514, 9] width 11 height 7
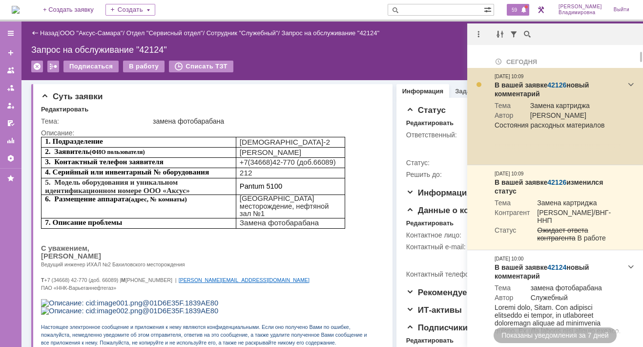
click at [454, 83] on link "42126" at bounding box center [557, 85] width 19 height 8
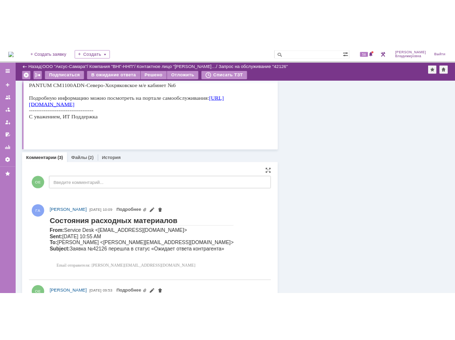
scroll to position [635, 0]
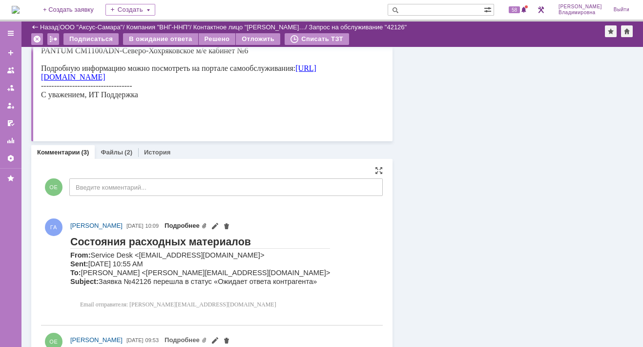
click at [207, 224] on link "Подробнее" at bounding box center [186, 225] width 43 height 7
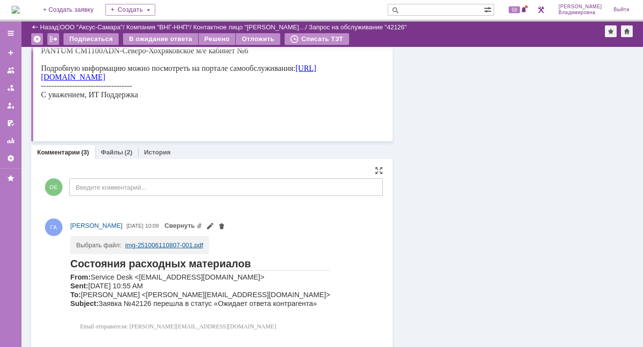
click at [138, 246] on link "img-251006110807-001.pdf" at bounding box center [164, 244] width 78 height 7
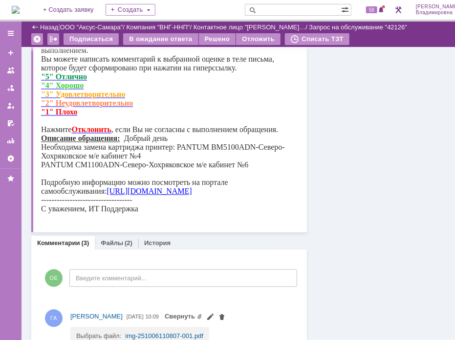
click at [426, 161] on div "Информация Задачи (0) Связи (0) SLA Статус Редактировать Ответственный: [PERSON…" at bounding box center [399, 240] width 184 height 1657
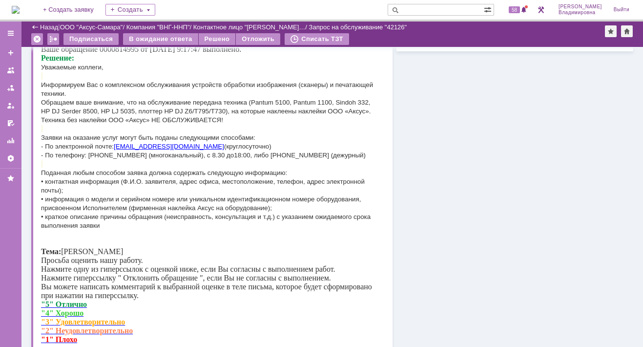
scroll to position [98, 0]
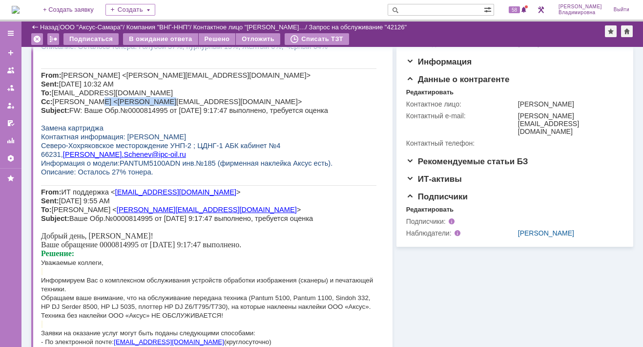
drag, startPoint x: 85, startPoint y: 103, endPoint x: 142, endPoint y: 106, distance: 57.7
click at [142, 106] on span "[PERSON_NAME] <[PERSON_NAME][EMAIL_ADDRESS][DOMAIN_NAME]> Sent: [DATE] 10:32 AM…" at bounding box center [184, 92] width 287 height 43
copy span "[PERSON_NAME]"
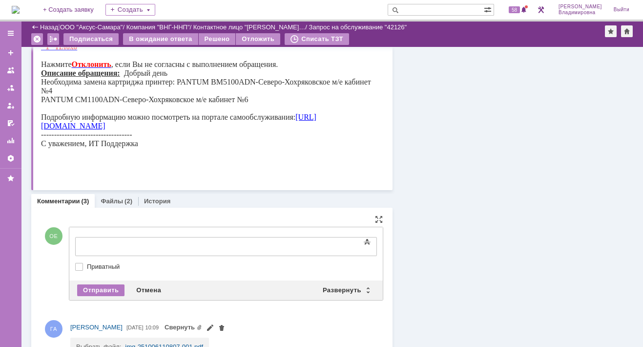
scroll to position [0, 0]
click at [338, 288] on div "Развернуть" at bounding box center [346, 290] width 58 height 12
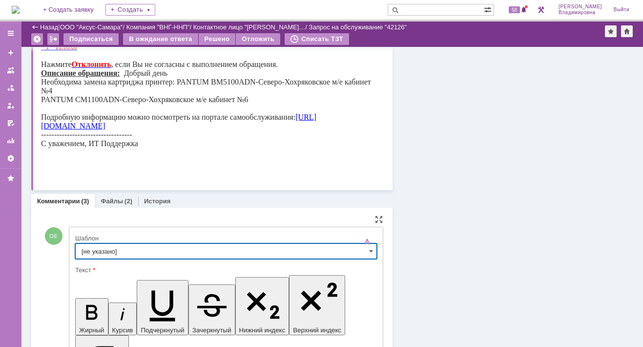
click at [94, 250] on input "[не указано]" at bounding box center [226, 251] width 302 height 16
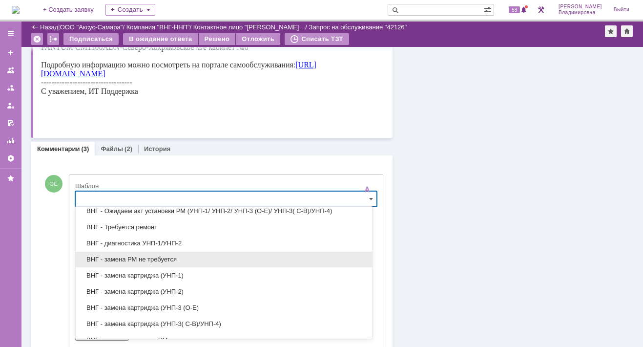
scroll to position [244, 0]
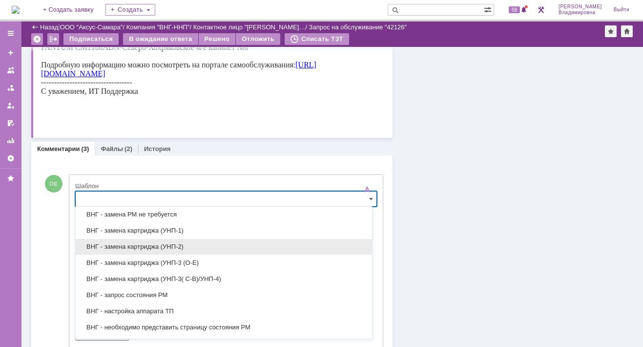
click at [129, 243] on span "ВНГ - замена картриджа (УНП-2)" at bounding box center [224, 247] width 285 height 8
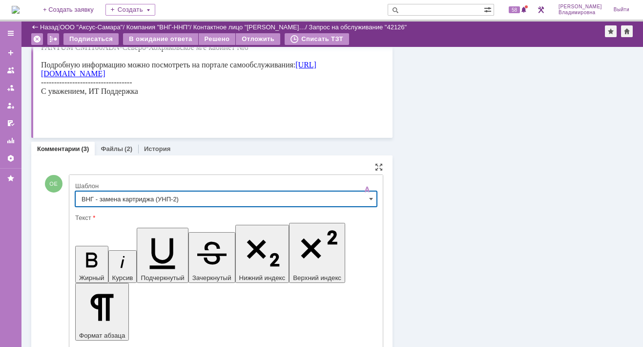
type input "ВНГ - замена картриджа (УНП-2)"
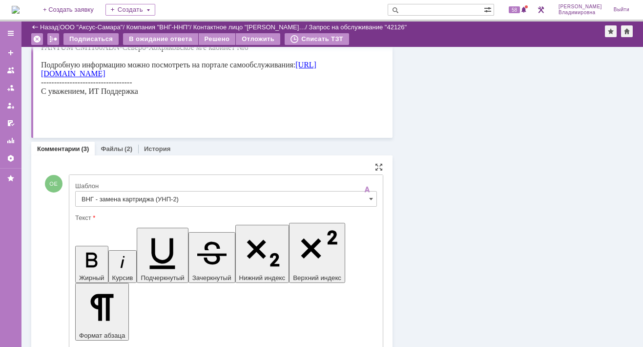
drag, startPoint x: 85, startPoint y: 2406, endPoint x: 127, endPoint y: 2409, distance: 42.1
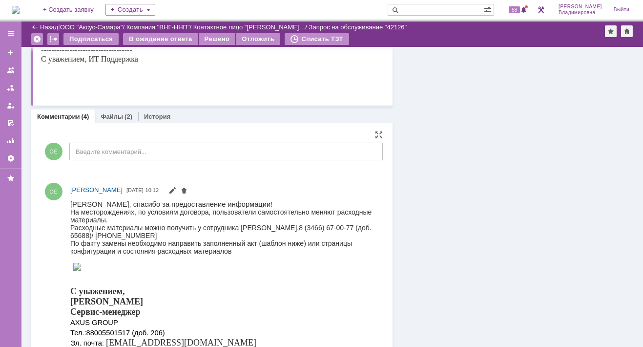
scroll to position [781, 0]
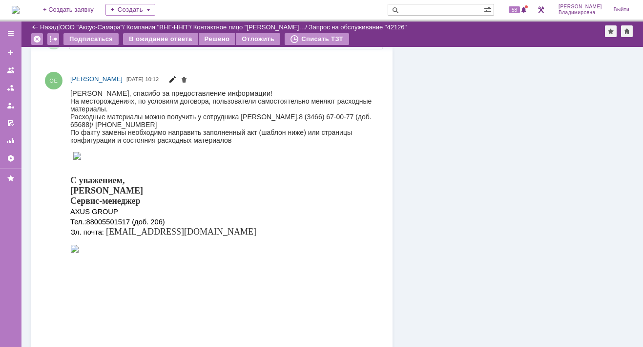
click at [176, 77] on span at bounding box center [173, 81] width 8 height 8
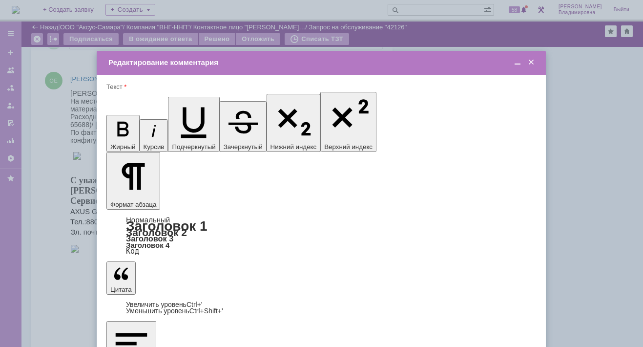
scroll to position [0, 0]
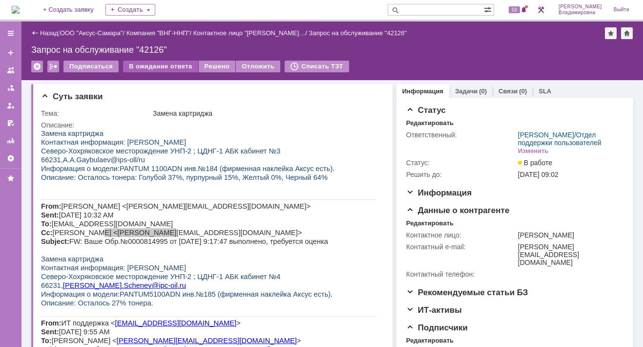
click at [150, 65] on div "В ожидание ответа" at bounding box center [160, 67] width 75 height 12
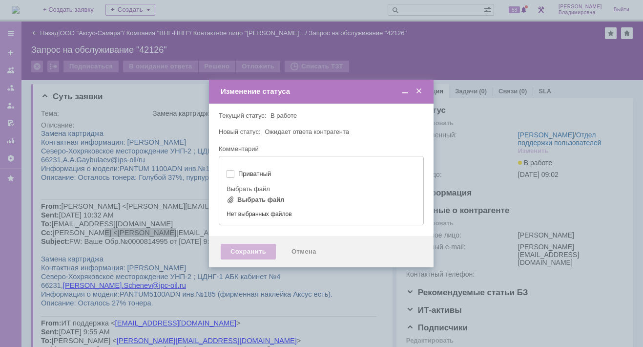
type input "[не указано]"
click at [149, 64] on body "Идет загрузка, пожалуйста, подождите. На домашнюю + Создать заявку Создать 58 […" at bounding box center [321, 173] width 643 height 347
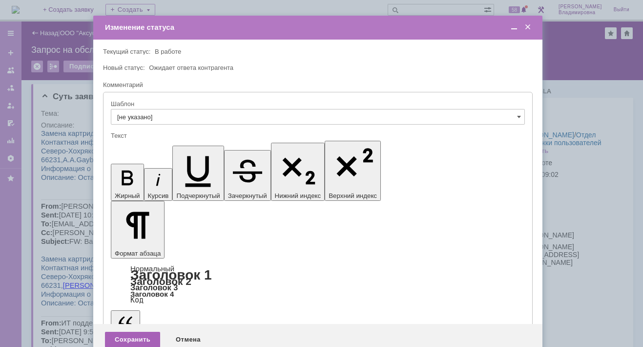
click at [134, 332] on div "Сохранить" at bounding box center [132, 340] width 55 height 16
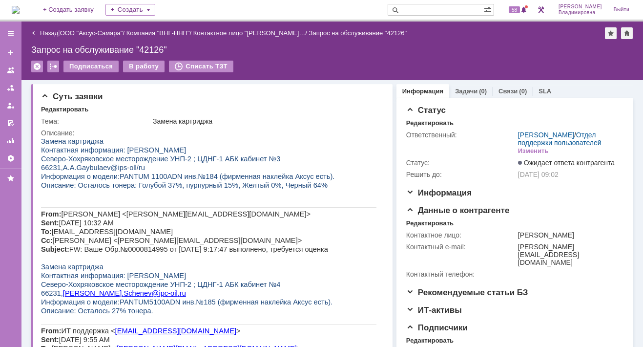
click at [426, 9] on input "text" at bounding box center [436, 10] width 96 height 12
click at [426, 8] on input "text" at bounding box center [436, 10] width 96 height 12
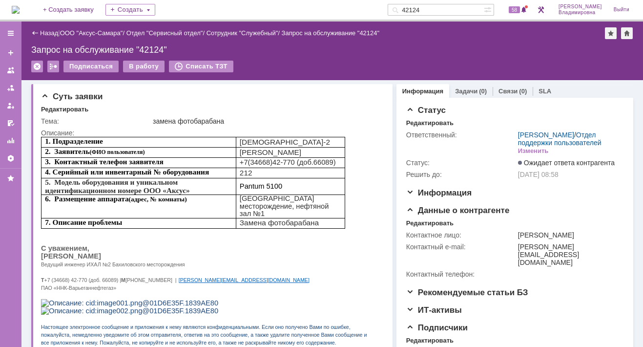
click at [437, 8] on input "42124" at bounding box center [436, 10] width 96 height 12
click at [436, 8] on input "42124" at bounding box center [436, 10] width 96 height 12
click at [440, 10] on input "42124" at bounding box center [436, 10] width 96 height 12
drag, startPoint x: 440, startPoint y: 10, endPoint x: 382, endPoint y: 8, distance: 58.7
click at [382, 8] on div "На домашнюю + Создать заявку Создать 42124 58 [PERSON_NAME]" at bounding box center [321, 10] width 643 height 21
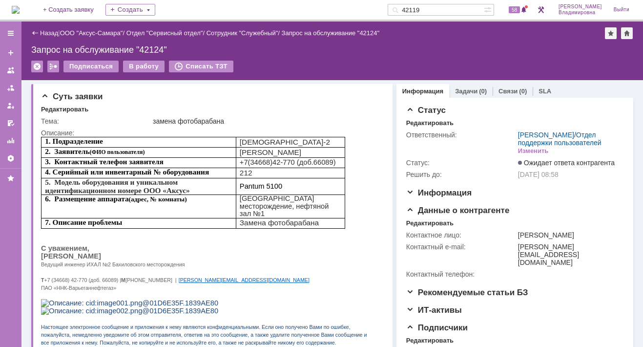
type input "42119"
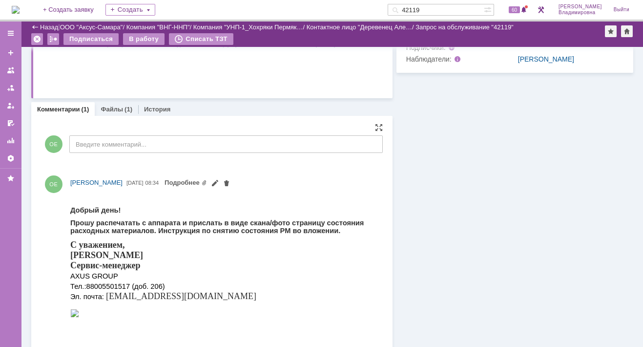
scroll to position [286, 0]
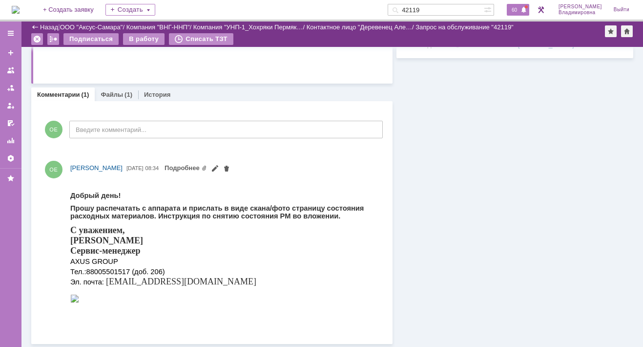
click at [524, 4] on div "60" at bounding box center [518, 10] width 22 height 12
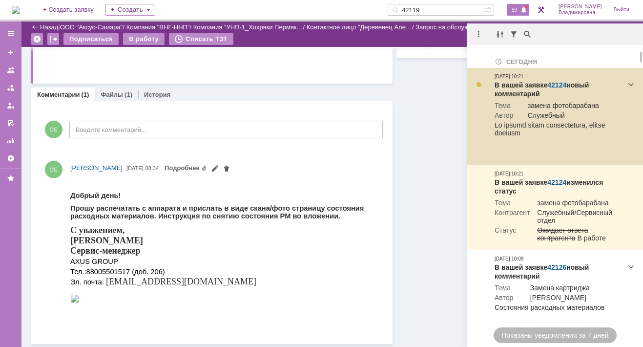
click at [556, 83] on link "42124" at bounding box center [557, 85] width 19 height 8
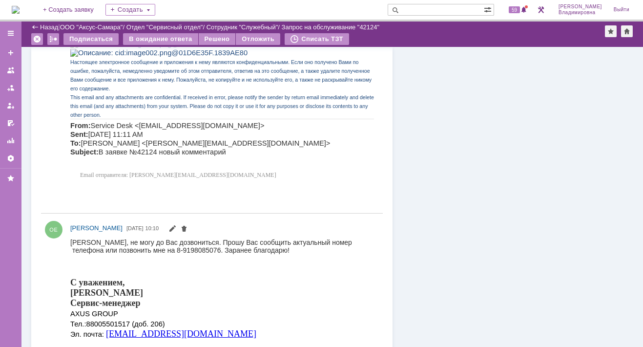
scroll to position [481, 0]
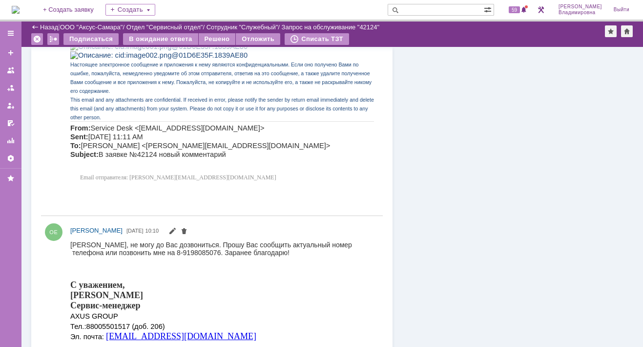
click at [70, 241] on div "ОЕ Орлова Елена Владимировна 06.10.2025 10:10" at bounding box center [212, 306] width 342 height 172
drag, startPoint x: 71, startPoint y: 243, endPoint x: 143, endPoint y: 247, distance: 71.9
click at [143, 247] on span "Александр Аркадьевич, не могу до Вас дозвониться. Прошу Вас сообщить актуальный…" at bounding box center [211, 248] width 282 height 16
copy span "Александр Аркадьевич"
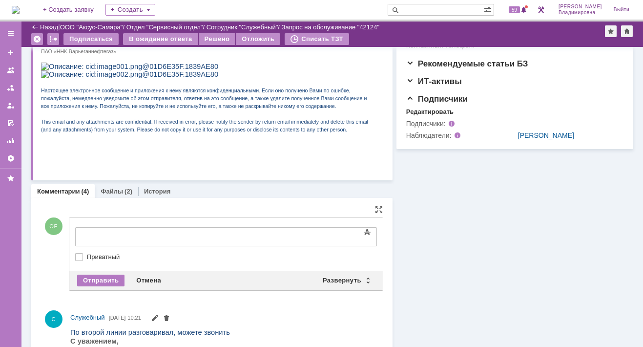
scroll to position [0, 0]
click at [335, 277] on div "Развернуть" at bounding box center [346, 281] width 58 height 12
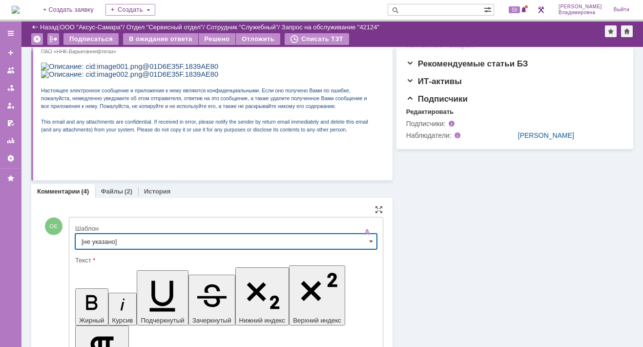
click at [106, 239] on input "[не указано]" at bounding box center [226, 242] width 302 height 16
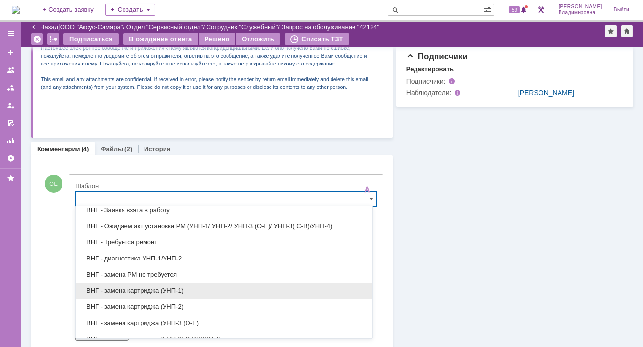
scroll to position [195, 0]
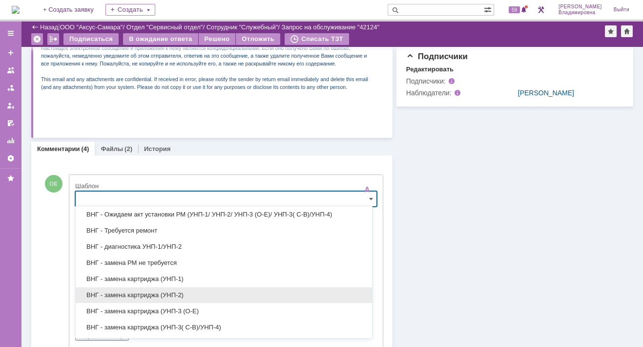
click at [121, 292] on span "ВНГ - замена картриджа (УНП-2)" at bounding box center [224, 295] width 285 height 8
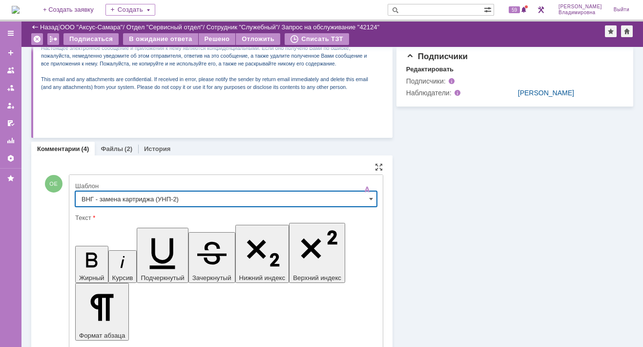
type input "ВНГ - замена картриджа (УНП-2)"
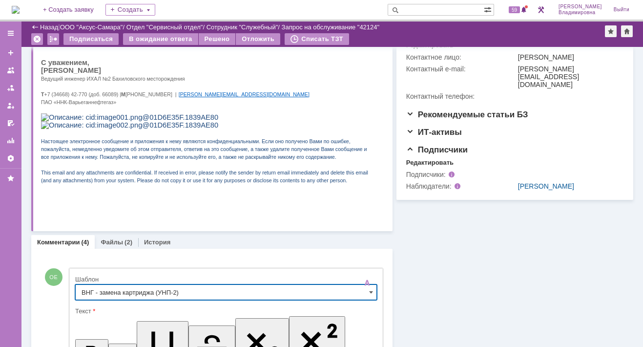
scroll to position [244, 0]
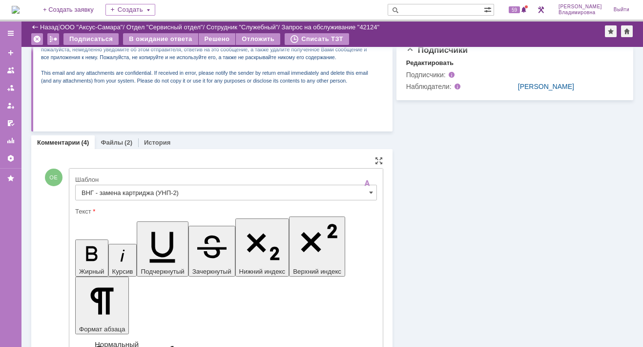
drag, startPoint x: 84, startPoint y: 2398, endPoint x: 188, endPoint y: 2420, distance: 106.8
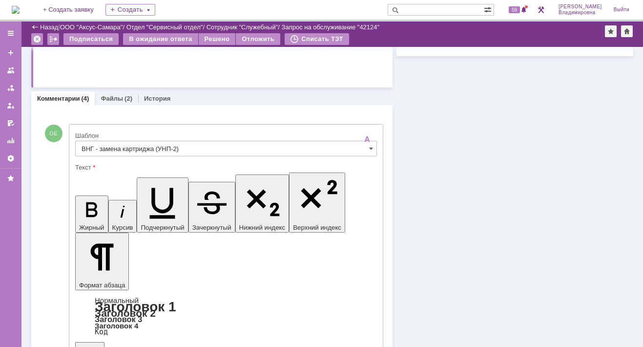
scroll to position [218, 0]
drag, startPoint x: 85, startPoint y: 2165, endPoint x: 248, endPoint y: 2485, distance: 359.2
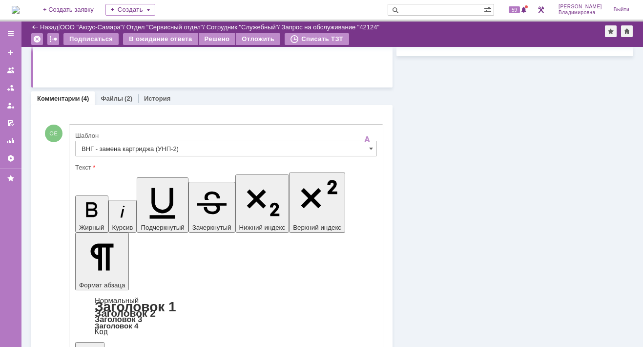
drag, startPoint x: 87, startPoint y: 2364, endPoint x: 278, endPoint y: 2381, distance: 191.8
copy div "Расходные материалы можно получить у сотрудника ТП - Смирнова Евгения Анатольев…"
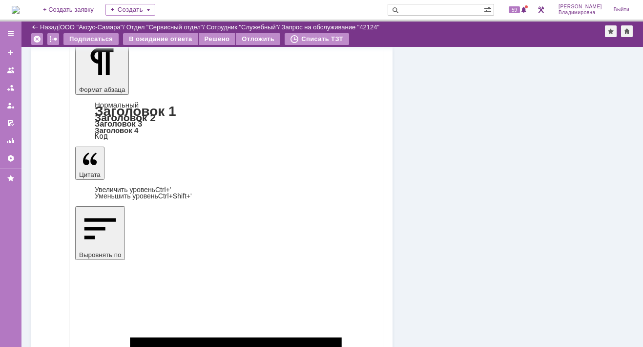
scroll to position [337, 0]
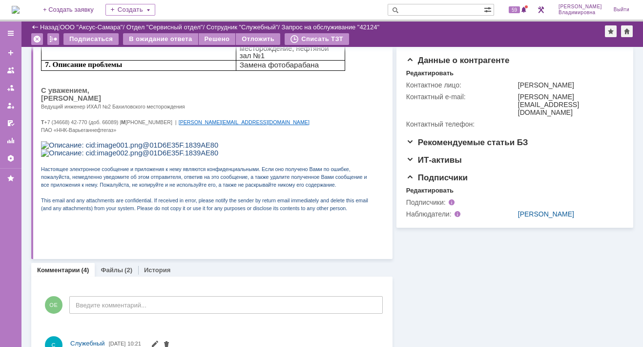
scroll to position [191, 0]
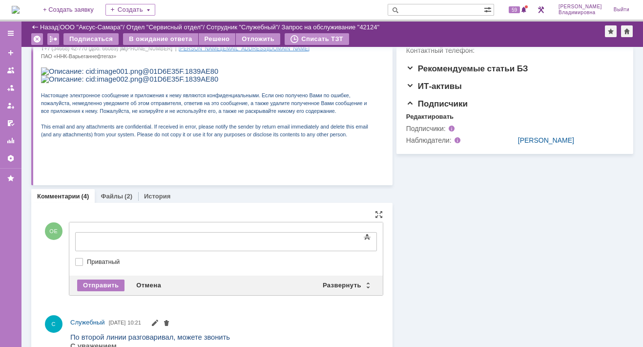
drag, startPoint x: 82, startPoint y: 232, endPoint x: 59, endPoint y: 14, distance: 219.0
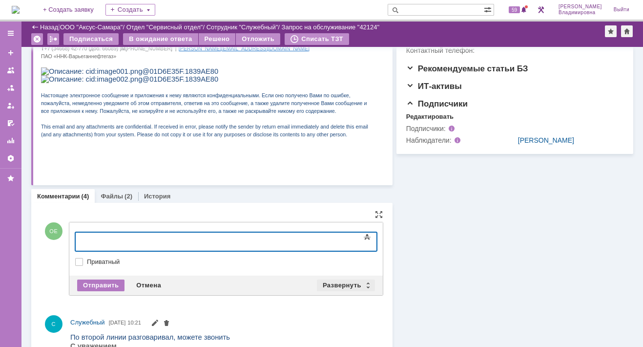
click at [326, 280] on div "Развернуть" at bounding box center [346, 285] width 58 height 12
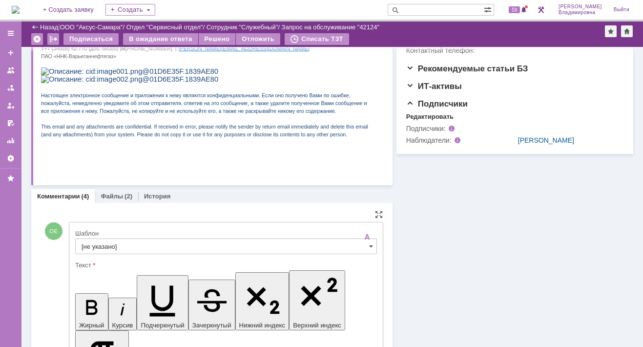
click at [100, 244] on input "[не указано]" at bounding box center [226, 246] width 302 height 16
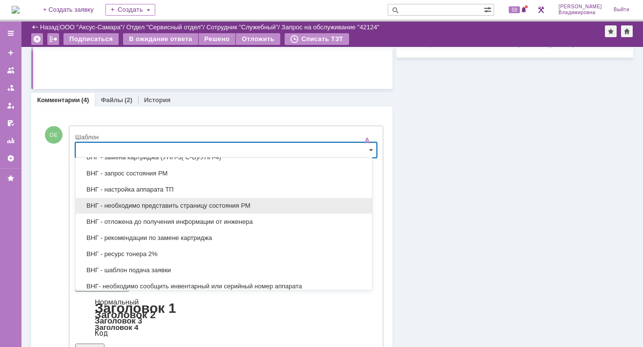
scroll to position [332, 0]
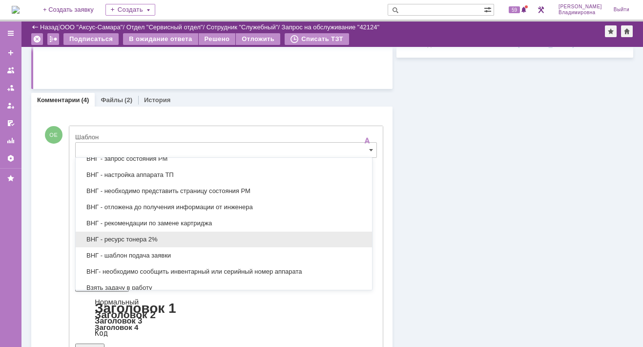
click at [137, 235] on span "ВНГ - ресурс тонера 2%" at bounding box center [224, 239] width 285 height 8
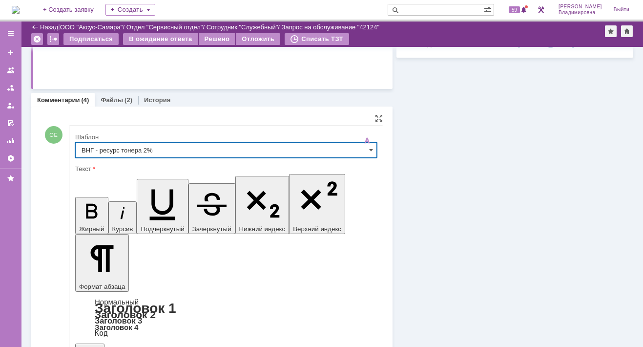
type input "ВНГ - ресурс тонера 2%"
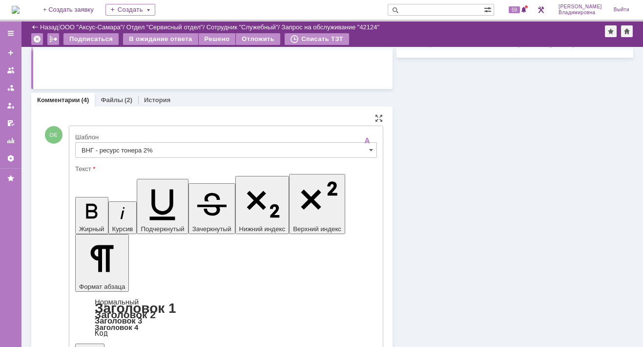
drag, startPoint x: 147, startPoint y: 2398, endPoint x: 278, endPoint y: 2398, distance: 130.9
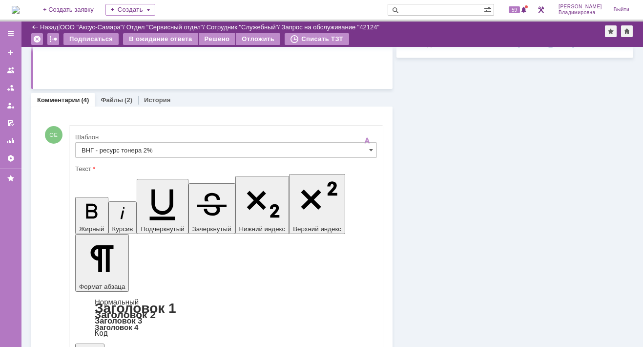
drag, startPoint x: 128, startPoint y: 2388, endPoint x: 138, endPoint y: 2390, distance: 10.7
copy span "2%"
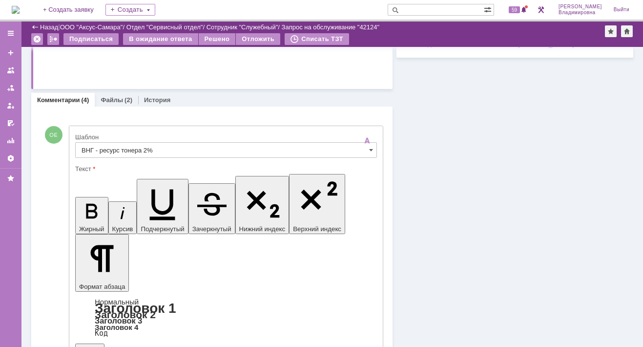
drag, startPoint x: 85, startPoint y: 2355, endPoint x: 136, endPoint y: 2466, distance: 121.7
copy body "Добрый день! Замена картриджа/ фотобарабана рекомендована при остатке по его вы…"
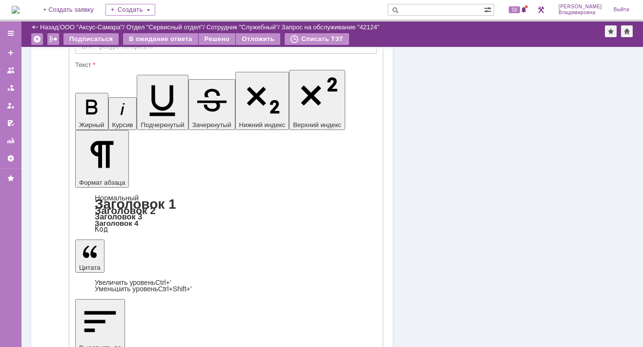
scroll to position [86, 0]
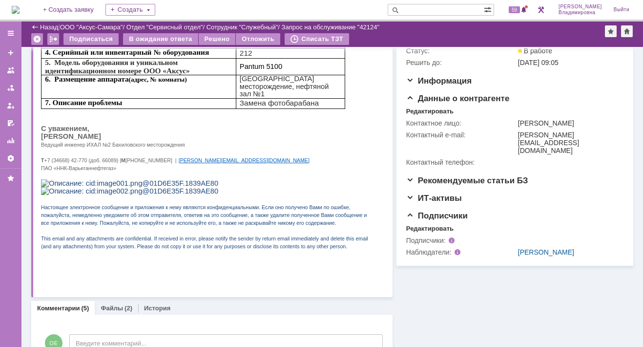
scroll to position [0, 0]
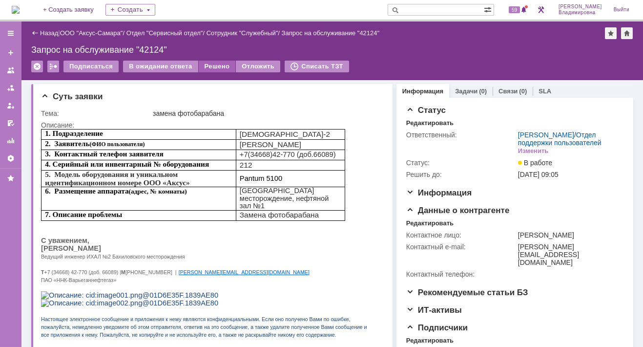
click at [207, 64] on div "Решено" at bounding box center [217, 67] width 37 height 12
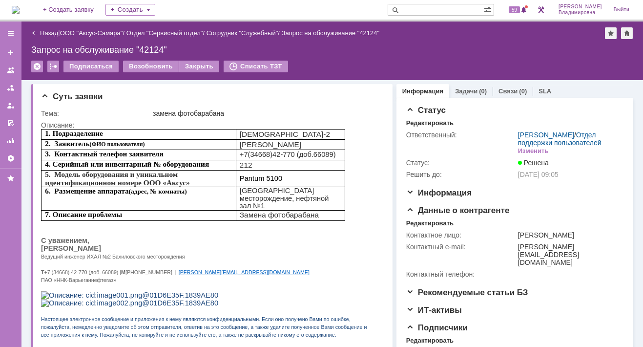
click at [425, 11] on input "text" at bounding box center [436, 10] width 96 height 12
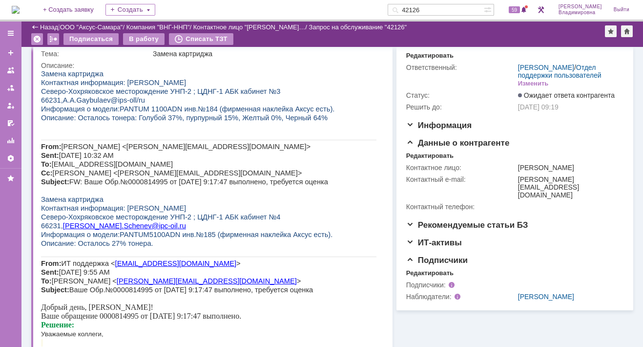
scroll to position [49, 0]
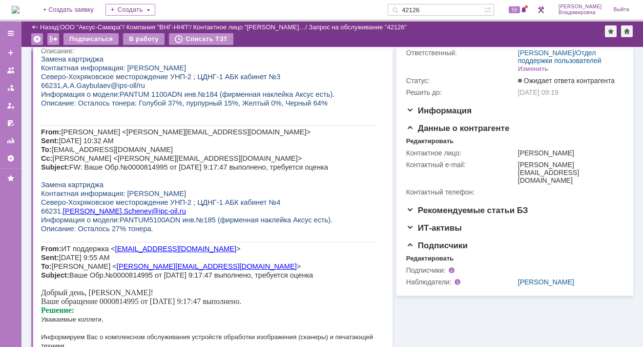
drag, startPoint x: 436, startPoint y: 9, endPoint x: 407, endPoint y: 9, distance: 28.3
click at [407, 9] on div "42126" at bounding box center [436, 10] width 96 height 12
type input "42119"
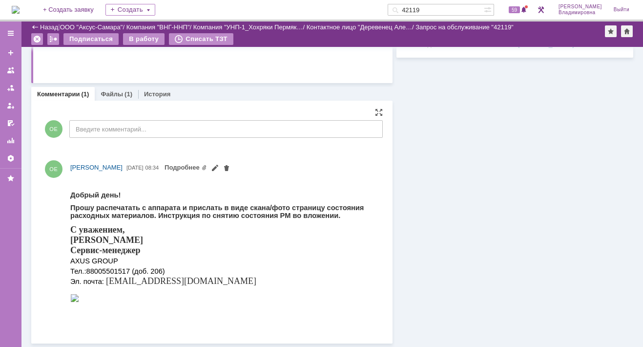
scroll to position [286, 0]
click at [113, 92] on link "Файлы" at bounding box center [112, 94] width 22 height 7
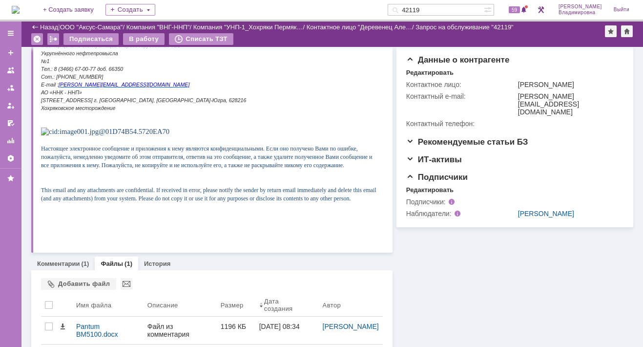
scroll to position [141, 0]
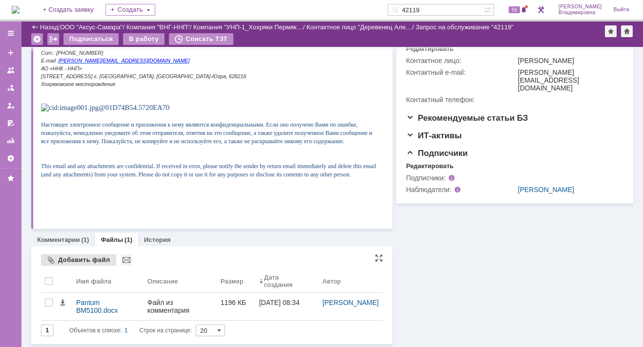
click at [79, 259] on div "Добавить файл" at bounding box center [78, 260] width 75 height 12
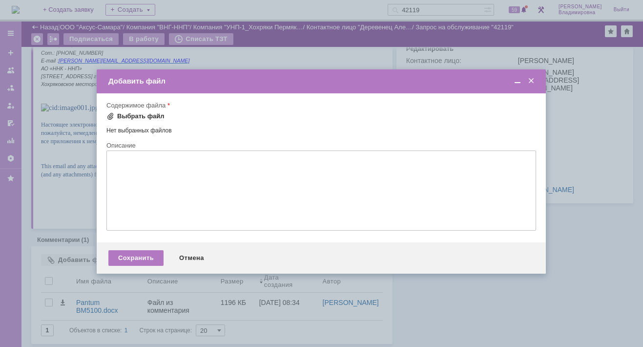
click at [118, 114] on div "Выбрать файл" at bounding box center [140, 116] width 47 height 8
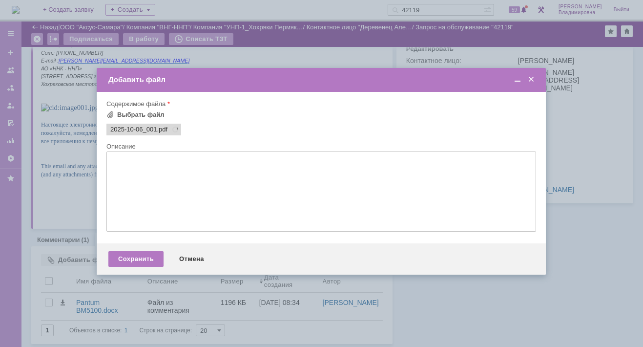
scroll to position [0, 0]
click at [133, 265] on div "Сохранить" at bounding box center [135, 259] width 55 height 16
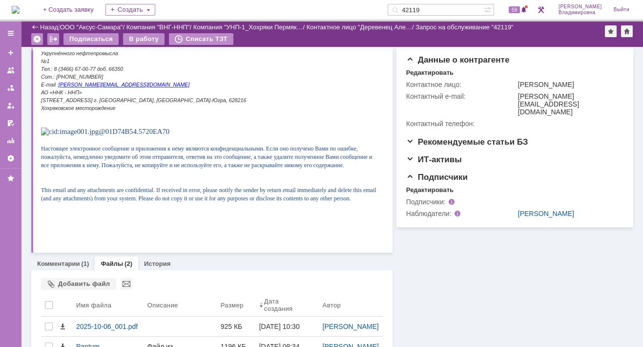
scroll to position [141, 0]
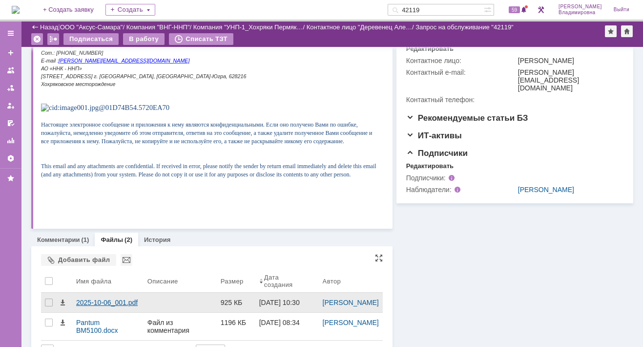
click at [79, 297] on div "2025-10-06_001.pdf" at bounding box center [107, 303] width 71 height 20
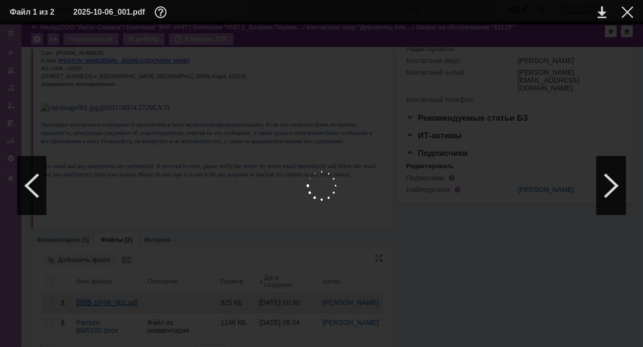
click at [79, 297] on body "Идет загрузка, пожалуйста, подождите. На домашнюю + Создать заявку Создать 4211…" at bounding box center [321, 173] width 643 height 347
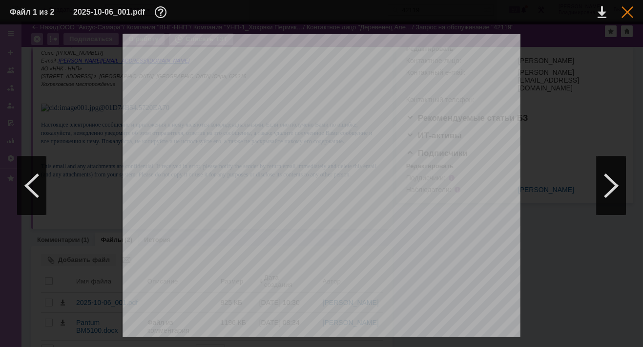
click at [628, 10] on div at bounding box center [628, 12] width 12 height 12
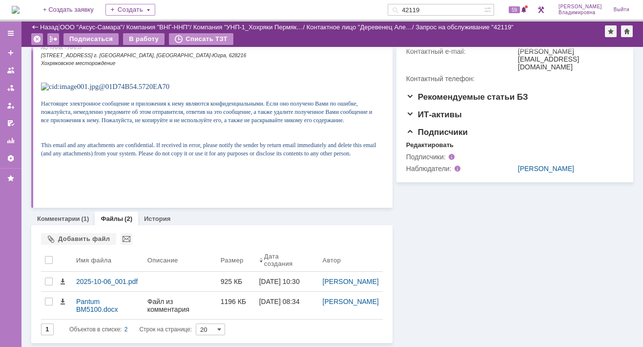
scroll to position [169, 0]
drag, startPoint x: 13, startPoint y: 240, endPoint x: 54, endPoint y: 208, distance: 51.5
click at [54, 215] on link "Комментарии" at bounding box center [58, 218] width 43 height 7
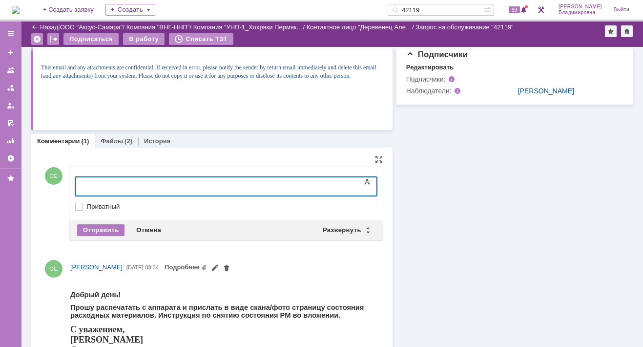
scroll to position [337, 0]
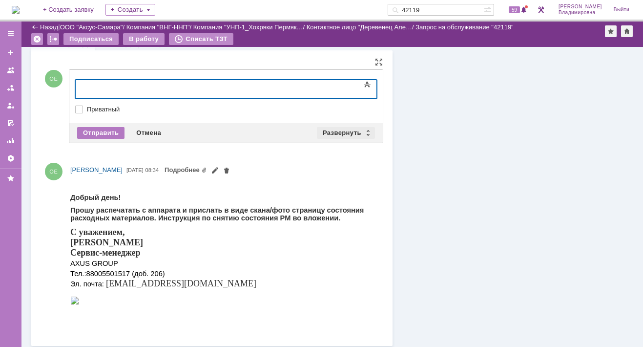
click at [332, 129] on div "Развернуть" at bounding box center [346, 133] width 58 height 12
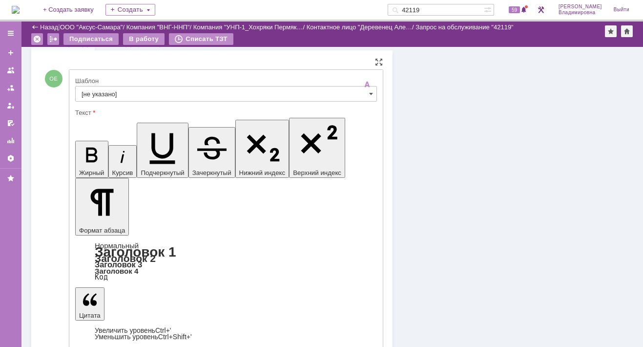
scroll to position [0, 0]
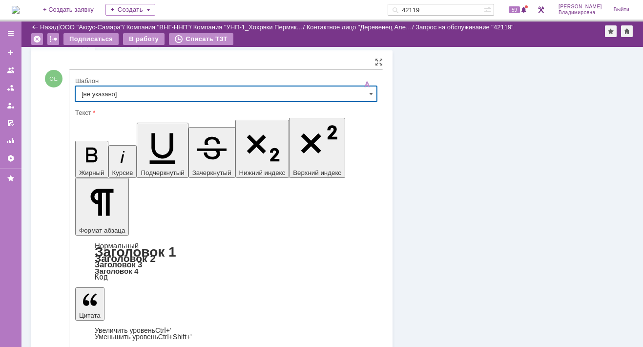
click at [105, 91] on input "[не указано]" at bounding box center [226, 94] width 302 height 16
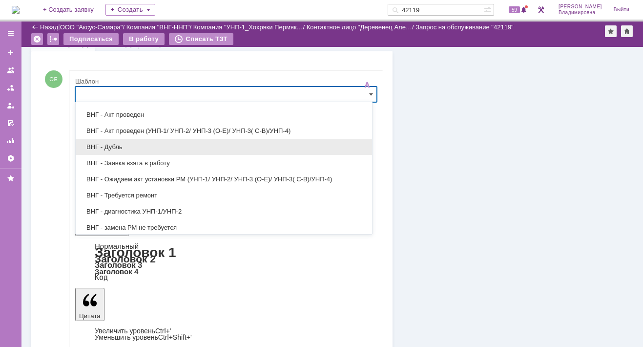
scroll to position [147, 0]
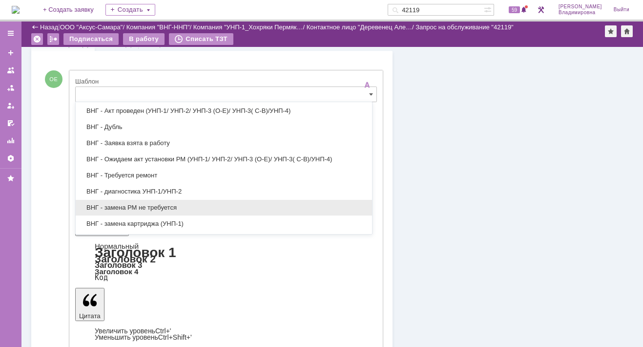
click at [130, 204] on span "ВНГ - замена РМ не требуется" at bounding box center [224, 208] width 285 height 8
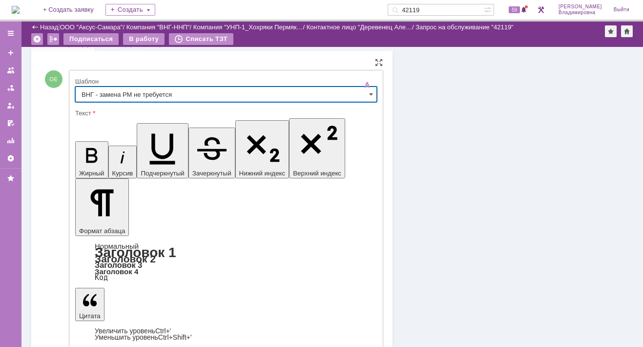
type input "ВНГ - замена РМ не требуется"
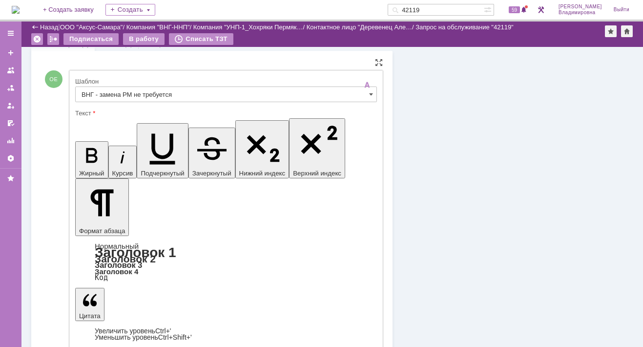
drag, startPoint x: 85, startPoint y: 2317, endPoint x: 249, endPoint y: 2351, distance: 167.7
drag, startPoint x: 85, startPoint y: 2303, endPoint x: 146, endPoint y: 2307, distance: 60.7
drag, startPoint x: 272, startPoint y: 2339, endPoint x: 278, endPoint y: 2340, distance: 6.4
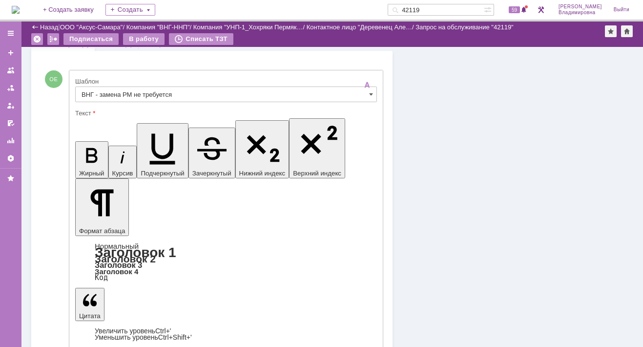
drag, startPoint x: 84, startPoint y: 2385, endPoint x: 137, endPoint y: 2417, distance: 62.5
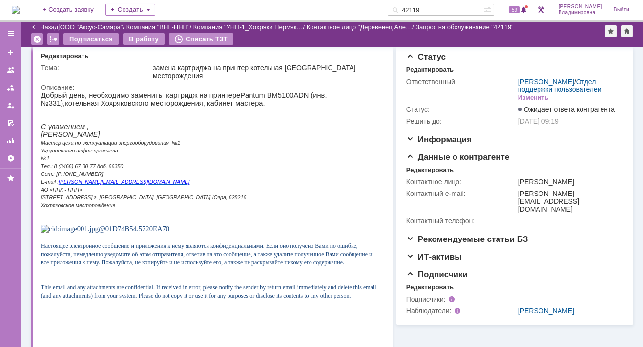
scroll to position [0, 0]
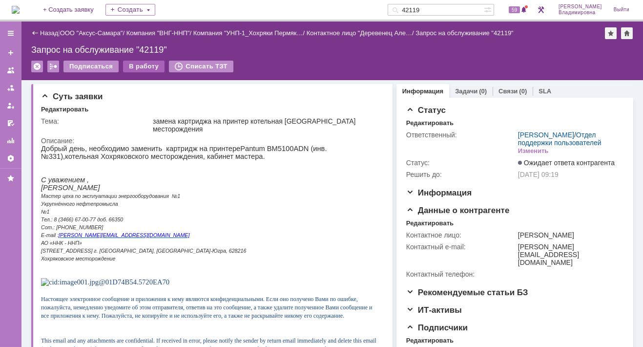
click at [134, 65] on div "В работу" at bounding box center [144, 67] width 42 height 12
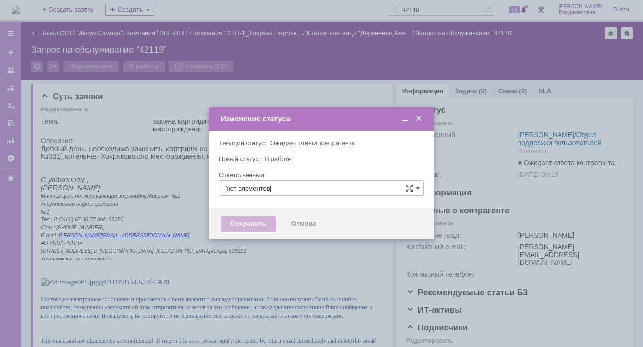
type input "[PERSON_NAME]"
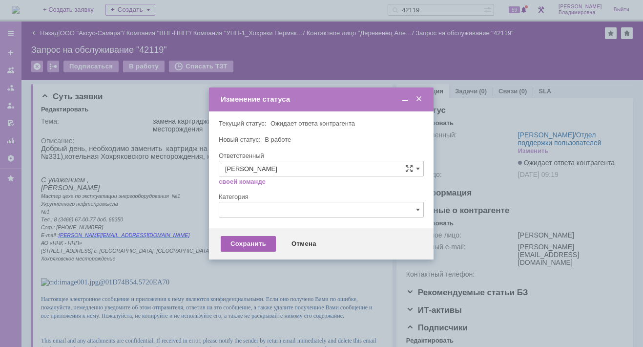
click at [240, 241] on div "Сохранить" at bounding box center [248, 244] width 55 height 16
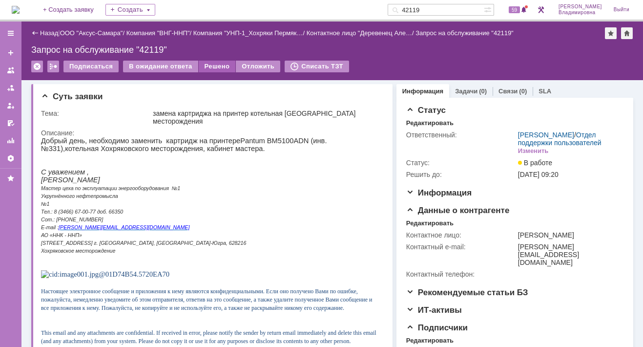
click at [220, 65] on div "Решено" at bounding box center [217, 67] width 37 height 12
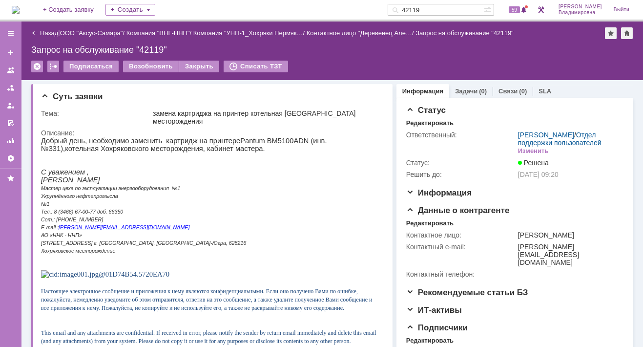
drag, startPoint x: 448, startPoint y: 9, endPoint x: 400, endPoint y: 7, distance: 47.9
click at [400, 7] on div "На домашнюю + Создать заявку Создать 42119 59 Орлова Елена Владимировна Выйти" at bounding box center [321, 10] width 643 height 21
type input "42102"
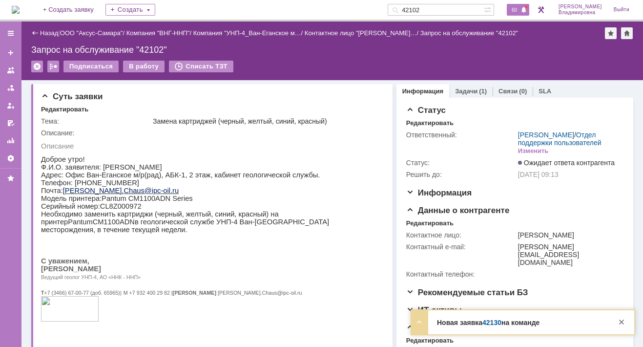
click at [520, 13] on span "60" at bounding box center [514, 9] width 11 height 7
click at [344, 97] on div "Суть заявки" at bounding box center [213, 97] width 344 height 10
click at [20, 8] on img at bounding box center [16, 10] width 8 height 8
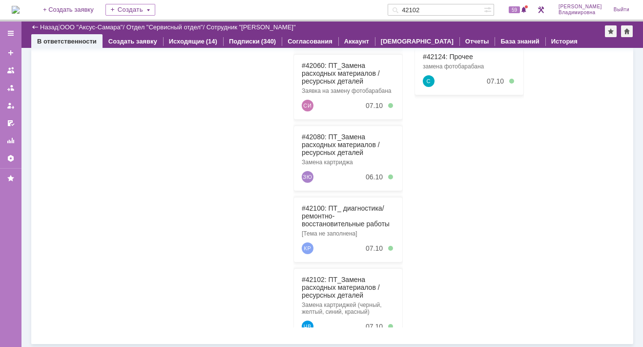
scroll to position [152, 0]
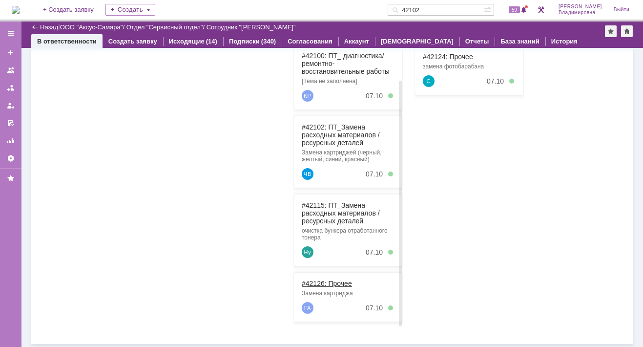
click at [323, 281] on link "#42126: Прочее" at bounding box center [327, 283] width 50 height 8
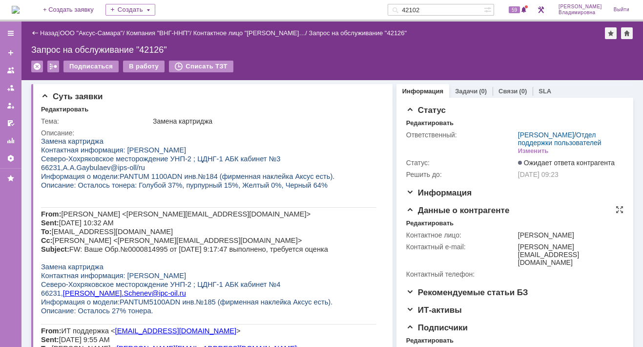
click at [406, 215] on span "Данные о контрагенте" at bounding box center [458, 210] width 104 height 9
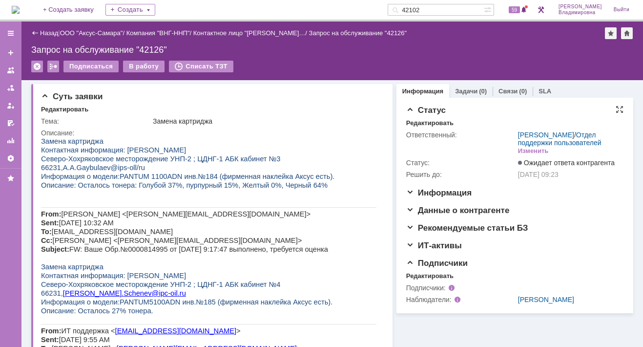
click at [406, 110] on span "Статус" at bounding box center [426, 110] width 40 height 9
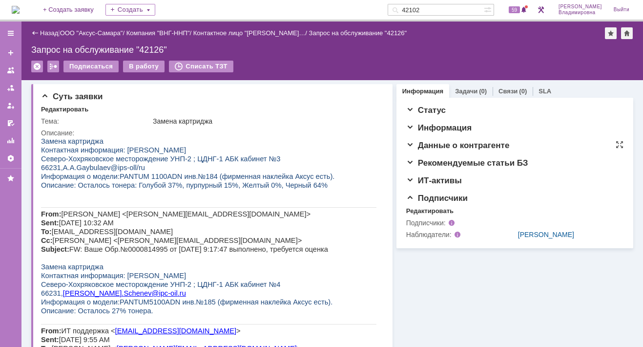
click at [406, 143] on span "Данные о контрагенте" at bounding box center [458, 145] width 104 height 9
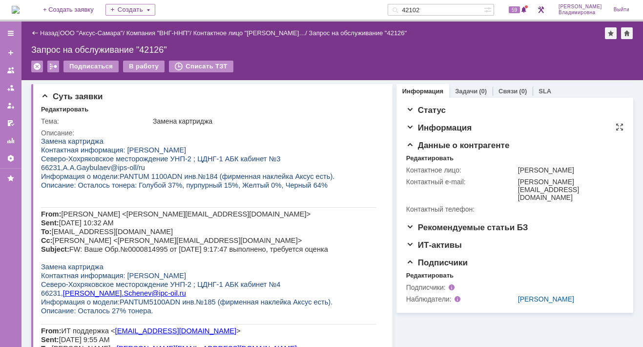
click at [406, 128] on span "Информация" at bounding box center [438, 127] width 65 height 9
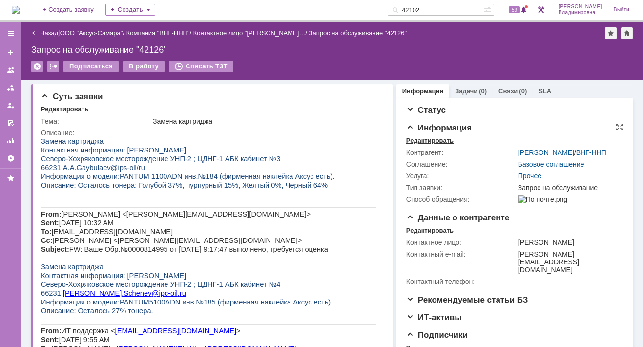
click at [424, 139] on div "Редактировать" at bounding box center [429, 141] width 47 height 8
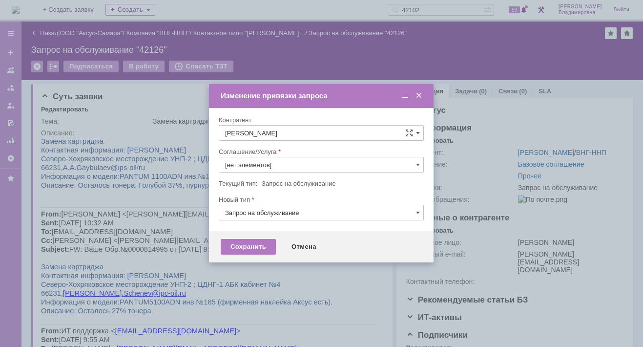
type input "Прочее"
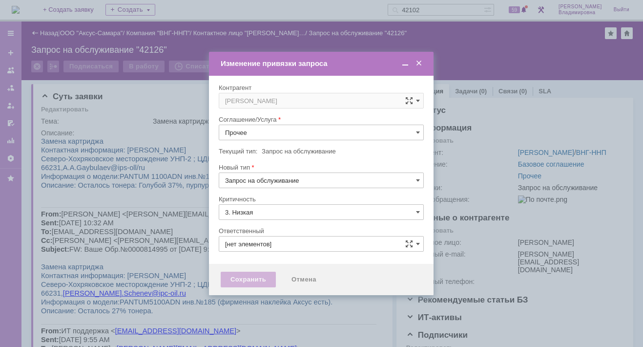
type input "[PERSON_NAME]"
type input "[не указано]"
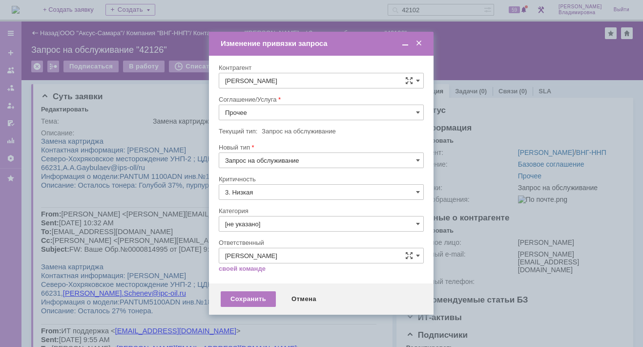
click at [417, 111] on span at bounding box center [418, 112] width 4 height 8
click at [263, 230] on span "ПТ_Замена расходных материалов / ресурсных деталей" at bounding box center [321, 233] width 192 height 8
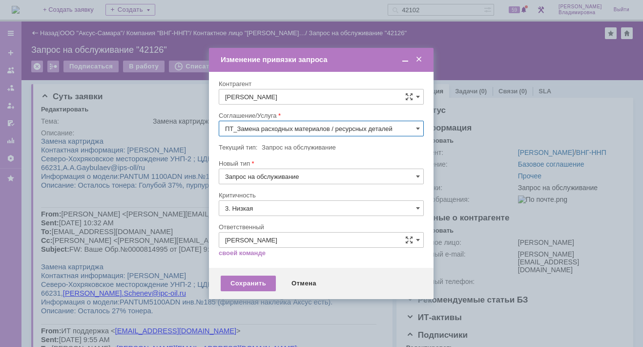
click at [263, 230] on div "Ответственный" at bounding box center [320, 227] width 203 height 6
type input "ПТ_Замена расходных материалов / ресурсных деталей"
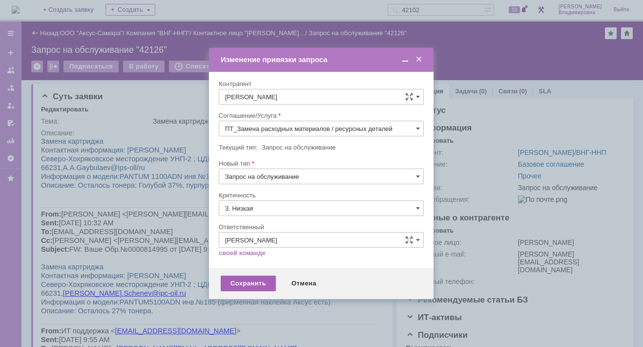
click at [248, 282] on div "Сохранить" at bounding box center [248, 284] width 55 height 16
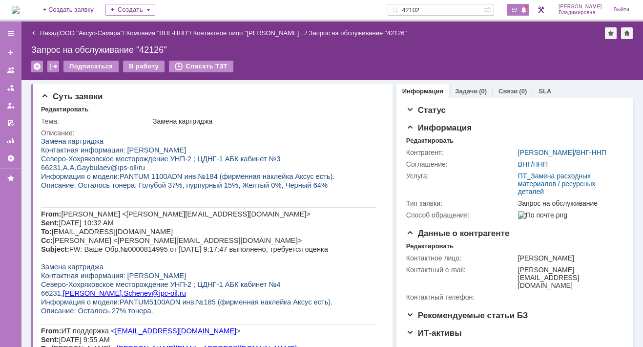
scroll to position [0, 0]
click at [520, 7] on span "59" at bounding box center [514, 9] width 11 height 7
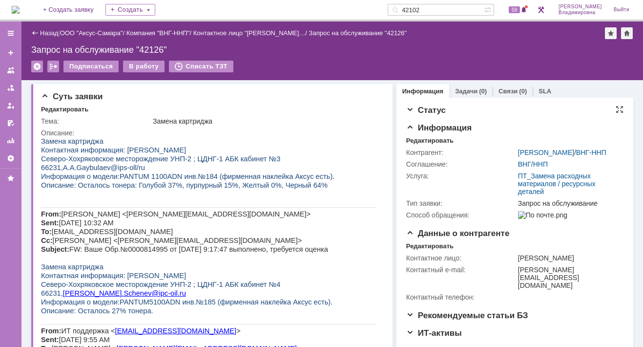
click at [499, 110] on div "Статус" at bounding box center [514, 111] width 217 height 10
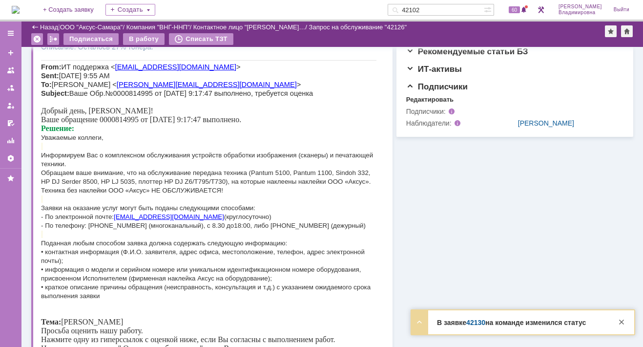
scroll to position [293, 0]
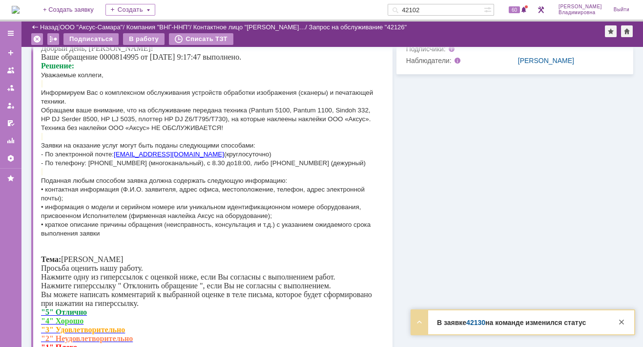
click at [479, 324] on link "42130" at bounding box center [476, 323] width 19 height 8
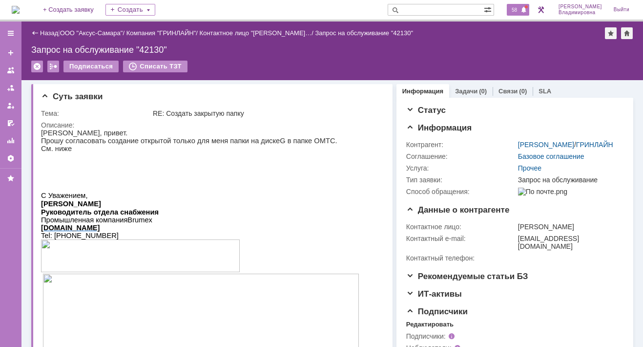
click at [519, 11] on span "58" at bounding box center [514, 9] width 11 height 7
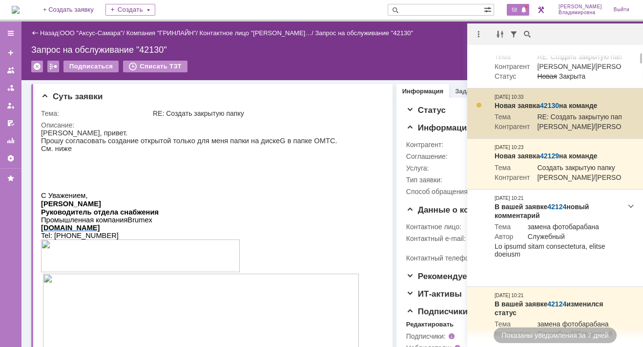
scroll to position [98, 0]
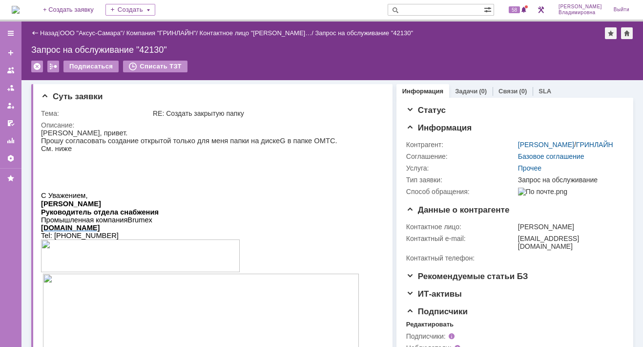
click at [20, 9] on img at bounding box center [16, 10] width 8 height 8
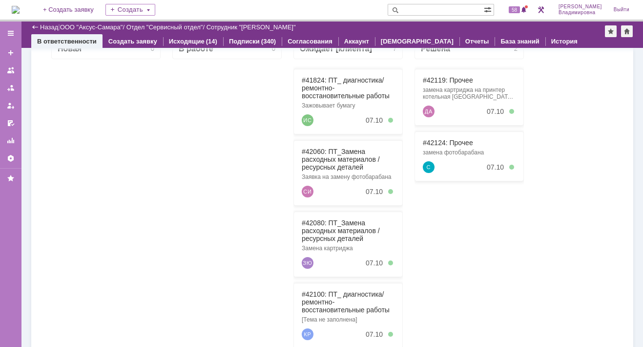
click at [212, 2] on div "На домашнюю + Создать заявку Создать 58 [PERSON_NAME]" at bounding box center [321, 10] width 643 height 21
click at [204, 5] on div "На домашнюю + Создать заявку Создать 58 [PERSON_NAME]" at bounding box center [321, 10] width 643 height 21
drag, startPoint x: 134, startPoint y: 206, endPoint x: 137, endPoint y: 212, distance: 5.9
click at [137, 212] on div at bounding box center [105, 236] width 109 height 354
drag, startPoint x: 198, startPoint y: 309, endPoint x: 257, endPoint y: 342, distance: 67.8
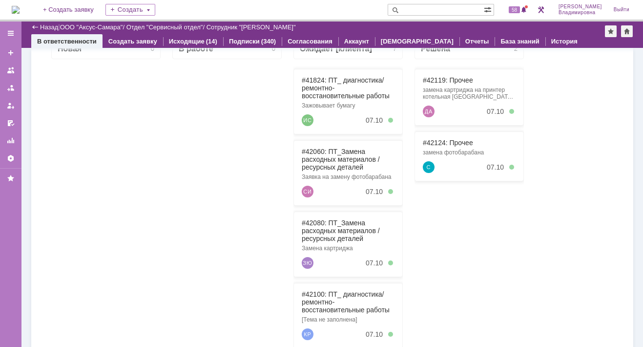
click at [199, 311] on div at bounding box center [226, 236] width 109 height 354
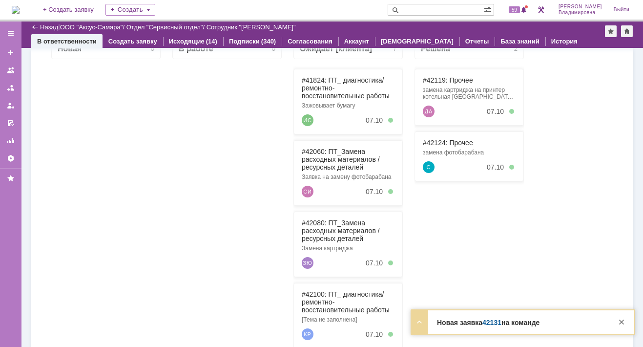
click at [494, 324] on link "42131" at bounding box center [492, 323] width 19 height 8
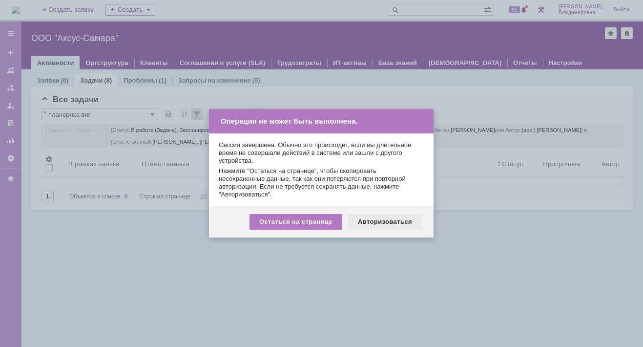
click at [382, 222] on div "Авторизоваться" at bounding box center [385, 222] width 74 height 16
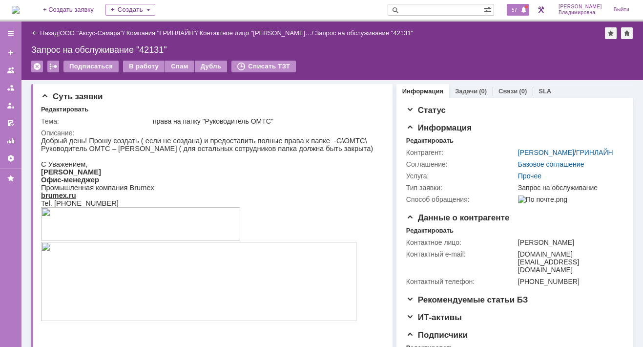
click at [520, 7] on span "57" at bounding box center [514, 9] width 11 height 7
click at [365, 52] on div "Запрос на обслуживание "42131"" at bounding box center [332, 50] width 602 height 10
click at [520, 10] on span "57" at bounding box center [514, 9] width 11 height 7
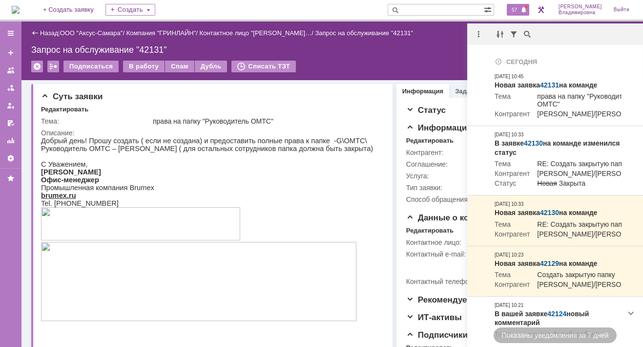
click at [412, 60] on div "Назад | ООО "Аксус-Самара" / Компания "ГРИНЛАЙН" / Контактное лицо "Инжеватова …" at bounding box center [332, 50] width 622 height 59
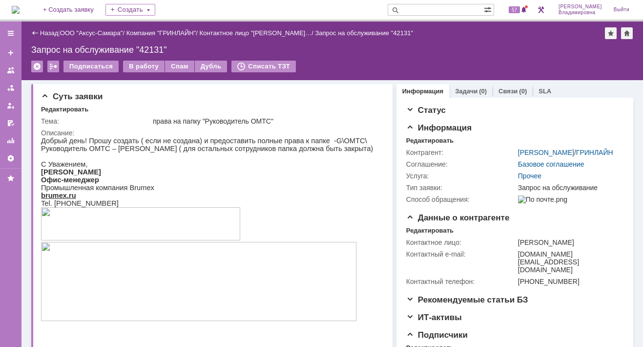
click at [428, 9] on input "text" at bounding box center [436, 10] width 96 height 12
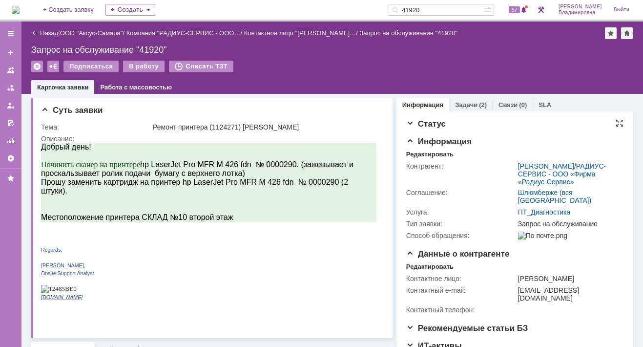
click at [408, 121] on span "Статус" at bounding box center [426, 123] width 40 height 9
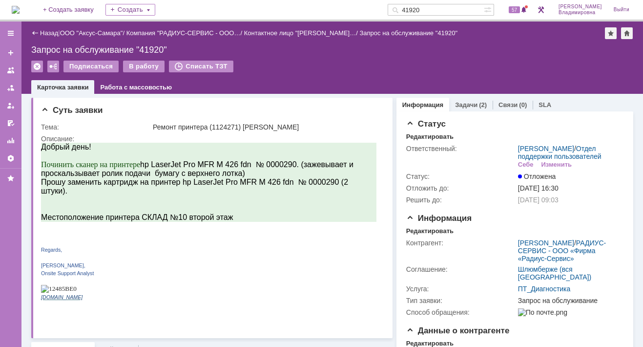
drag, startPoint x: 437, startPoint y: 9, endPoint x: 408, endPoint y: 8, distance: 28.4
click at [408, 8] on div "41920" at bounding box center [436, 10] width 96 height 12
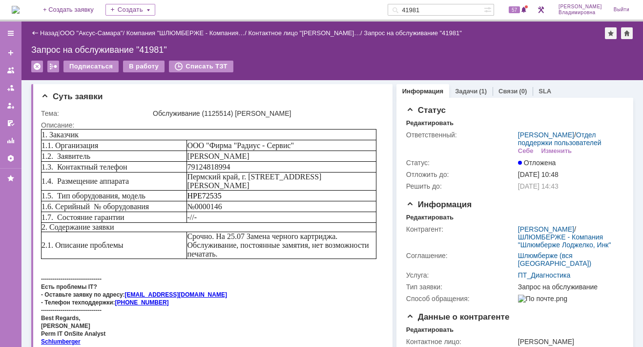
drag, startPoint x: 436, startPoint y: 9, endPoint x: 367, endPoint y: 40, distance: 75.4
click at [383, 11] on div "На домашнюю + Создать заявку Создать 41981 57 Орлова Елена Владимировна Выйти" at bounding box center [321, 10] width 643 height 21
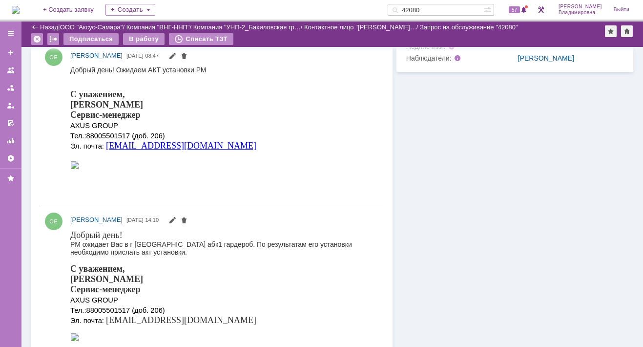
scroll to position [244, 0]
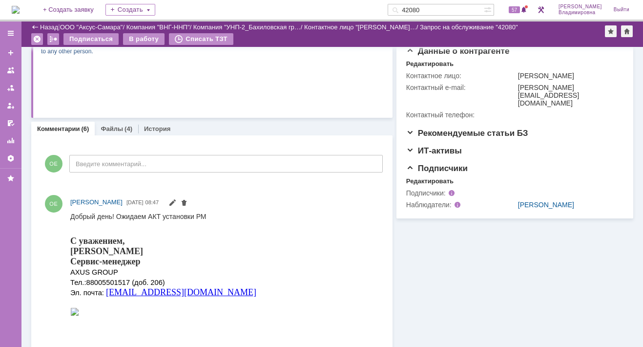
drag, startPoint x: 442, startPoint y: 8, endPoint x: 389, endPoint y: 22, distance: 54.2
click at [391, 10] on div "На домашнюю + Создать заявку Создать 42080 57 Орлова Елена Владимировна Выйти" at bounding box center [321, 10] width 643 height 21
type input "42102"
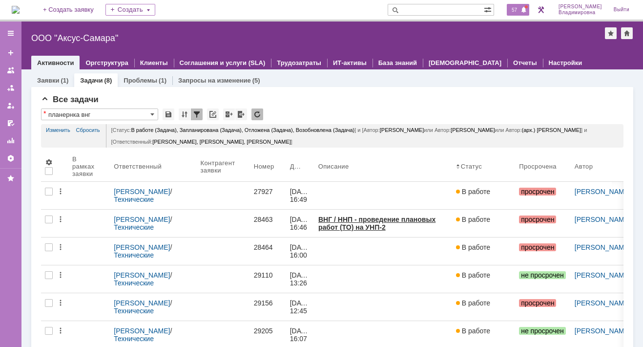
click at [520, 8] on span "57" at bounding box center [514, 9] width 11 height 7
